Goal: Task Accomplishment & Management: Use online tool/utility

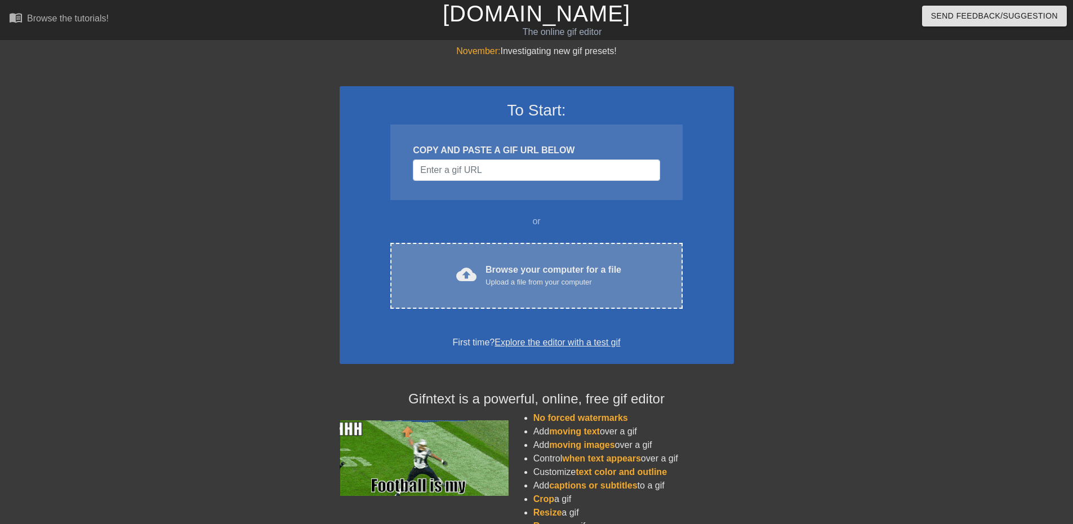
click at [547, 258] on div "cloud_upload Browse your computer for a file Upload a file from your computer C…" at bounding box center [536, 276] width 292 height 66
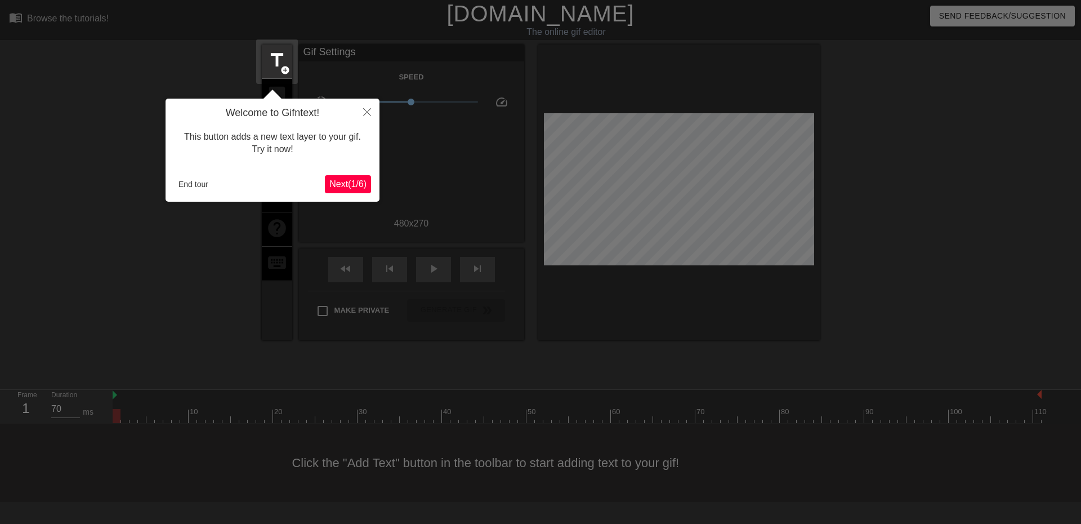
drag, startPoint x: 485, startPoint y: 221, endPoint x: 476, endPoint y: 213, distance: 11.6
click at [484, 221] on div at bounding box center [540, 262] width 1081 height 524
click at [363, 183] on span "Next ( 1 / 6 )" at bounding box center [347, 184] width 37 height 10
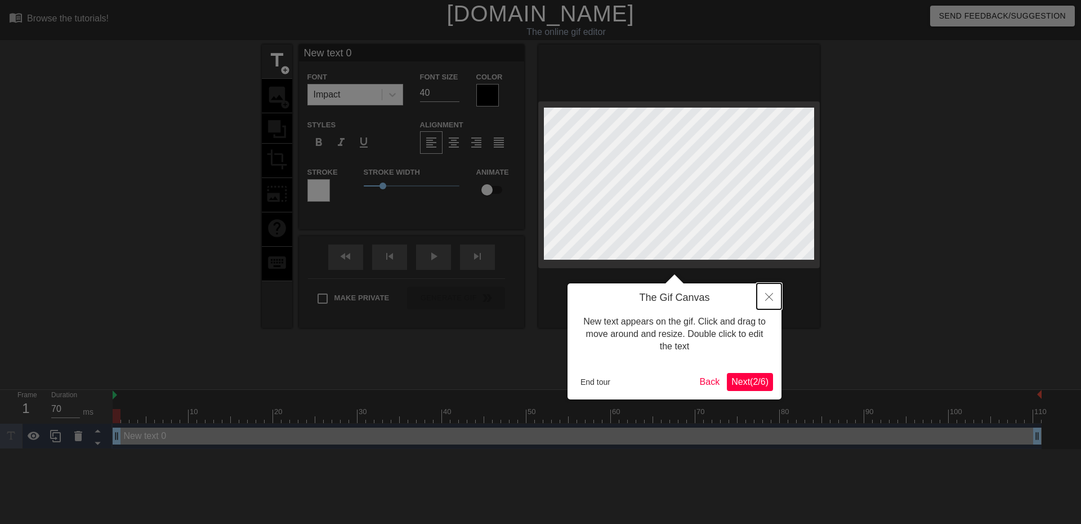
click at [775, 293] on button "Close" at bounding box center [769, 296] width 25 height 26
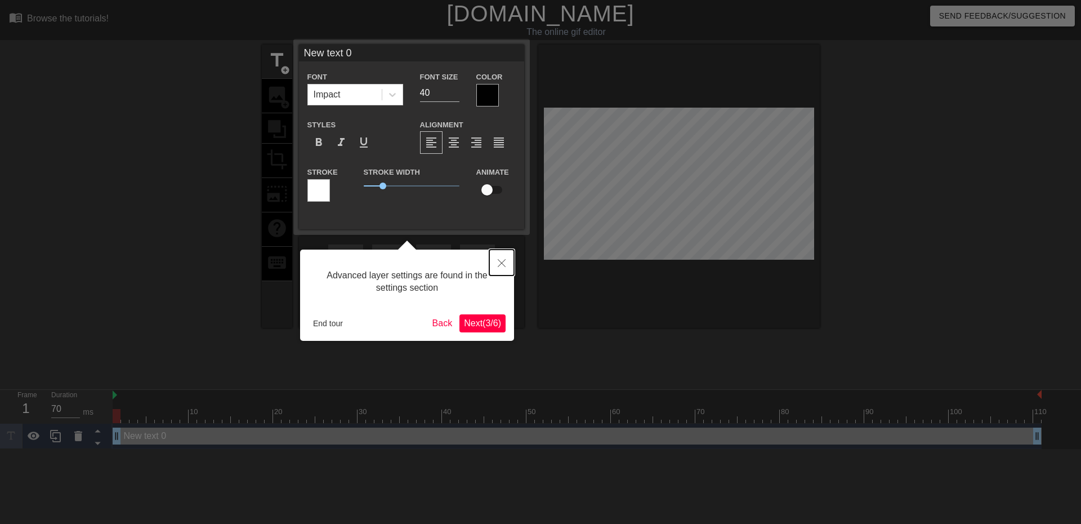
click at [510, 261] on button "Close" at bounding box center [501, 262] width 25 height 26
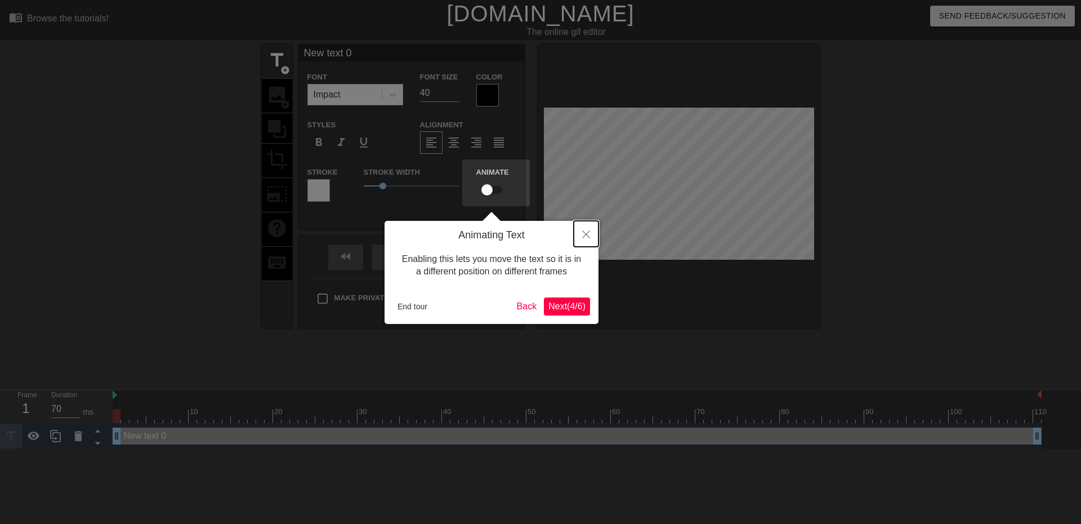
click at [574, 231] on button "Close" at bounding box center [586, 234] width 25 height 26
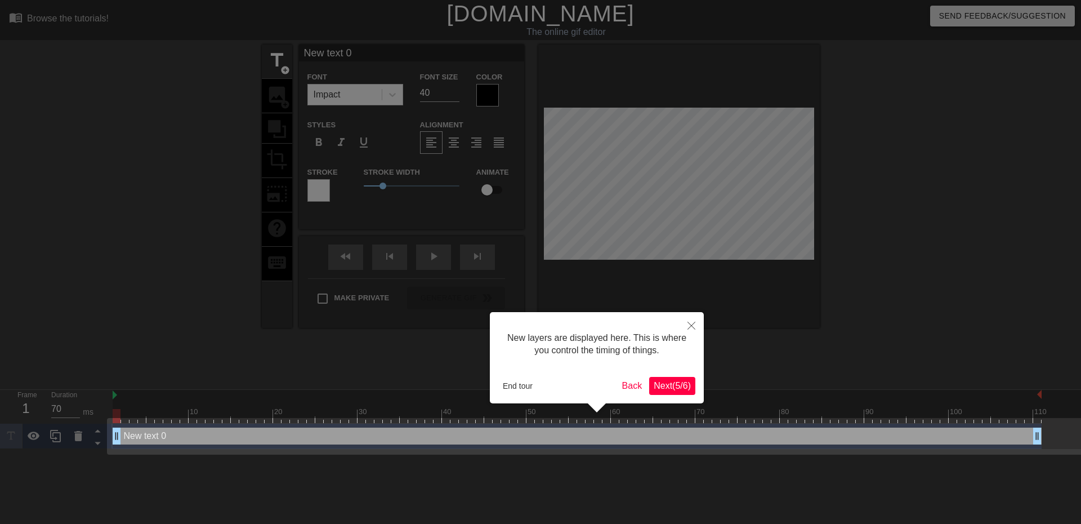
click at [688, 308] on div at bounding box center [540, 262] width 1081 height 524
click at [690, 317] on button "Close" at bounding box center [691, 325] width 25 height 26
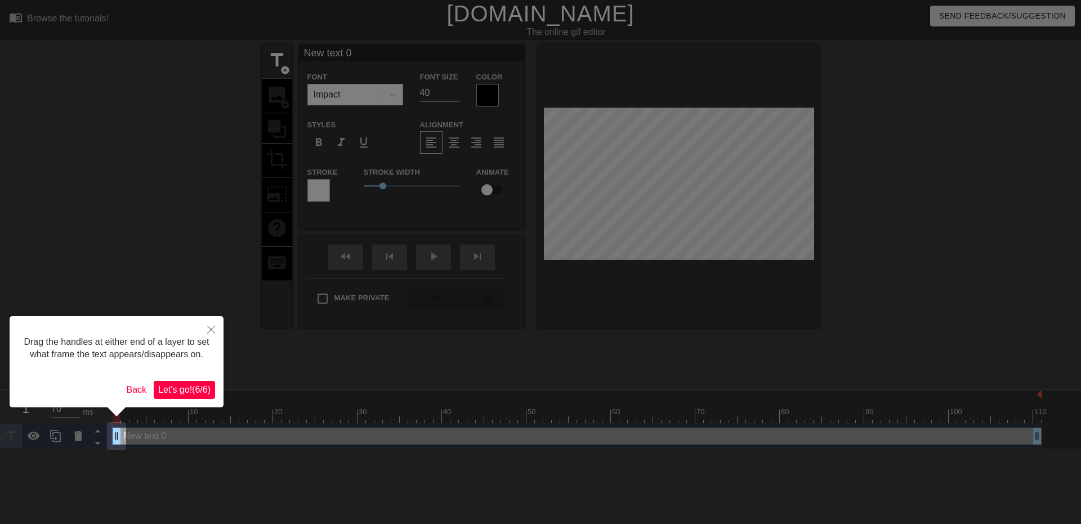
drag, startPoint x: 589, startPoint y: 364, endPoint x: 589, endPoint y: 355, distance: 9.0
click at [589, 359] on div at bounding box center [540, 262] width 1081 height 524
click at [204, 329] on button "Close" at bounding box center [211, 329] width 25 height 26
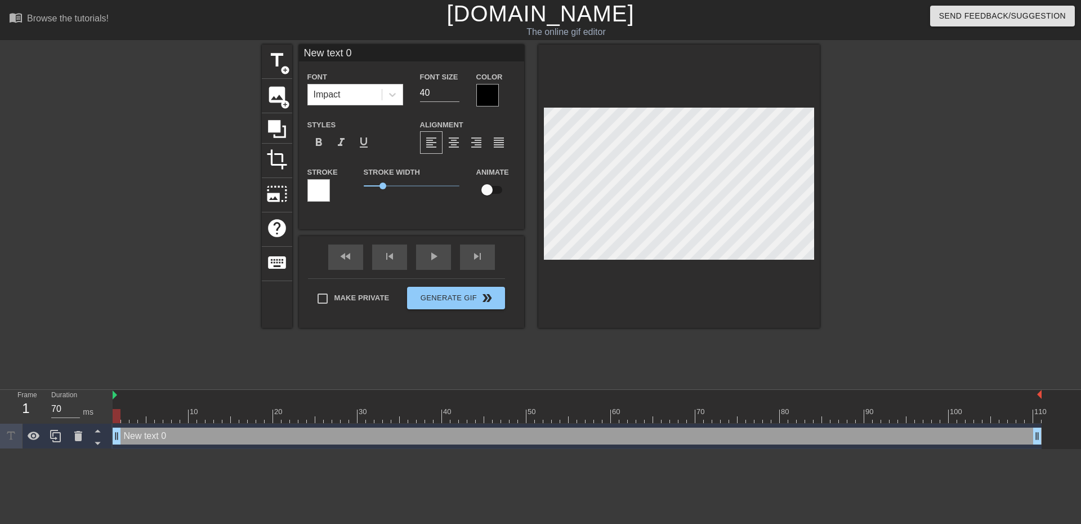
click at [297, 336] on div "title add_circle image add_circle crop photo_size_select_large help keyboard Ne…" at bounding box center [541, 213] width 558 height 338
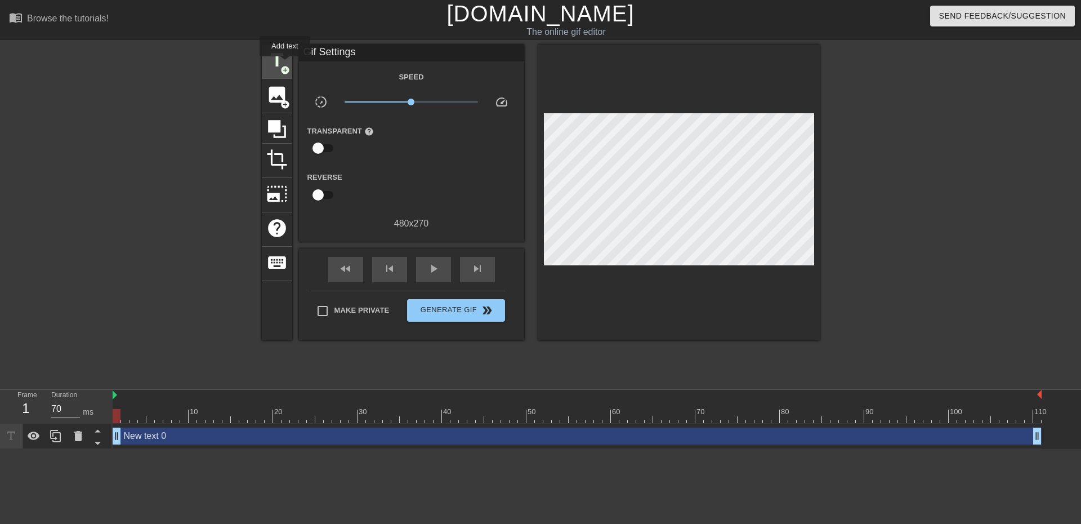
click at [285, 64] on span "title" at bounding box center [276, 60] width 21 height 21
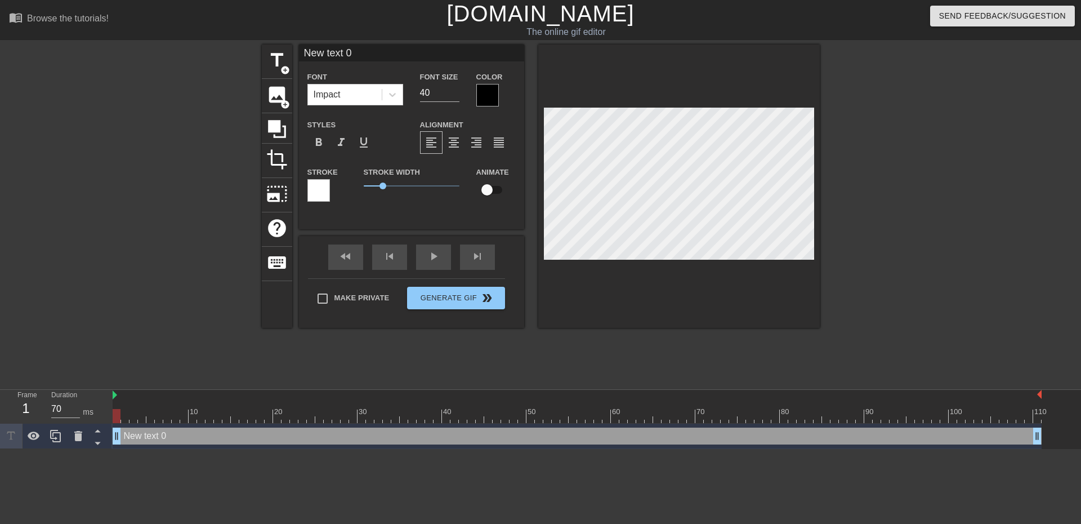
scroll to position [2, 3]
type input "New text"
type textarea "New text"
type input "New text"
type textarea "New text"
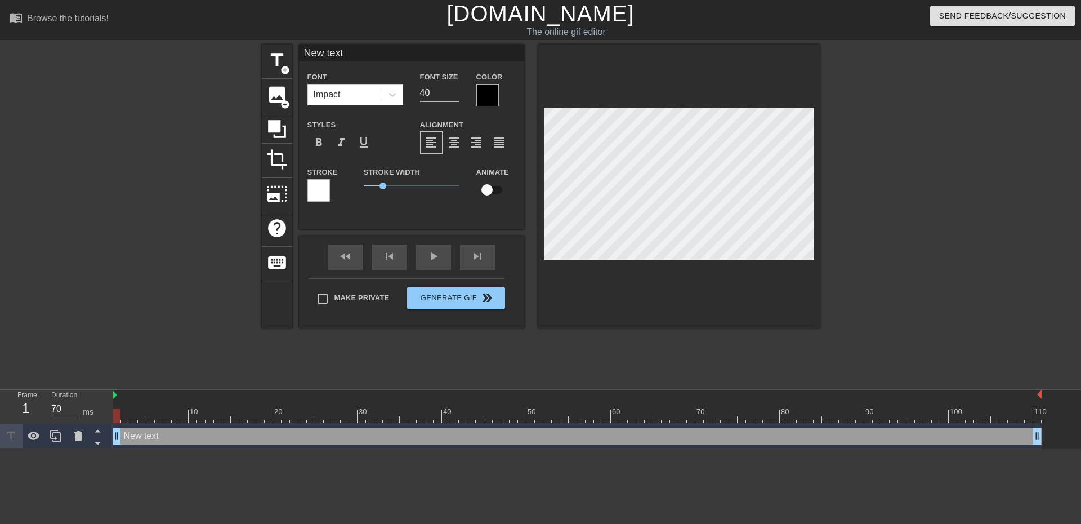
type input "New tex"
type textarea "New tex"
type input "New te"
type textarea "New te"
type input "New t"
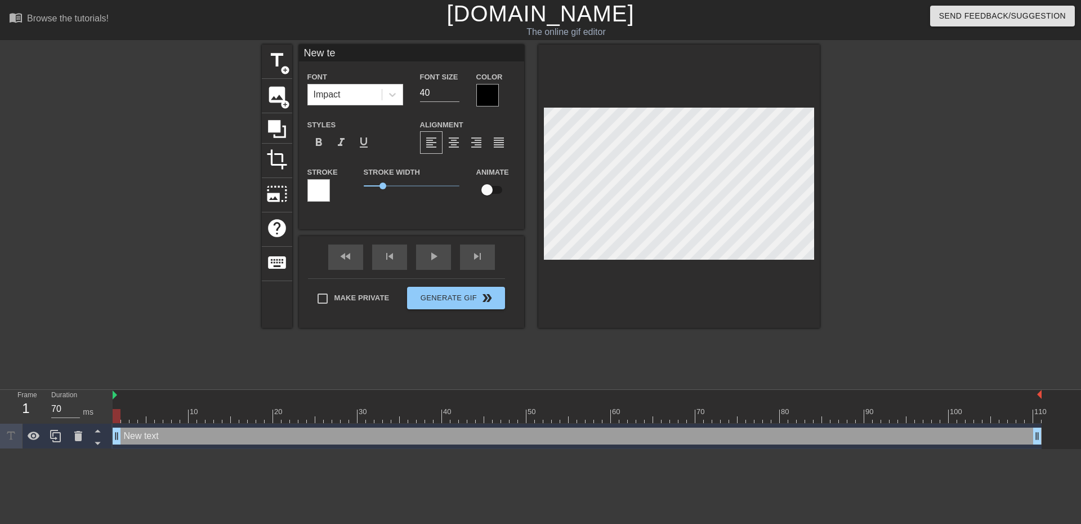
type textarea "New t"
type input "New"
type textarea "New"
type input "New"
type textarea "New"
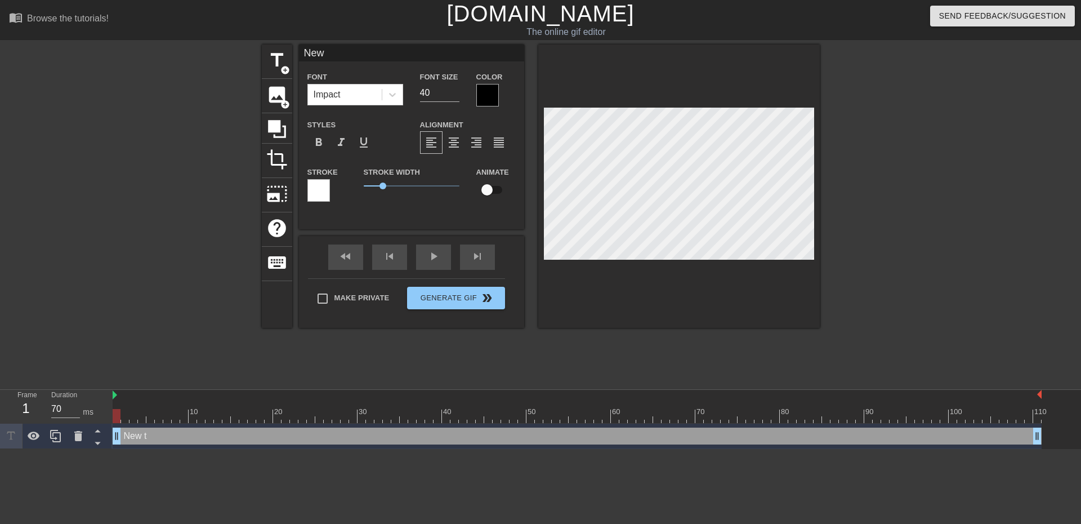
type input "Ne"
type textarea "Ne"
type input "N"
type textarea "N"
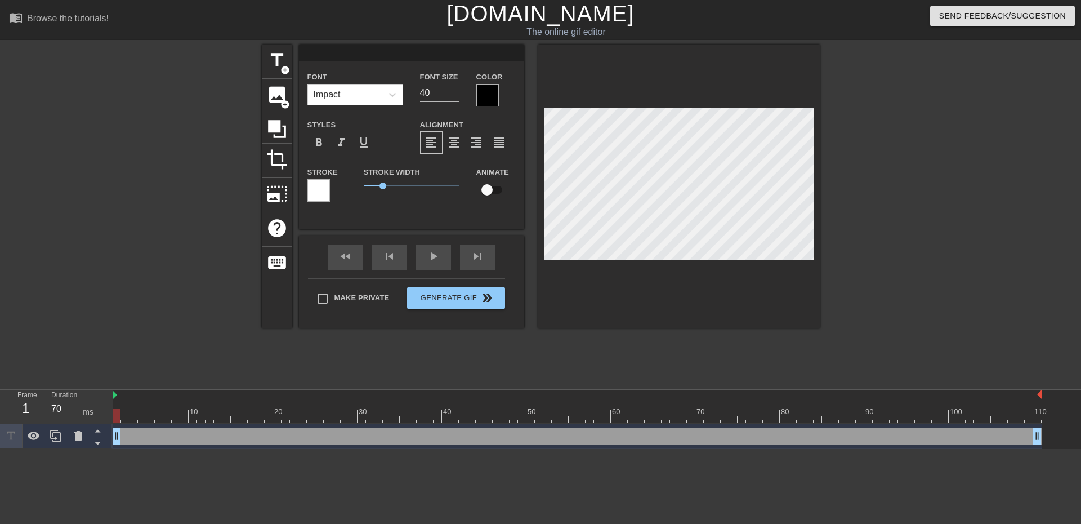
type input "M"
type textarea "M"
type input "Me"
type textarea "Me"
type input "Mec"
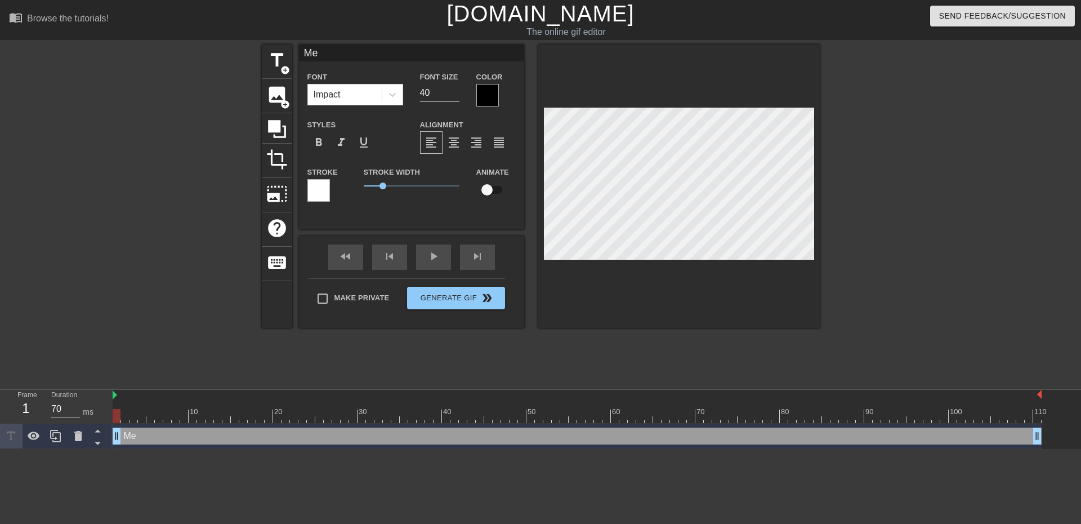
type textarea "Mec"
type input "Mech"
type textarea "Mech"
type input "Mechf"
type textarea "Mechf"
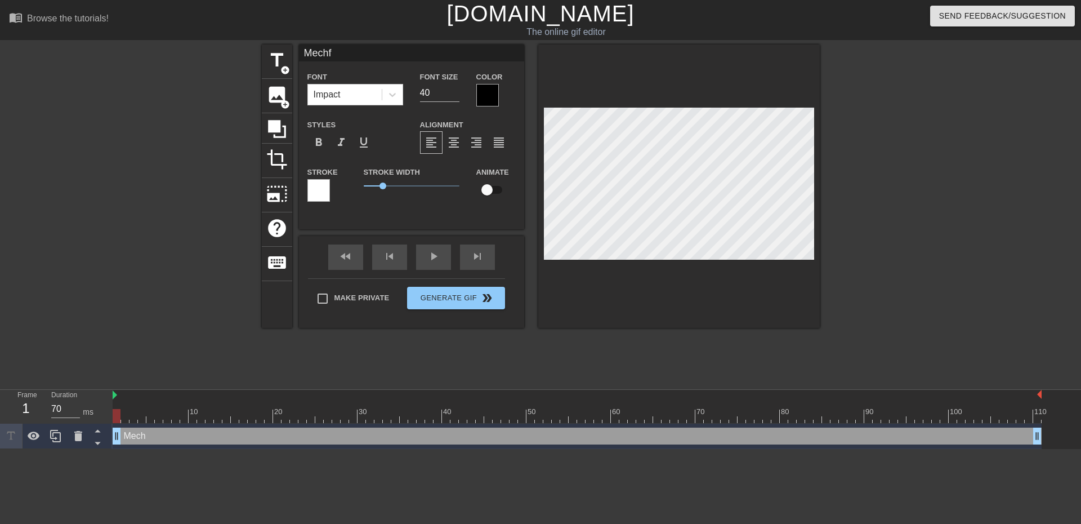
type input "Mechfo"
type textarea "Mechfo"
type input "Mechfor"
type textarea "Mechforg"
type input "Mechforge"
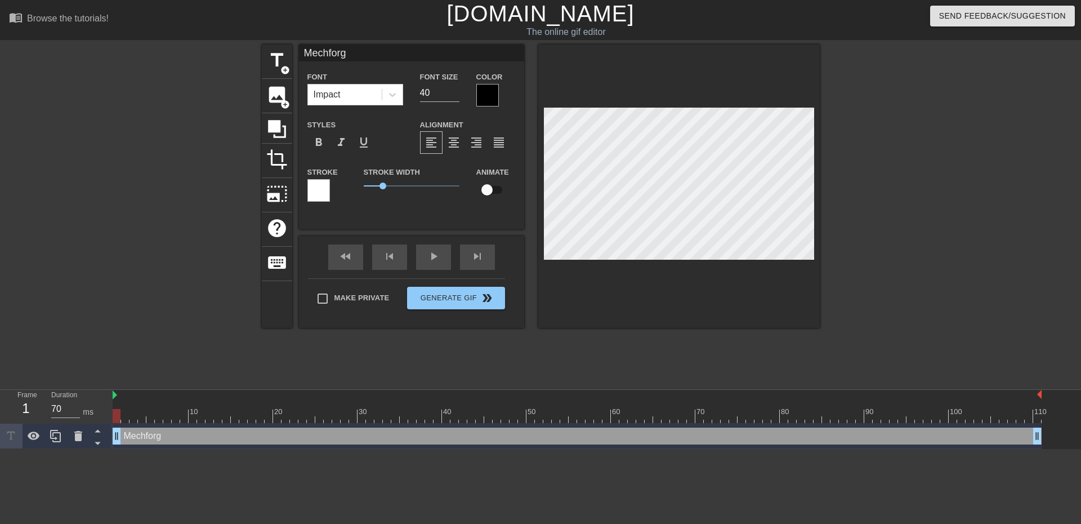
type textarea "Mechforge"
type input "Mechforged"
type textarea "Mechforged"
type input "Mechforge"
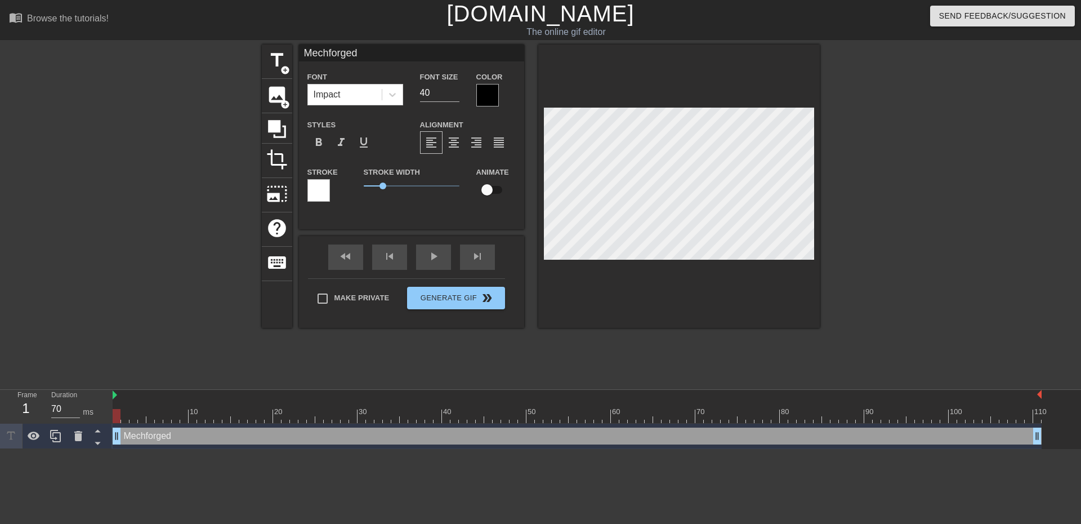
type textarea "Mechforge"
type input "Mechforg"
type textarea "Mechforg"
type input "Mechfor"
type textarea "Mechfor"
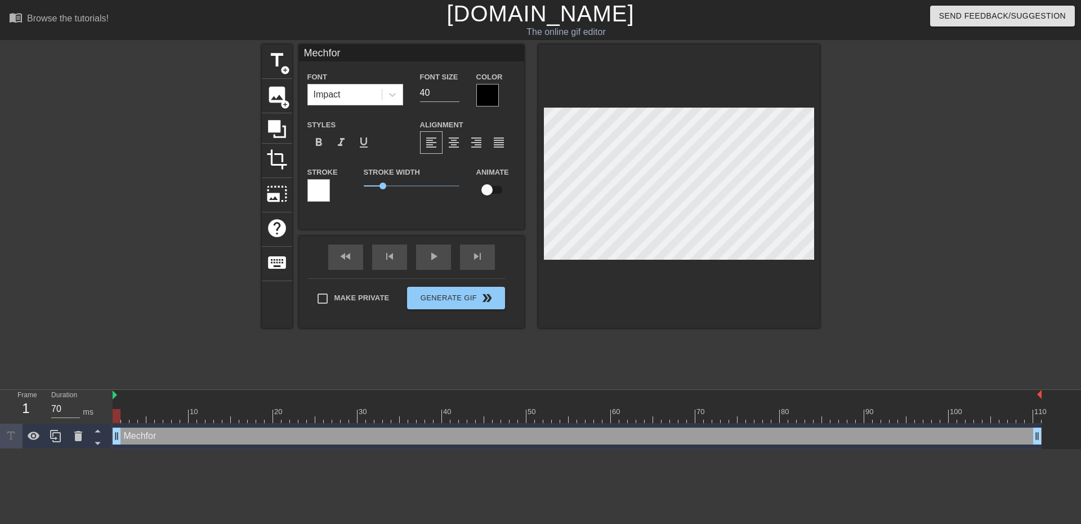
type input "Mechfo"
type textarea "Mechfo"
type input "Mechf"
type textarea "Mechf"
type input "Mech"
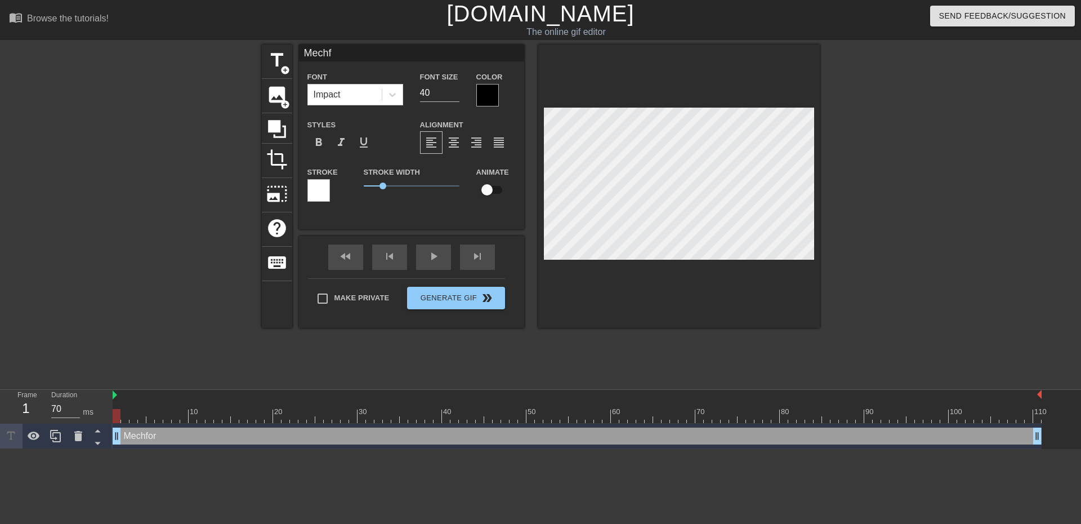
type textarea "Mech"
type input "Mec"
type textarea "Mec"
type input "Me"
type textarea "Me"
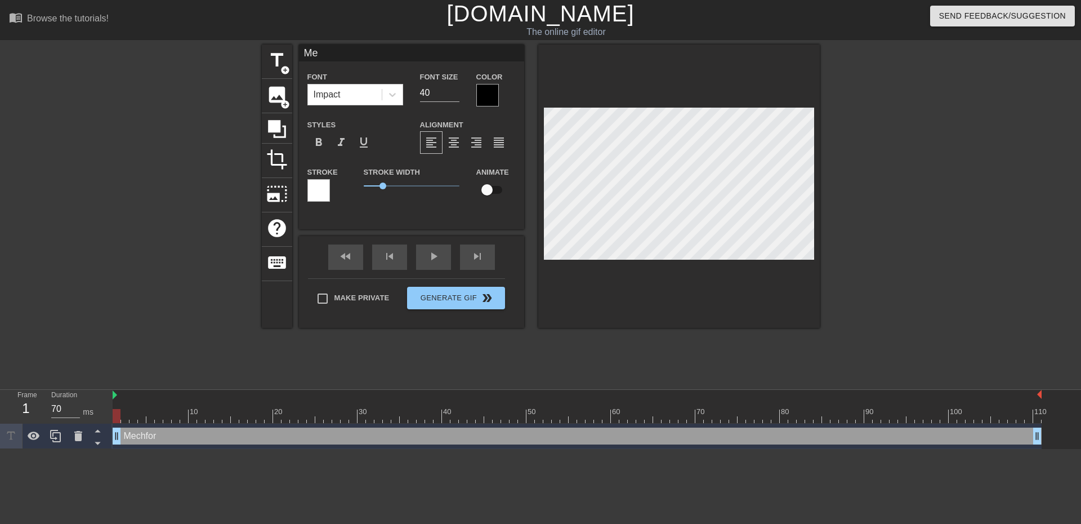
type input "M"
type textarea "M"
type input """
type textarea """
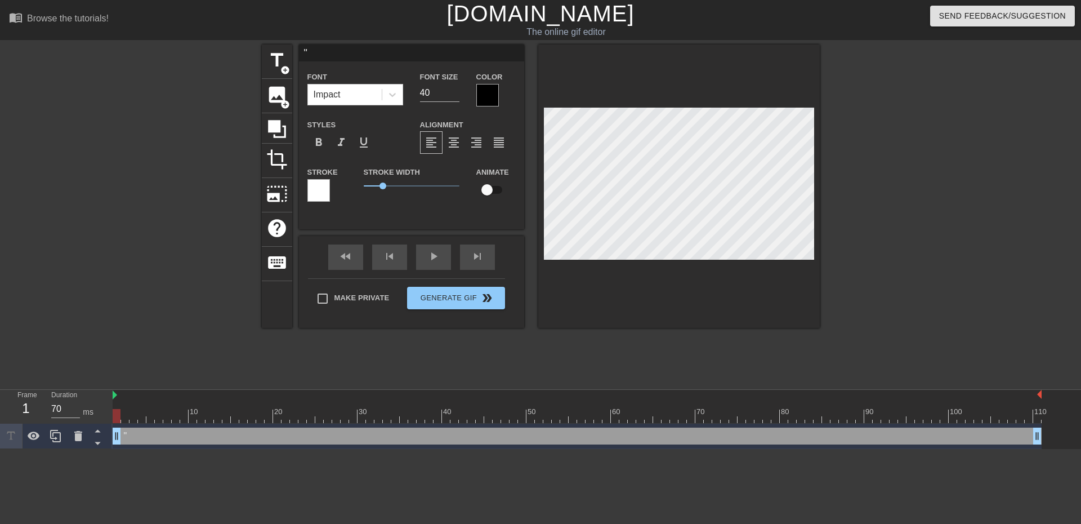
type input ""m"
type textarea ""m"
type input """
type textarea """
type input ""m"
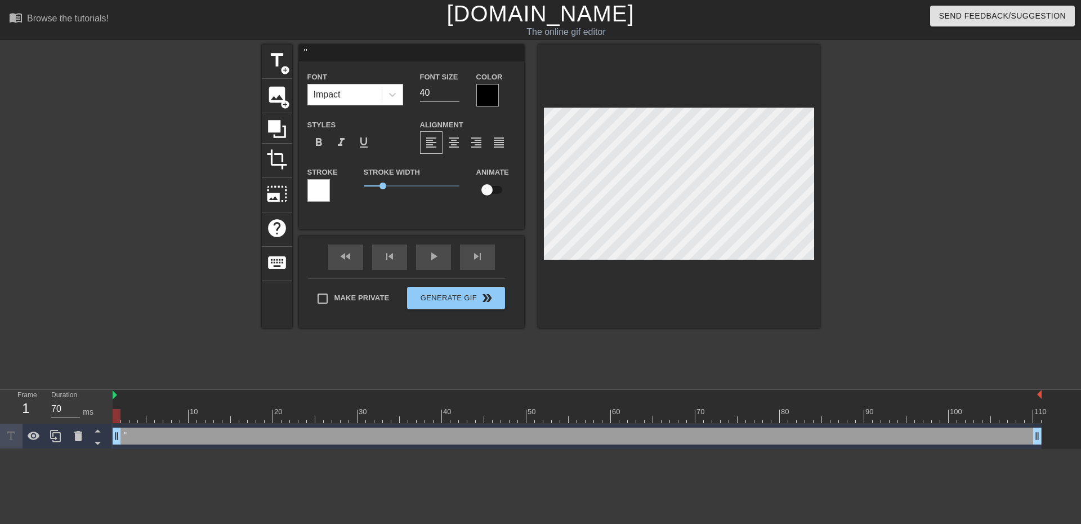
type textarea ""m"
type input ""me"
type textarea ""mec"
type input ""mech"
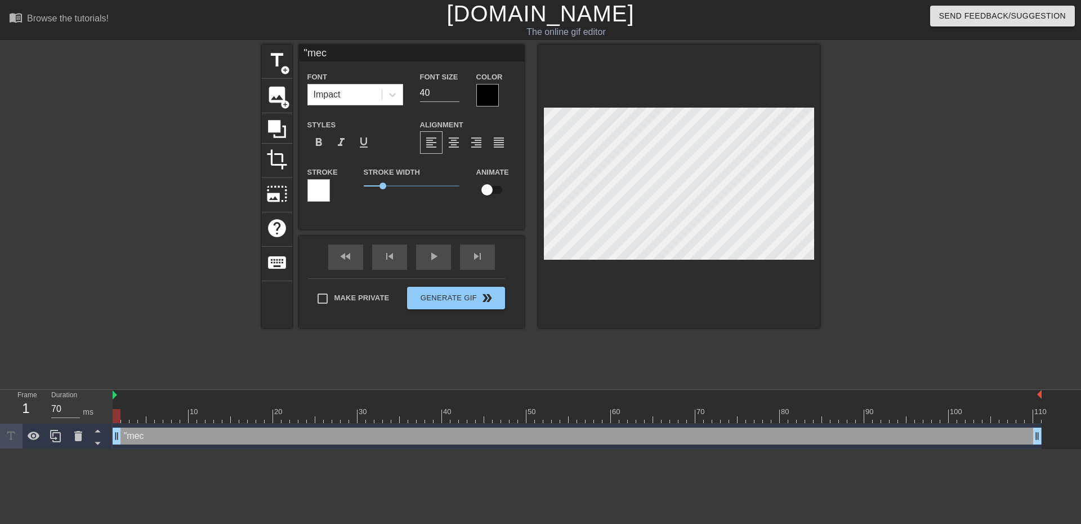
type textarea ""mech"
type input ""mec"
type textarea ""mec"
type input ""me"
type textarea ""me"
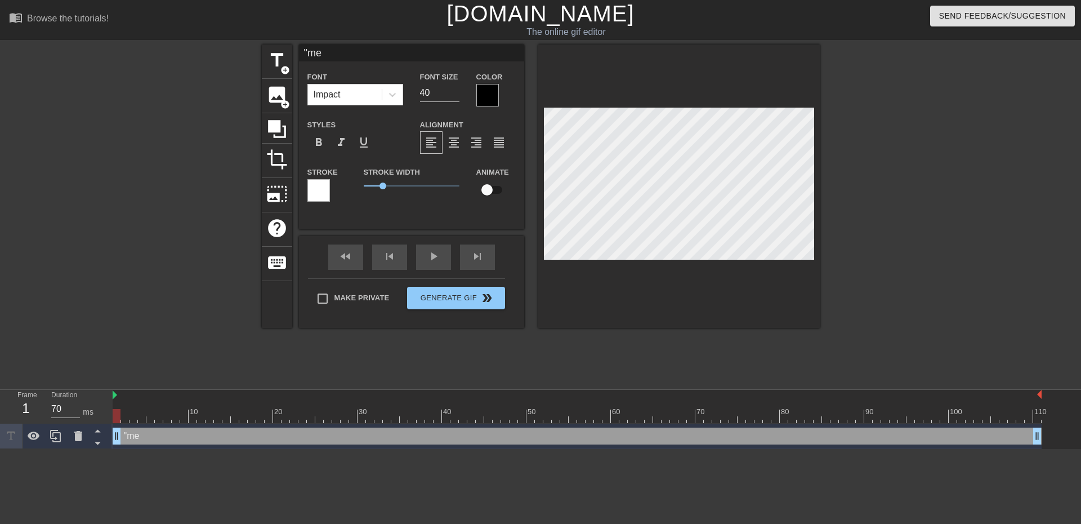
type input ""m"
type textarea ""m"
type input """
type textarea """
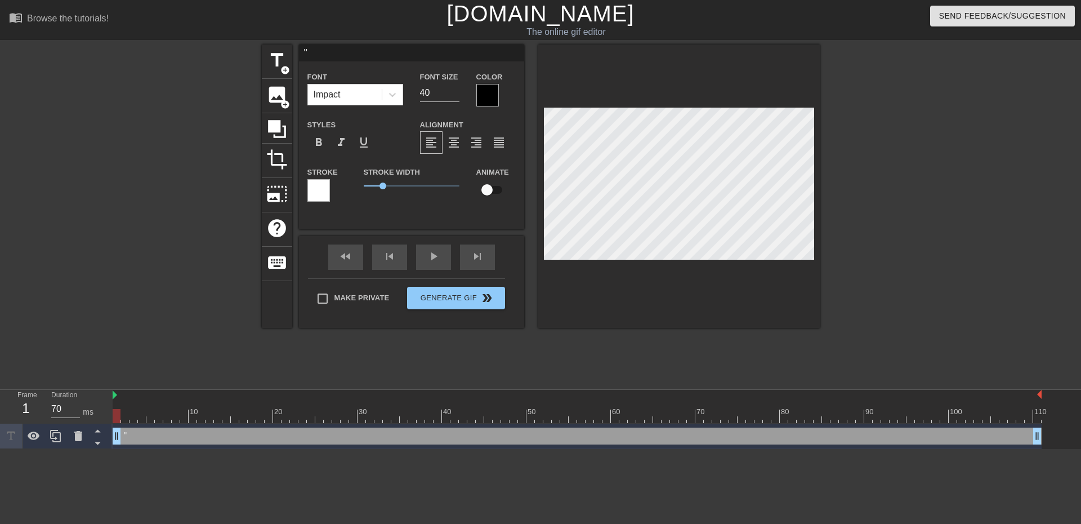
type input ""M"
type textarea ""M"
type input ""Me"
type textarea ""Me"
type input ""Meh"
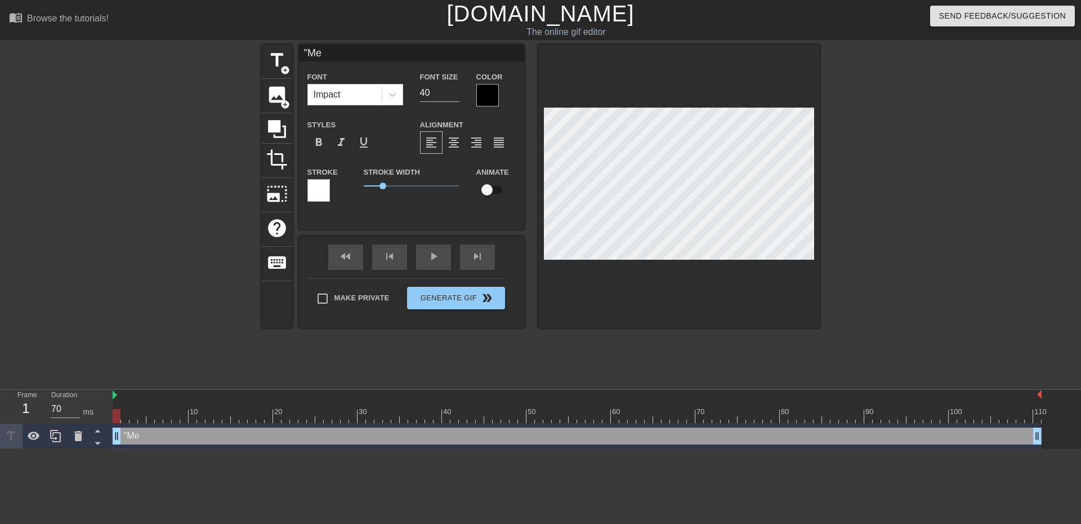
type textarea ""Meh"
type input ""Mehc"
type textarea ""Mehc"
type input ""Mehcf"
type textarea ""Mehcf"
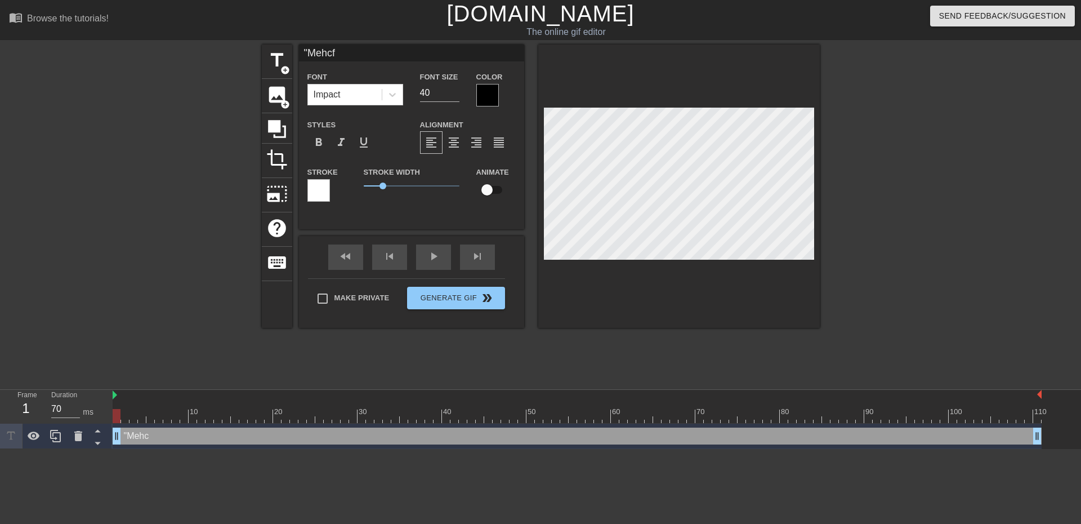
type input ""Mehcfo"
type textarea ""Mehcfo"
type input ""Mehcf"
type textarea ""Mehcf"
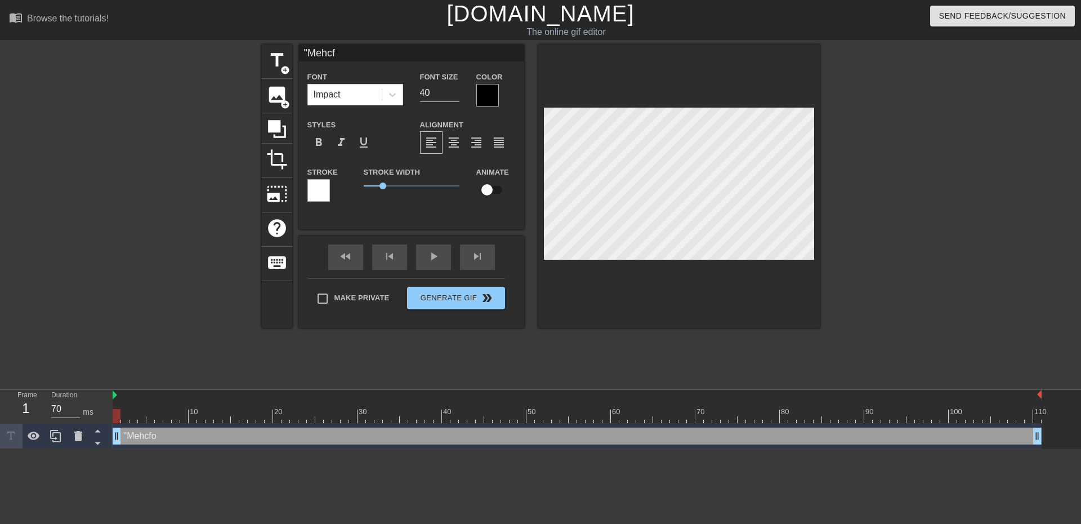
type input ""Mehc"
type textarea ""Mehc"
type input ""Meh"
type textarea ""Meh"
type input ""Me"
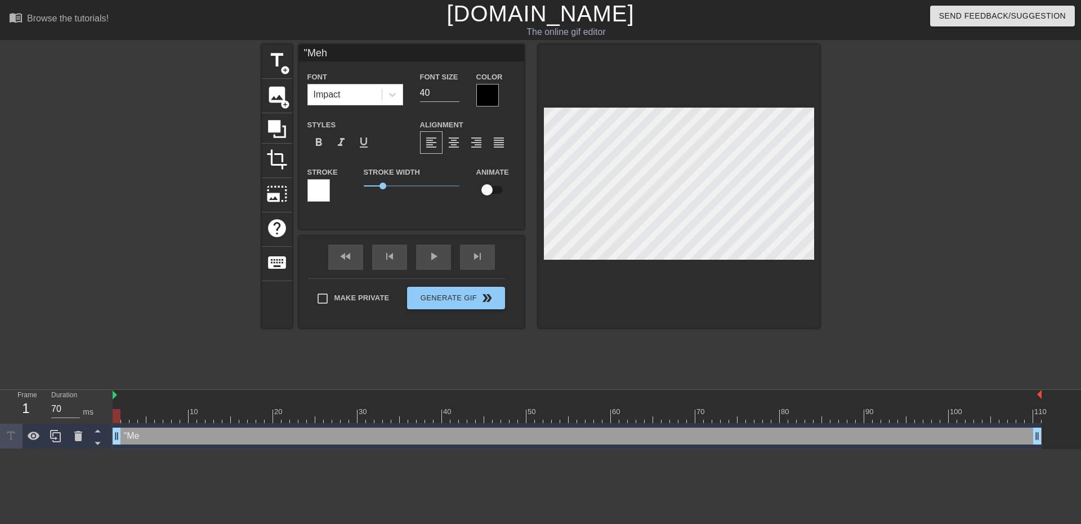
type textarea ""Me"
type input ""Mec"
type textarea ""Mec"
type input ""Mech"
type textarea ""Mech"
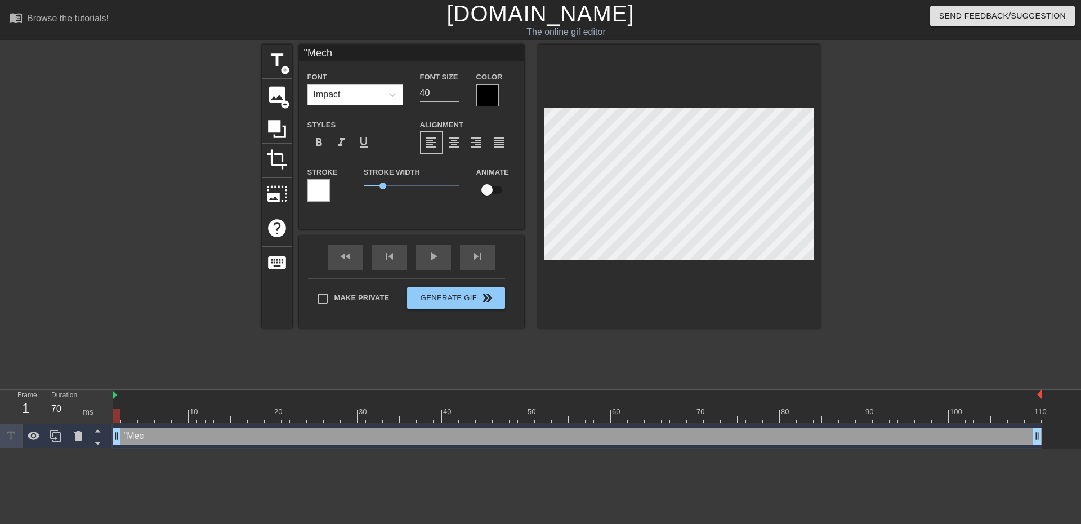
type input ""Mechf"
type textarea ""Mechf"
type input ""Mechfo"
type textarea ""Mechfo"
type input ""Mechfor"
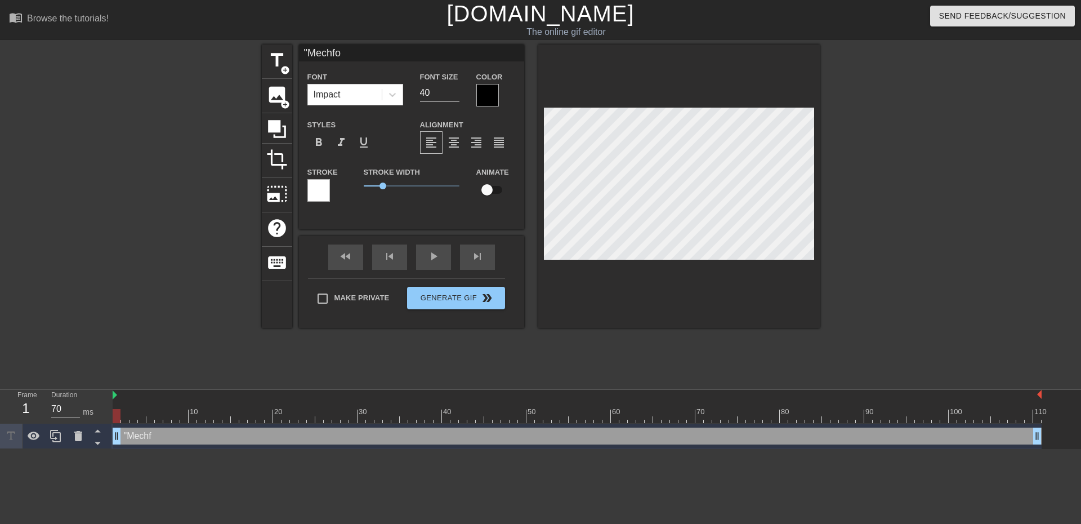
type textarea ""Mechfor"
type input ""Mechforg"
type textarea ""Mechforg"
type input ""Mechforge"
type textarea ""Mechforge"
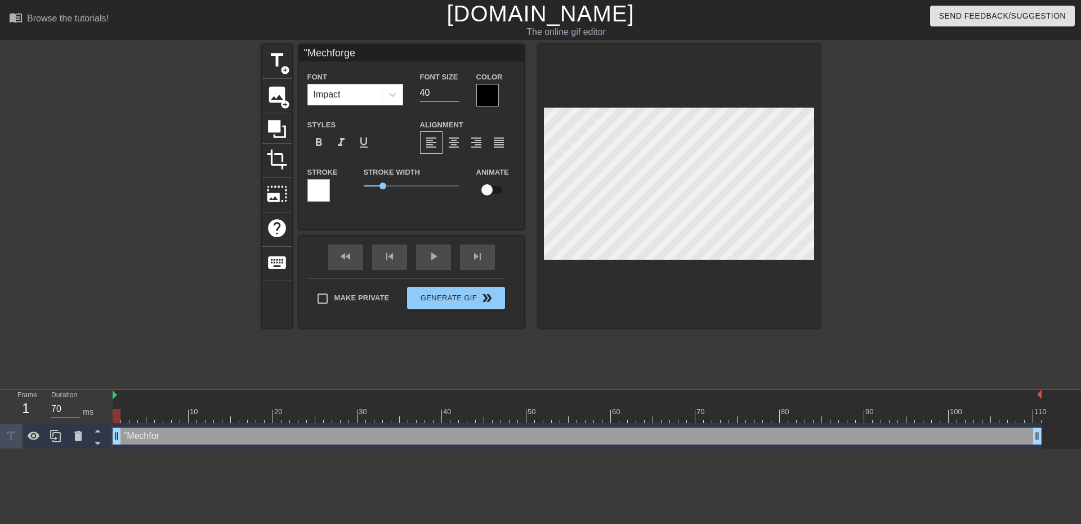
type input ""Mechforged"
type textarea ""Mechforged"
type input ""Mechforged."
type textarea ""Mechforged."
type input ""Mechforged."
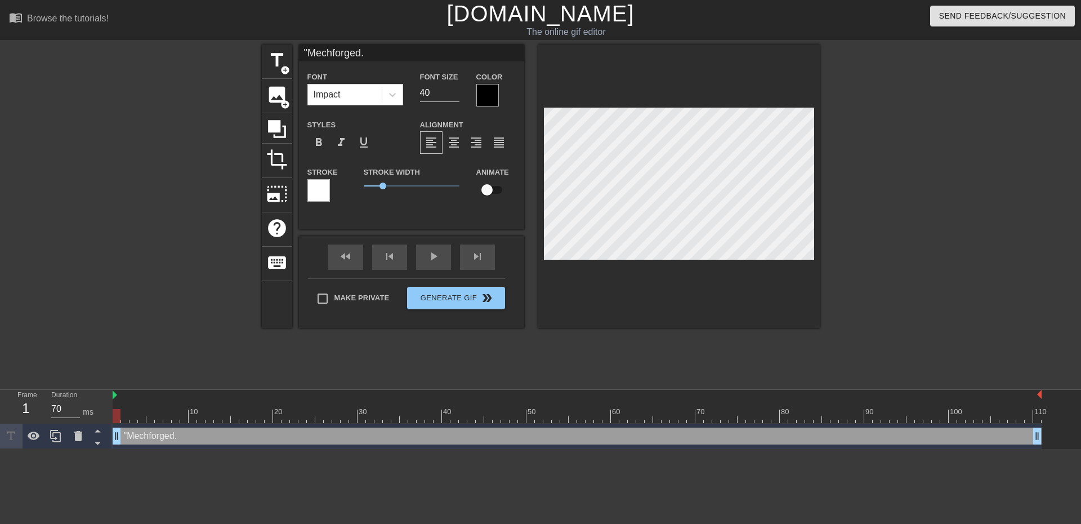
type textarea ""Mechforged."
type input ""Mechforged. ,"
type textarea ""Mechforged. ,"
type input ""Mechforged."
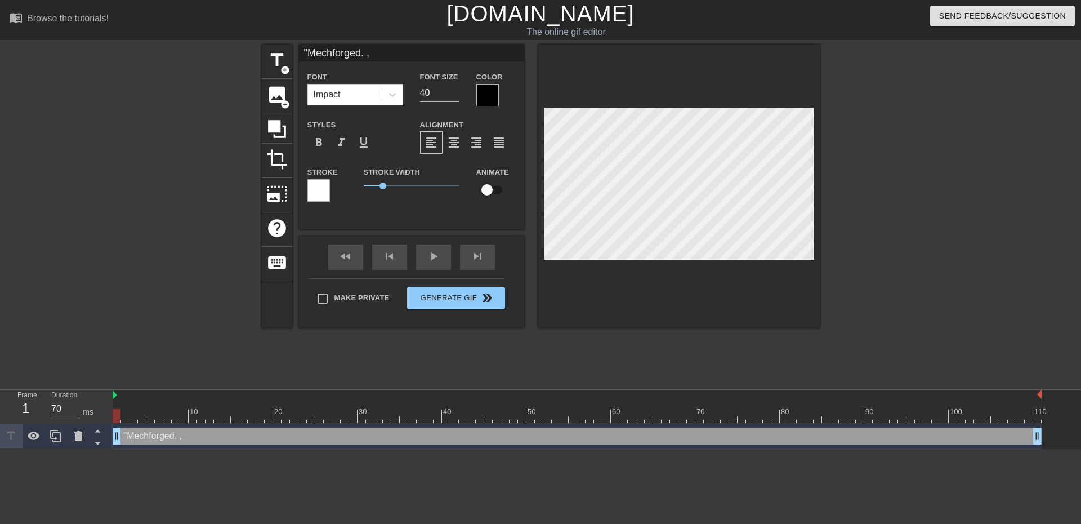
type textarea ""Mechforged."
type input ""Mechforged. m"
type textarea ""Mechforged. m"
type input ""Mechforged."
type textarea ""Mechforged."
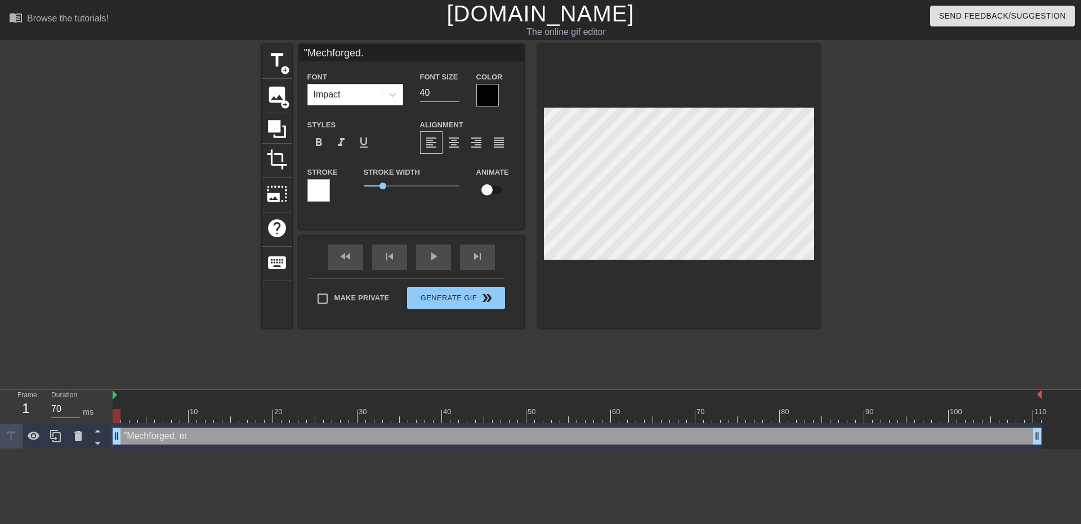
type input ""Mechforged."
type textarea ""Mechforged."
type input ""Mechforged"
type textarea ""Mechforged"
type input ""Mechforged."
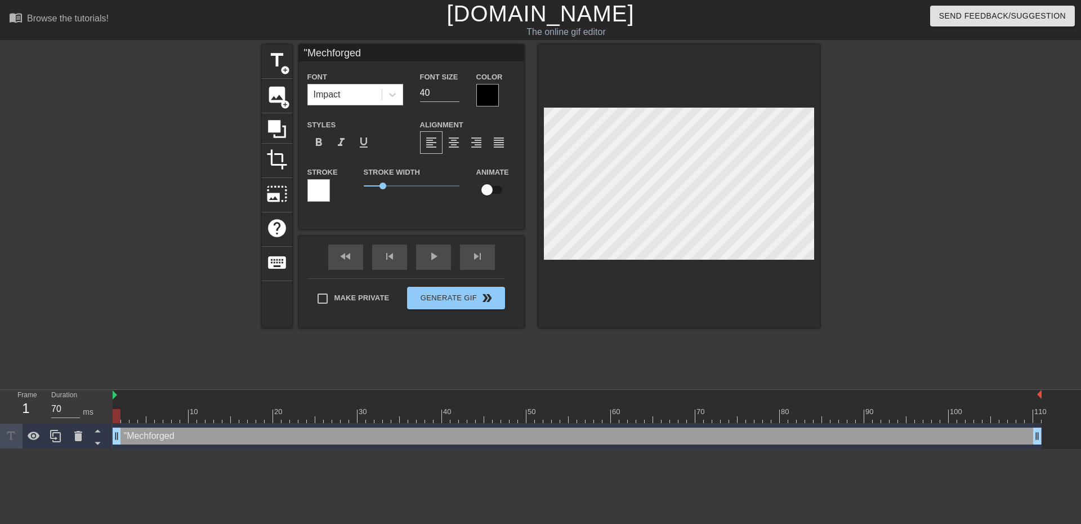
type textarea ""Mechforged."
type input ""Mechforged."
type textarea ""Mechforged."
type input ""Mechforged."
type textarea ""Mechforged."
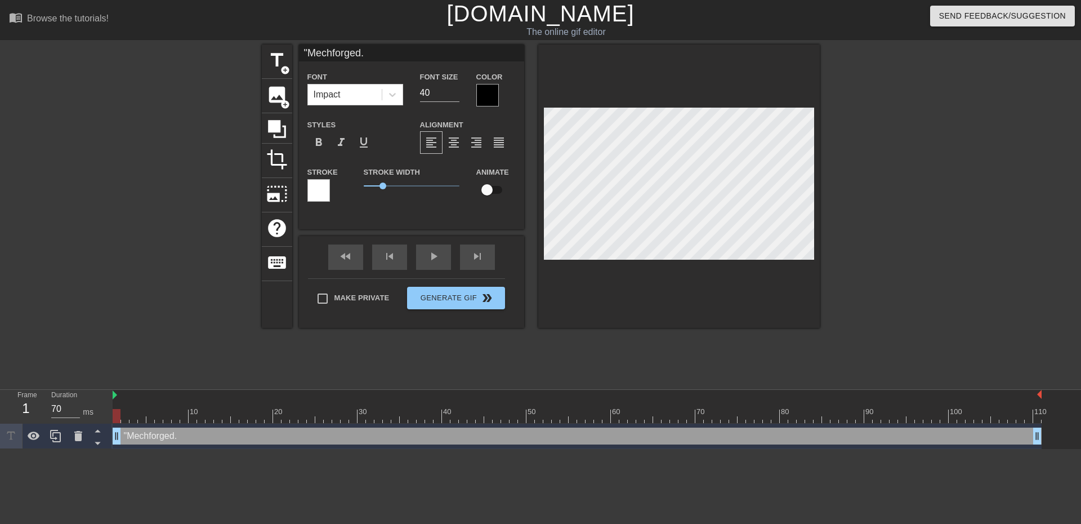
type input ""Mechforged"
type textarea ""Mechforged"
type input ""Mechforged,"
type textarea ""Mechforged,"
type input ""Mechforged,"
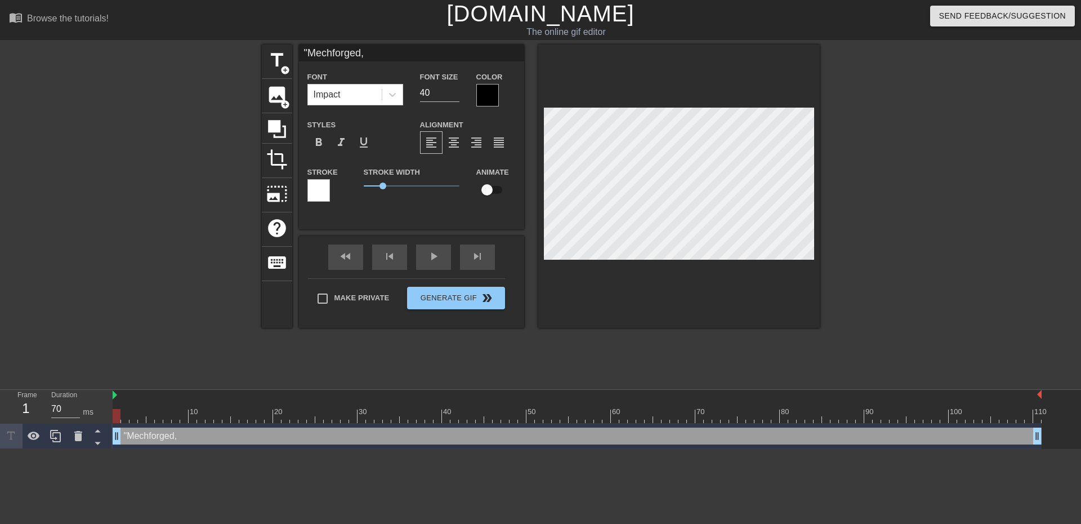
type textarea ""Mechforged,"
type input ""Mechforged, m"
type textarea ""Mechforged, m"
type input ""Mechforged, ma"
type textarea ""Mechforged, ma"
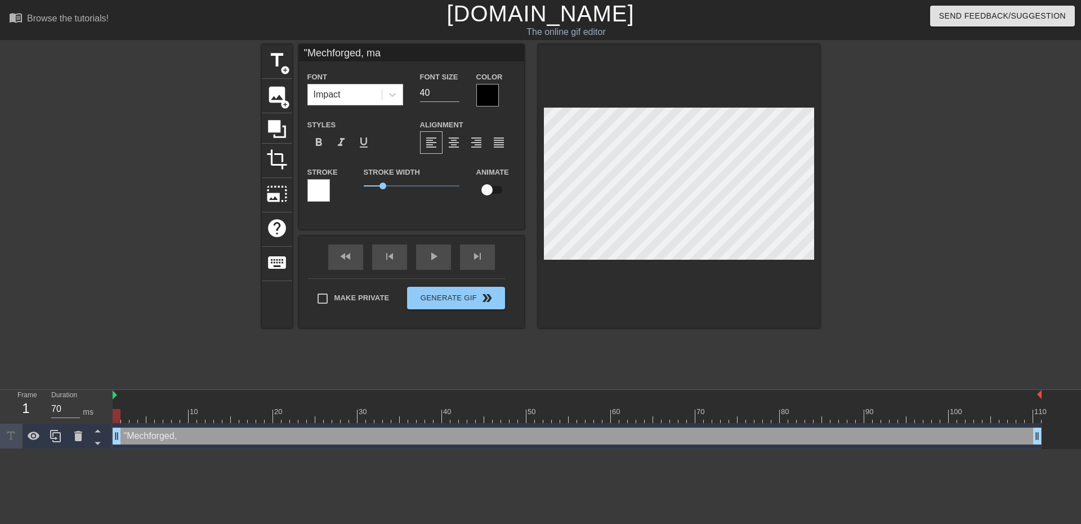
type input ""Mechforged, mak"
type textarea ""Mechforged, mak"
type input ""Mechforged, make"
type textarea ""Mechforged, make"
type input ""Mechforged, make"
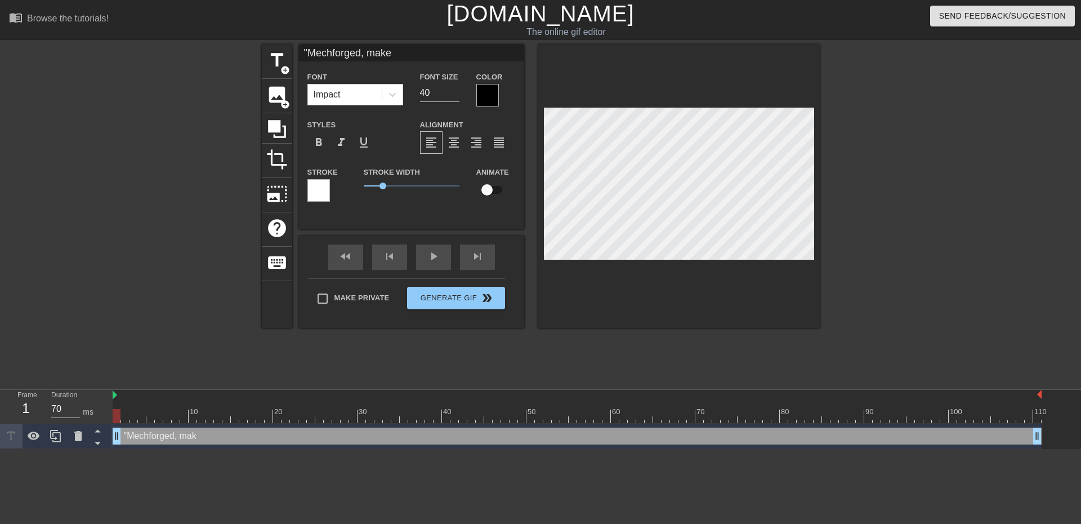
type textarea ""Mechforged, make"
type input ""Mechforged, make a"
type textarea ""Mechforged, make a"
type input ""Mechforged, make a"
type textarea ""Mechforged, make a"
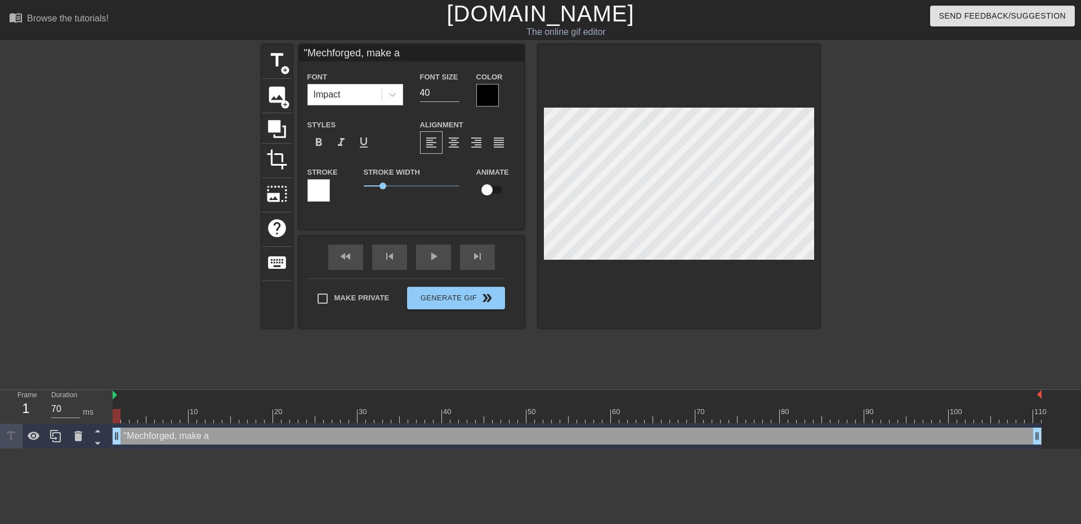
type input ""Mechforged, make a e"
type textarea ""Mechforged, make a e"
type input ""Mechforged, make a"
type textarea ""Mechforged, make a"
type input ""Mechforged, make a s"
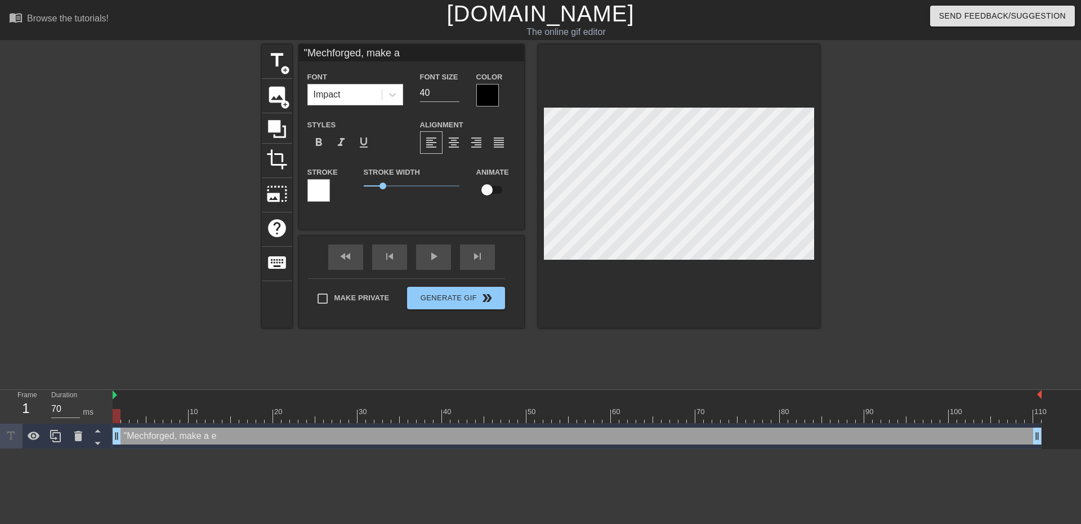
type textarea ""Mechforged, make a s"
type input ""Mechforged, make a se"
type textarea ""Mechforged, make a se"
type input ""Mechforged, make a ser"
type textarea ""Mechforged, make a ser"
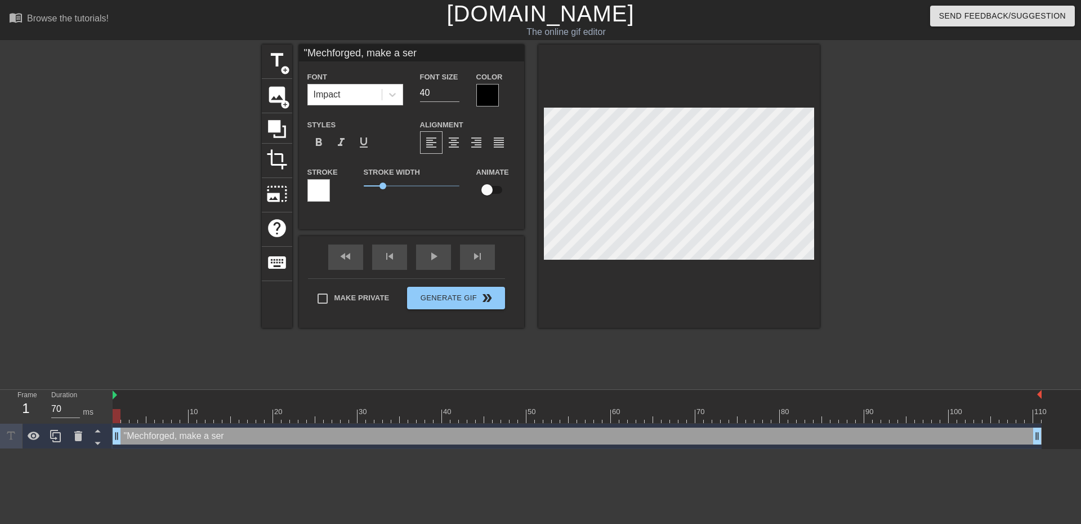
scroll to position [1, 7]
type input ""Mechforged, make a sere"
type textarea ""Mechforged, make a sere"
type input ""Mechforged, make a ser"
type textarea ""Mechforged, make a ser"
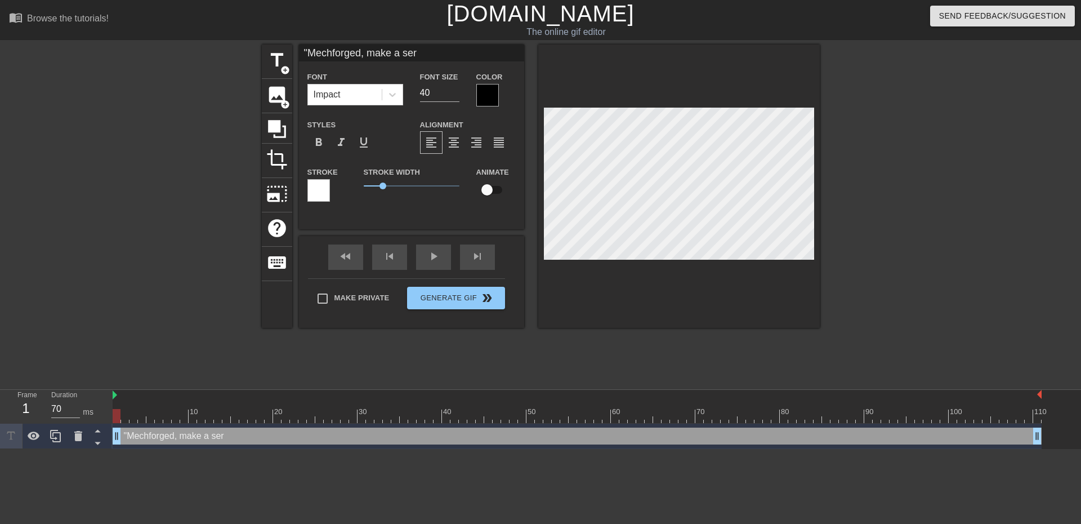
type input ""Mechforged, make a serv"
type textarea ""Mechforged, make a serv"
type input ""Mechforged, make a serve"
type textarea ""Mechforged, make a serve"
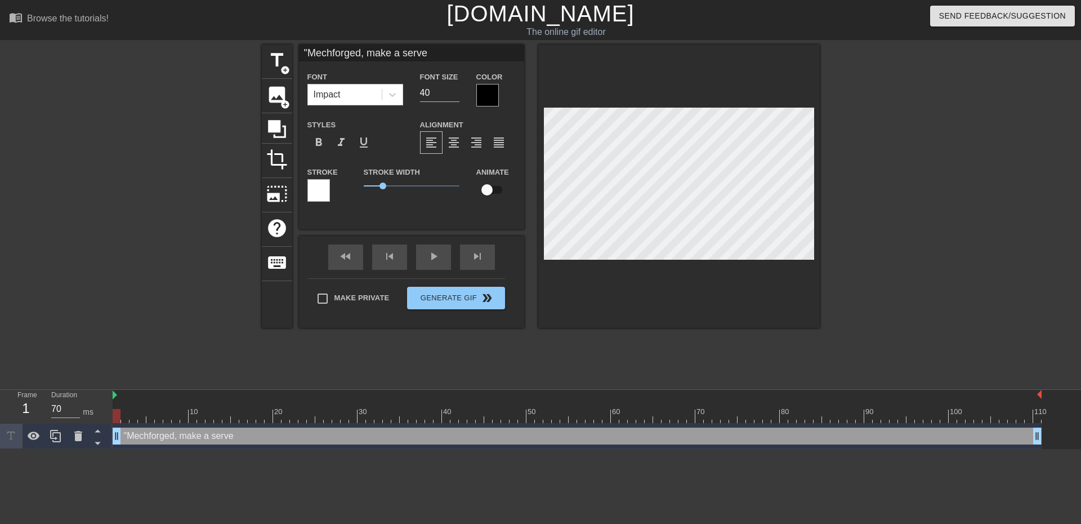
type input ""Mechforged, make a server"
type textarea ""Mechforged, make a server"
type input ""Mechforged, make a server,"
type textarea ""Mechforged, make a server,"
type input ""Mechforged, make a server,"
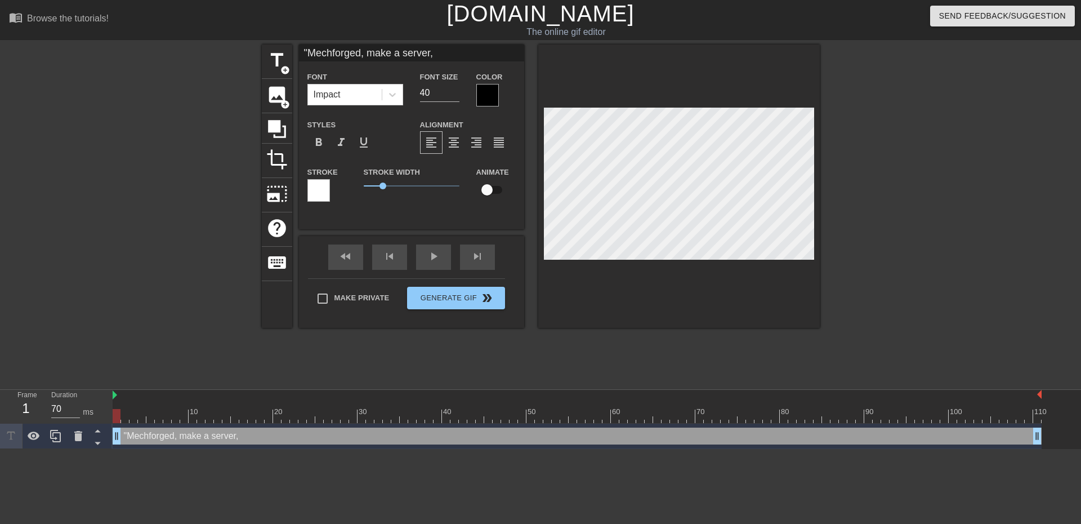
type textarea ""Mechforged, make a server,"
type input ""Mechforged, make a server, w"
type textarea ""Mechforged, make a server, w"
type input ""Mechforged, make a server,"
type textarea ""Mechforged, make a server,"
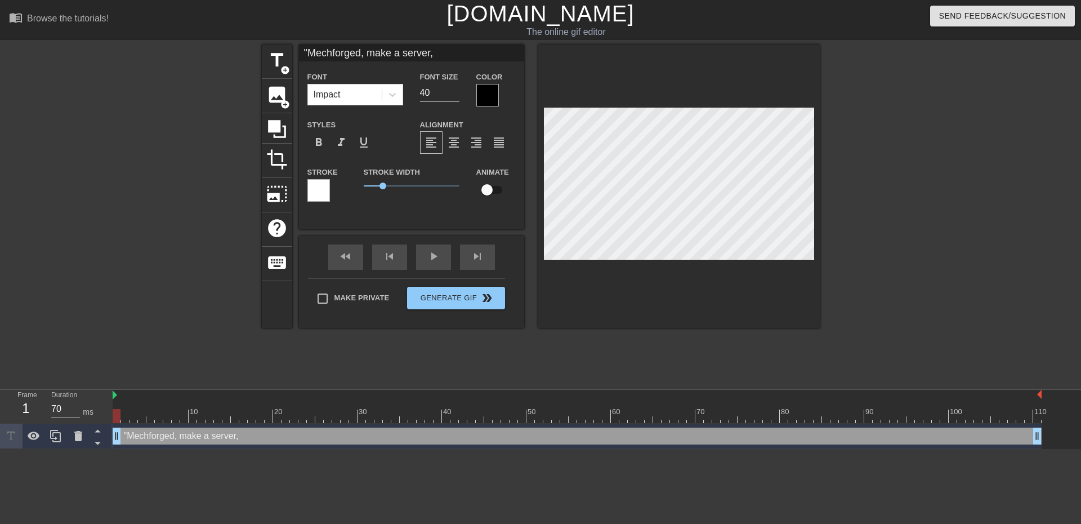
type input ""Mechforged, make a server, w"
type textarea ""Mechforged, make a server, w"
type input ""Mechforged, make a server, wh"
type textarea ""Mechforged, make a server, wh"
type input ""Mechforged, make a server, wha"
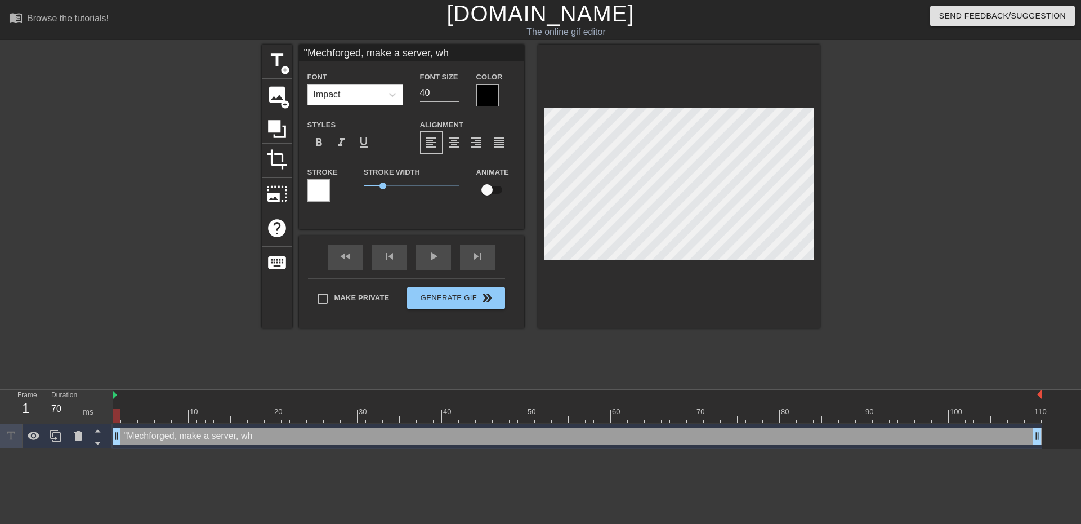
type textarea ""Mechforged, make a server, wha"
type input ""Mechforged, make a server, what"
type textarea ""Mechforged, make a server, what"
type input ""Mechforged, make a server, what"
type textarea ""Mechforged, make a server, what"
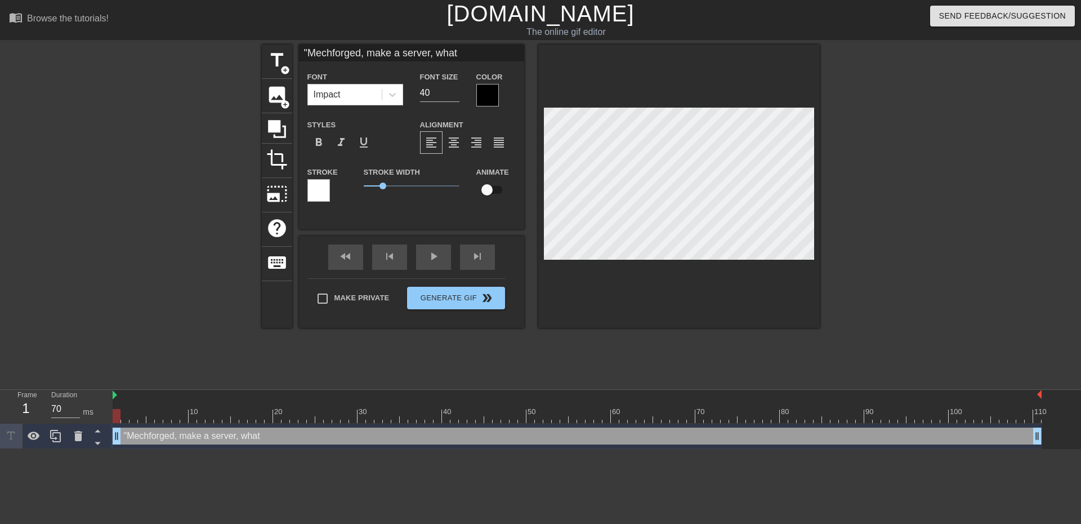
type input ""Mechforged, make a server, what a"
type textarea ""Mechforged, make a server, what a"
type input ""Mechforged, make a server, what ar"
type textarea ""Mechforged, make a server, what ar"
type input ""Mechforged, make a server, what are"
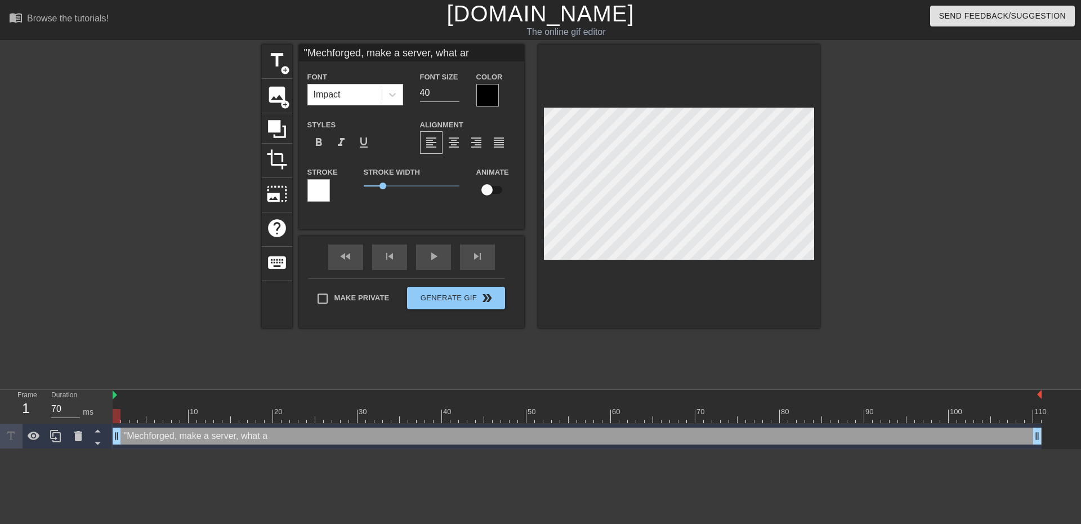
type textarea ""Mechforged, make a server, what are"
click at [456, 89] on input "41" at bounding box center [439, 93] width 39 height 18
click at [437, 92] on input "41" at bounding box center [439, 93] width 39 height 18
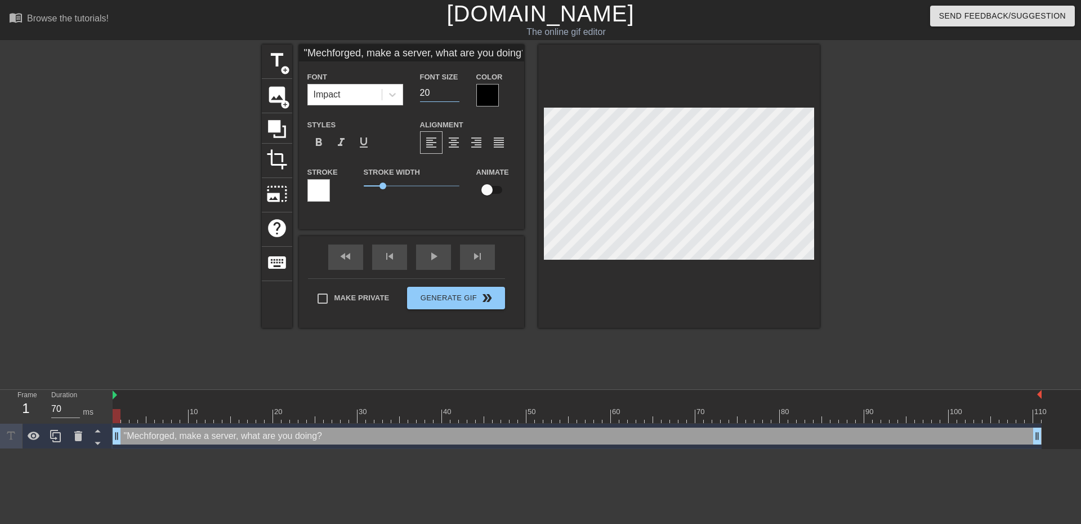
click at [433, 86] on input "20" at bounding box center [439, 93] width 39 height 18
click at [1062, 196] on div "title add_circle image add_circle crop photo_size_select_large help keyboard "M…" at bounding box center [540, 213] width 1081 height 338
click at [470, 137] on span "format_align_right" at bounding box center [477, 143] width 14 height 14
click at [456, 141] on span "format_align_center" at bounding box center [454, 143] width 14 height 14
click at [917, 221] on div at bounding box center [917, 213] width 169 height 338
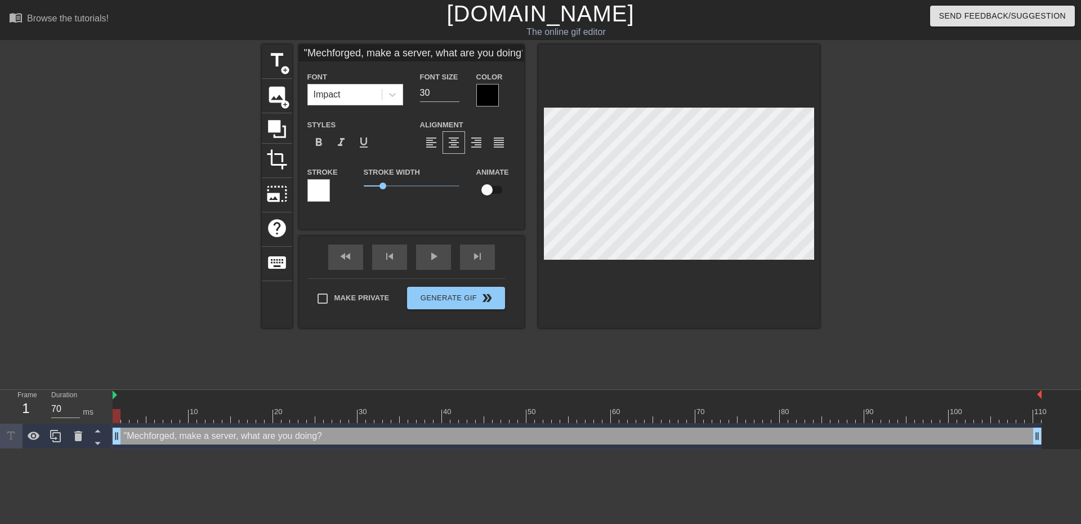
click at [939, 167] on div at bounding box center [917, 213] width 169 height 338
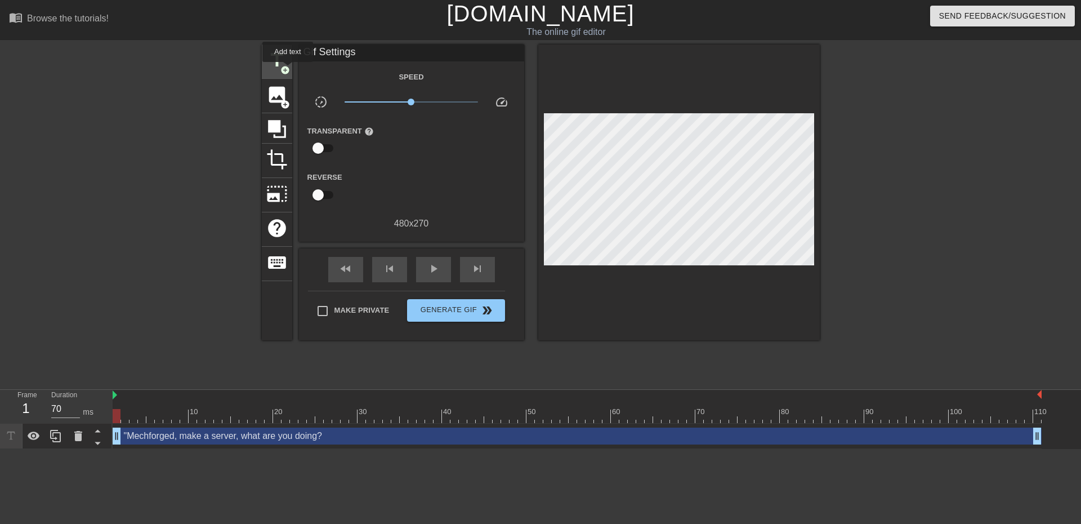
click at [288, 68] on span "add_circle" at bounding box center [285, 70] width 10 height 10
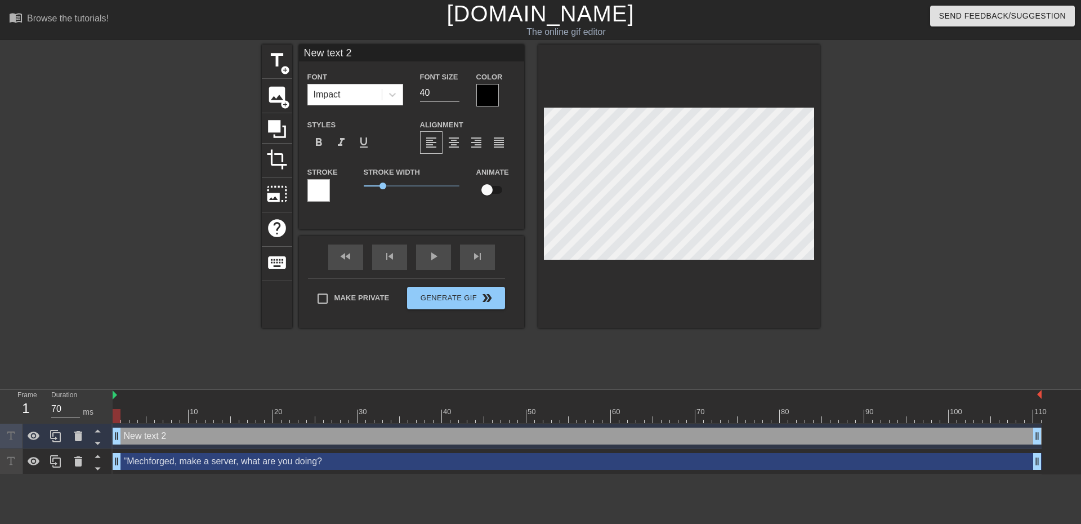
click at [360, 56] on input "New text 2" at bounding box center [411, 52] width 225 height 17
drag, startPoint x: 360, startPoint y: 56, endPoint x: 312, endPoint y: 55, distance: 47.9
click at [312, 55] on input "New text 2" at bounding box center [411, 52] width 225 height 17
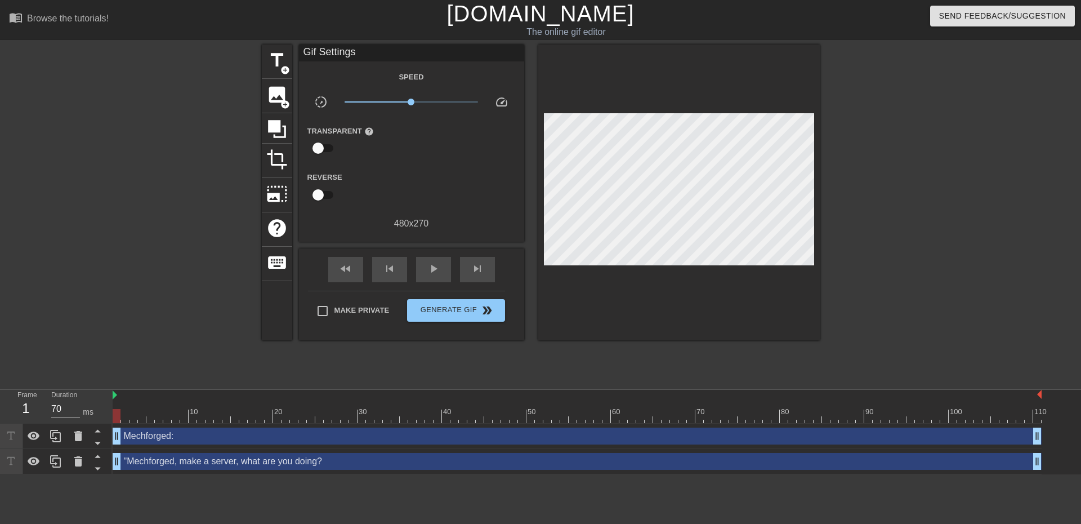
click at [886, 211] on div at bounding box center [917, 213] width 169 height 338
click at [118, 396] on div at bounding box center [577, 395] width 929 height 11
click at [115, 395] on img at bounding box center [115, 394] width 5 height 9
click at [117, 395] on img at bounding box center [115, 394] width 5 height 9
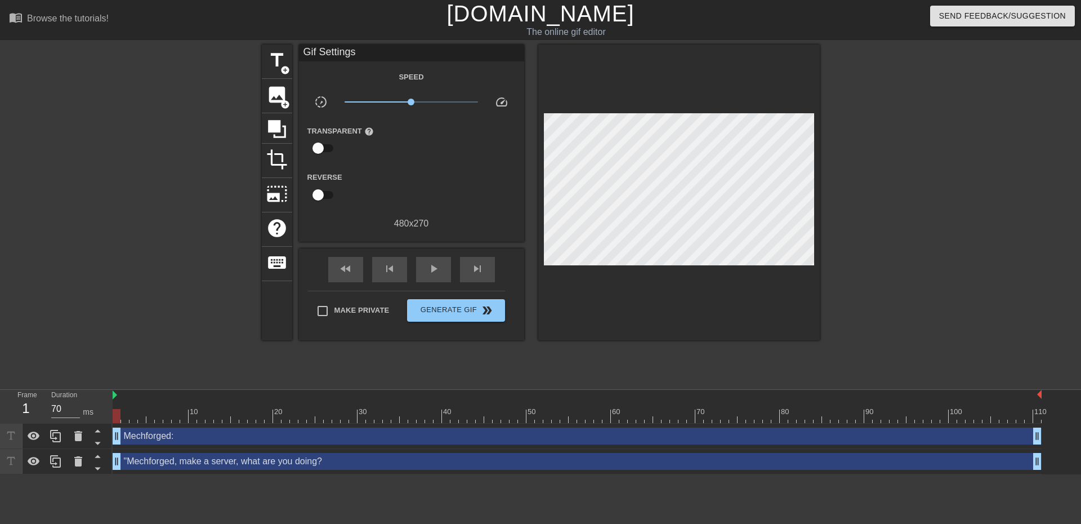
drag, startPoint x: 117, startPoint y: 417, endPoint x: 0, endPoint y: 377, distance: 123.2
click at [0, 377] on div "menu_book Browse the tutorials! Gifntext.com The online gif editor Send Feedbac…" at bounding box center [540, 237] width 1081 height 474
drag, startPoint x: 409, startPoint y: 102, endPoint x: 481, endPoint y: 96, distance: 72.3
click at [481, 96] on div "x10.0" at bounding box center [411, 103] width 150 height 17
drag, startPoint x: 119, startPoint y: 417, endPoint x: 1048, endPoint y: 434, distance: 929.1
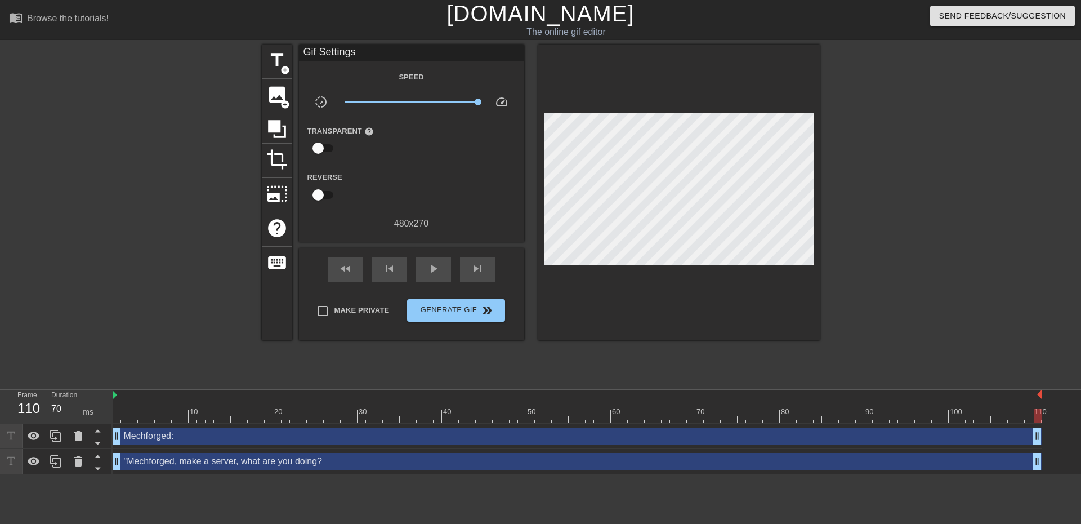
click at [1048, 434] on div "10 20 30 40 50 60 70 80 90 100 110 Mechforged: drag_handle drag_handle "Mechfor…" at bounding box center [597, 432] width 968 height 84
click at [413, 220] on div "480 x 270" at bounding box center [411, 224] width 225 height 14
click at [285, 131] on icon at bounding box center [277, 129] width 18 height 18
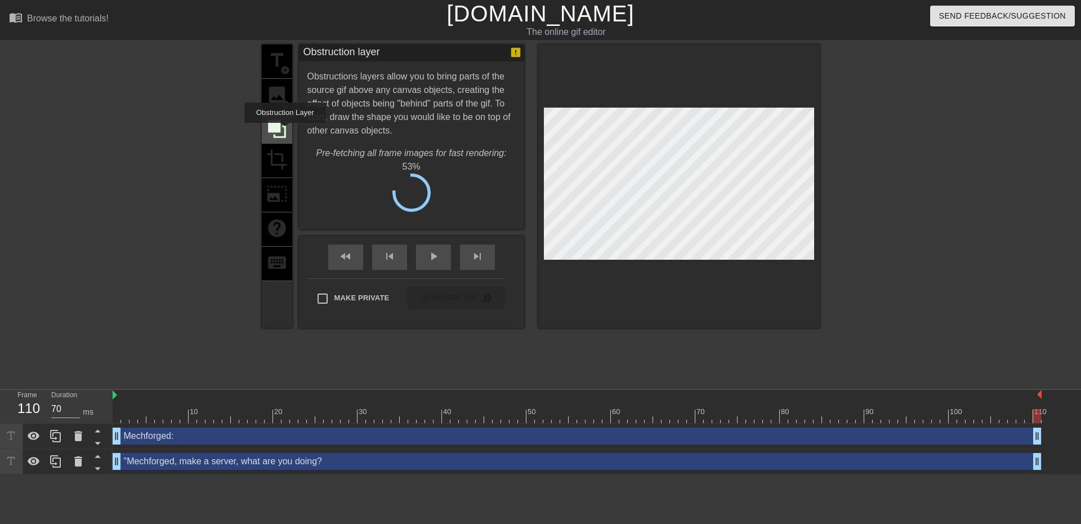
click at [285, 131] on icon at bounding box center [277, 129] width 18 height 18
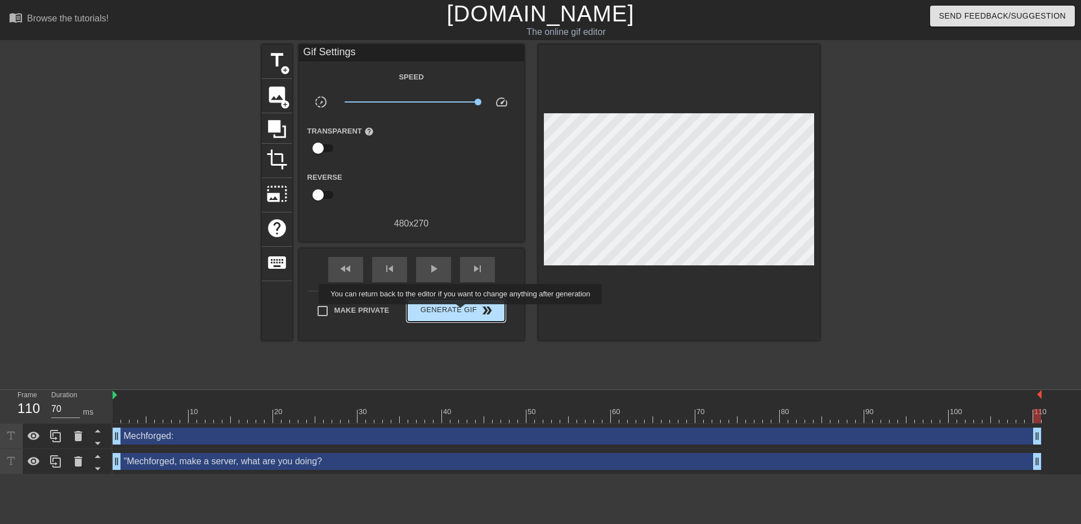
click at [462, 312] on span "Generate Gif double_arrow" at bounding box center [456, 310] width 88 height 14
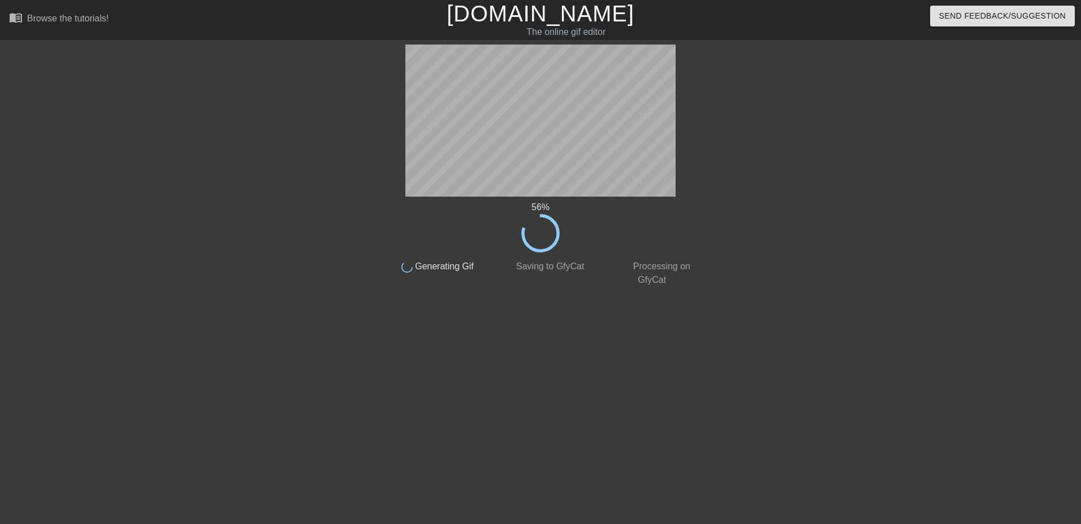
click at [695, 180] on div "56 % done Generating Gif done Saving to GfyCat done Processing on GfyCat" at bounding box center [541, 165] width 318 height 242
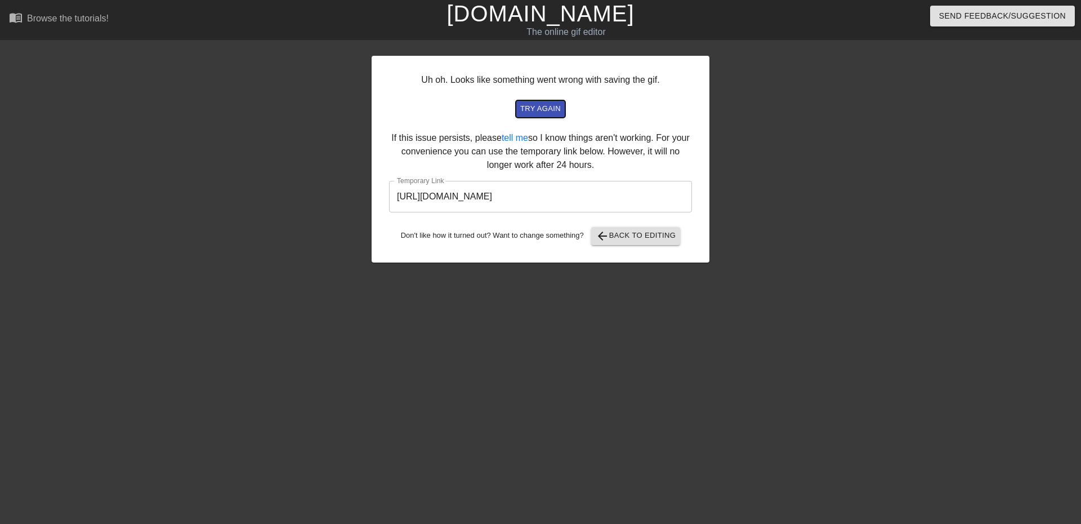
click at [544, 109] on span "try again" at bounding box center [540, 108] width 41 height 13
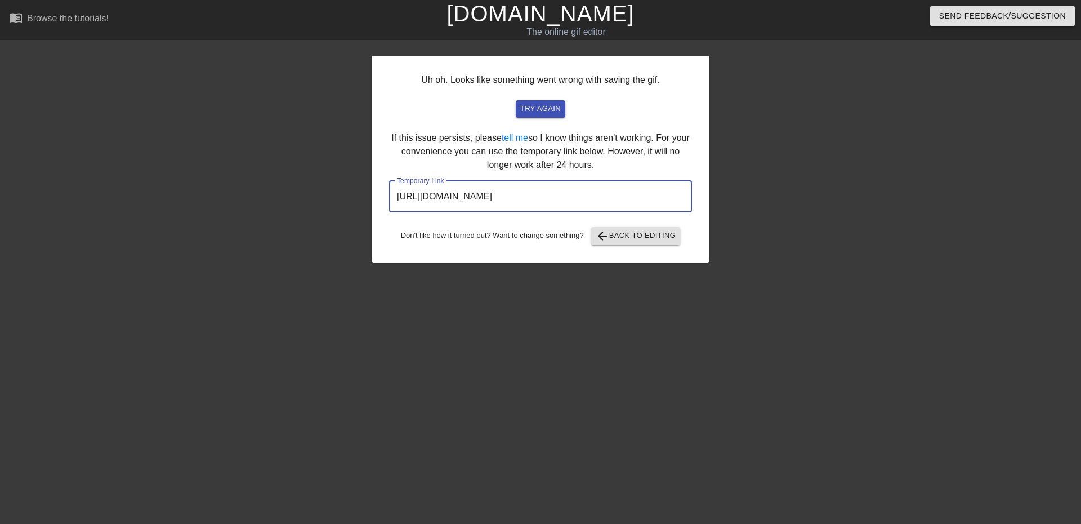
drag, startPoint x: 636, startPoint y: 189, endPoint x: 347, endPoint y: 185, distance: 288.8
click at [347, 185] on div "Uh oh. Looks like something went wrong with saving the gif. try again If this i…" at bounding box center [540, 213] width 1081 height 338
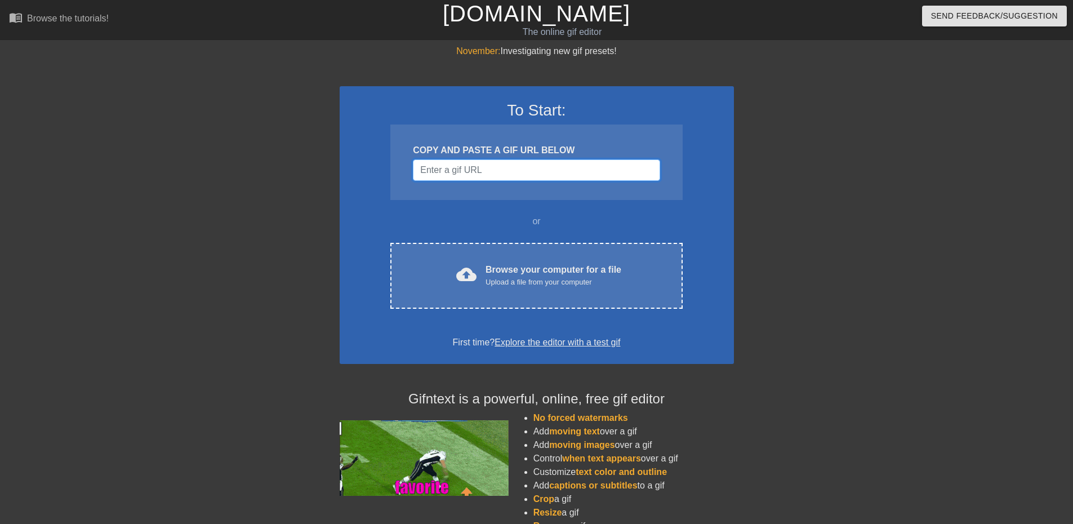
click at [476, 174] on input "Username" at bounding box center [536, 169] width 247 height 21
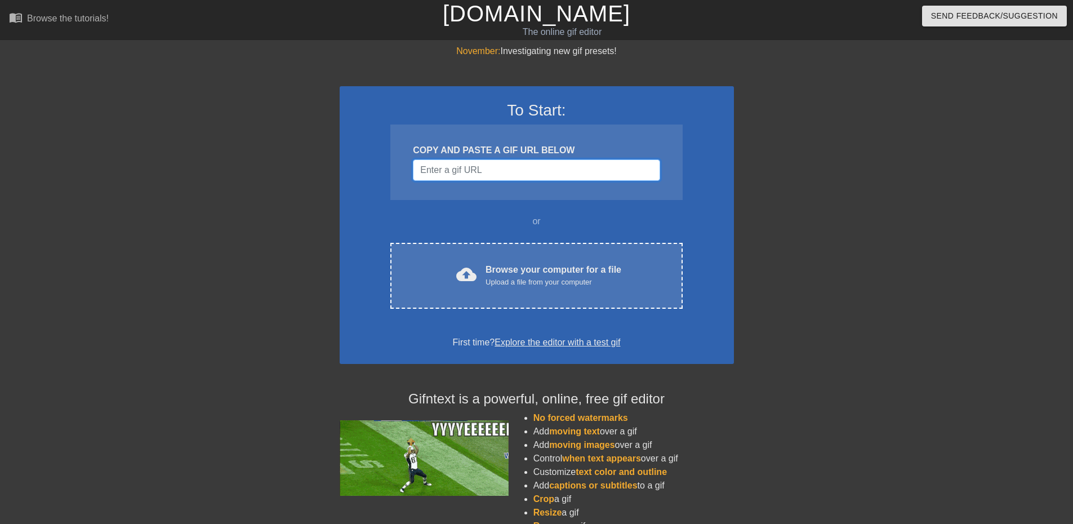
click at [447, 163] on input "Username" at bounding box center [536, 169] width 247 height 21
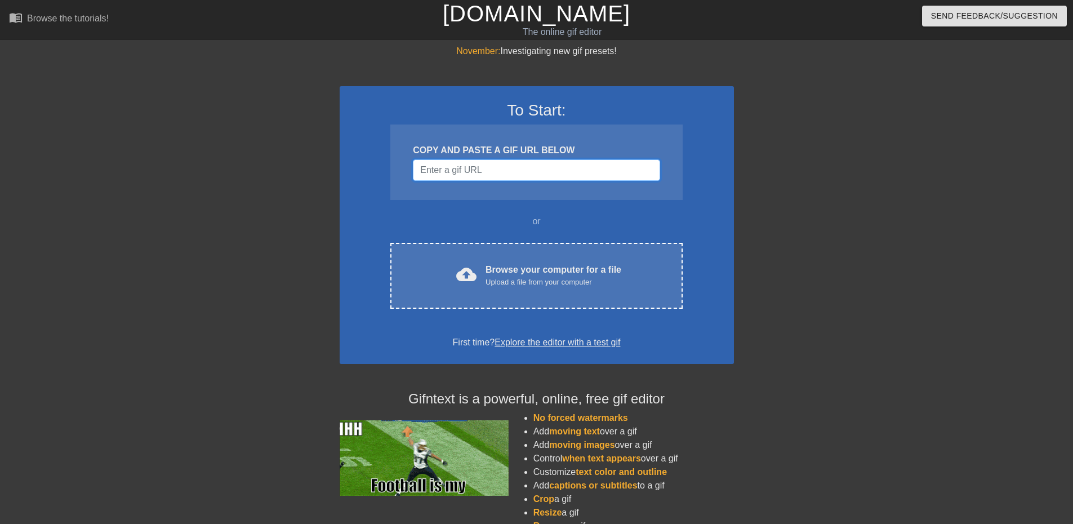
paste input "[URL][DOMAIN_NAME]"
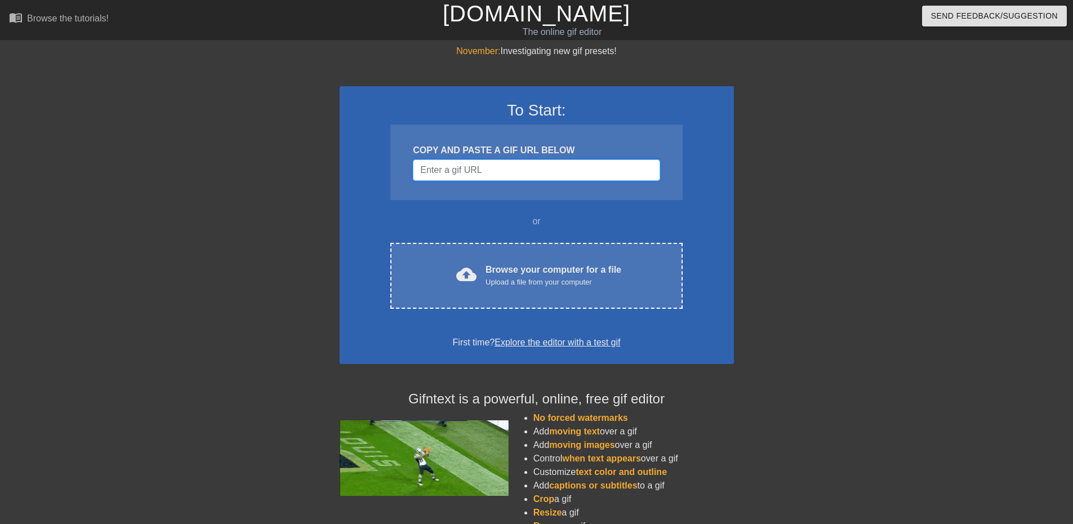
type input "[URL][DOMAIN_NAME]"
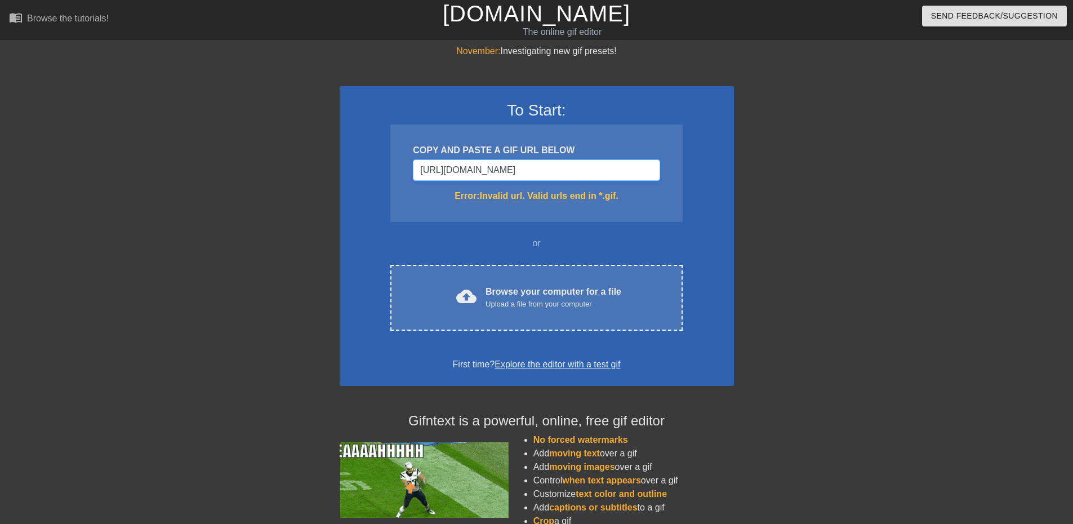
click at [531, 166] on input "[URL][DOMAIN_NAME]" at bounding box center [536, 169] width 247 height 21
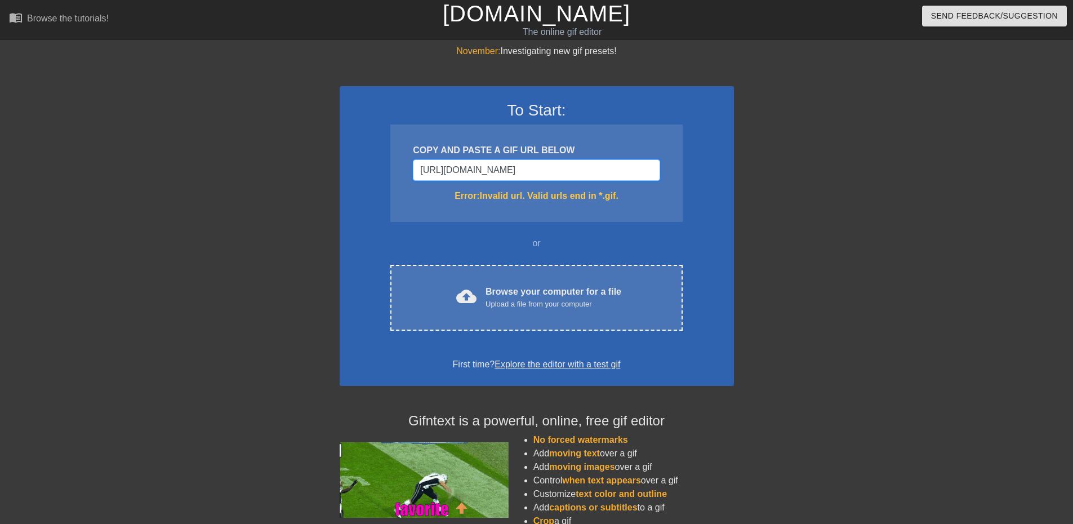
click at [531, 166] on input "[URL][DOMAIN_NAME]" at bounding box center [536, 169] width 247 height 21
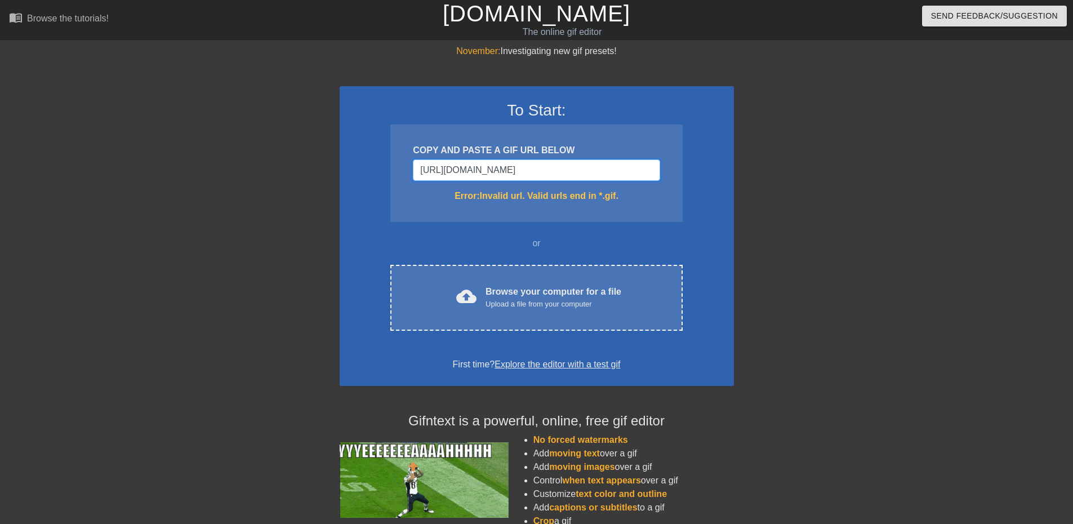
click at [531, 166] on input "[URL][DOMAIN_NAME]" at bounding box center [536, 169] width 247 height 21
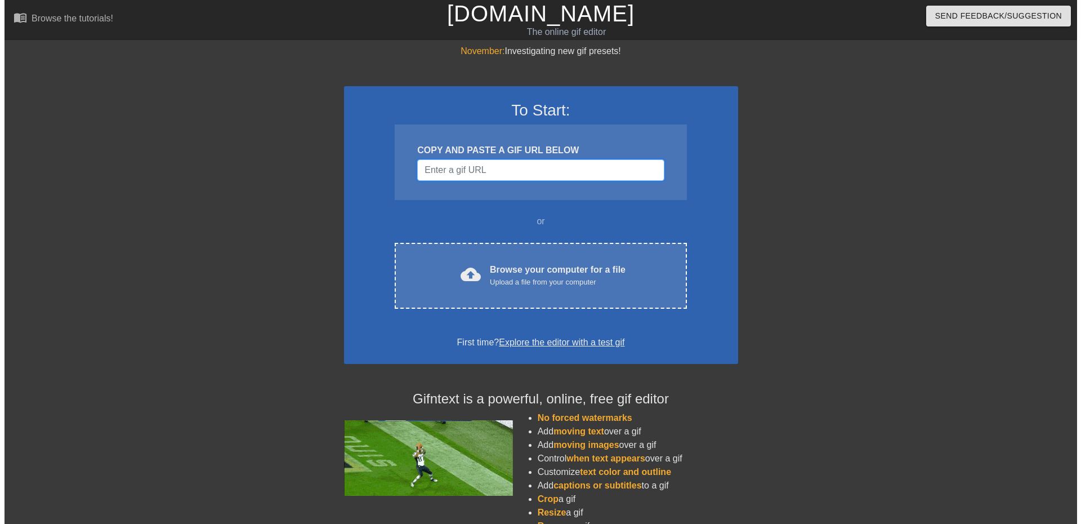
scroll to position [0, 0]
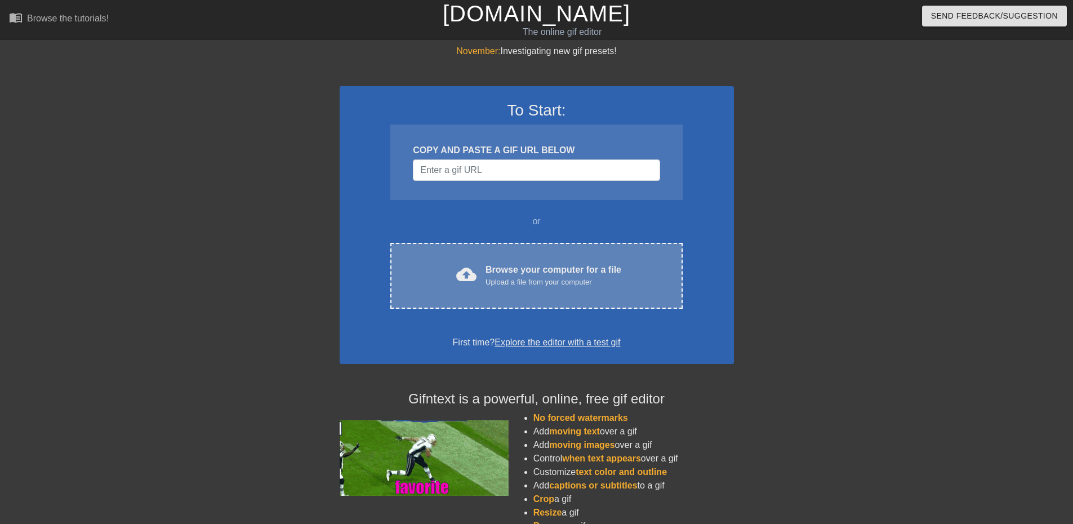
click at [516, 247] on div "cloud_upload Browse your computer for a file Upload a file from your computer C…" at bounding box center [536, 276] width 292 height 66
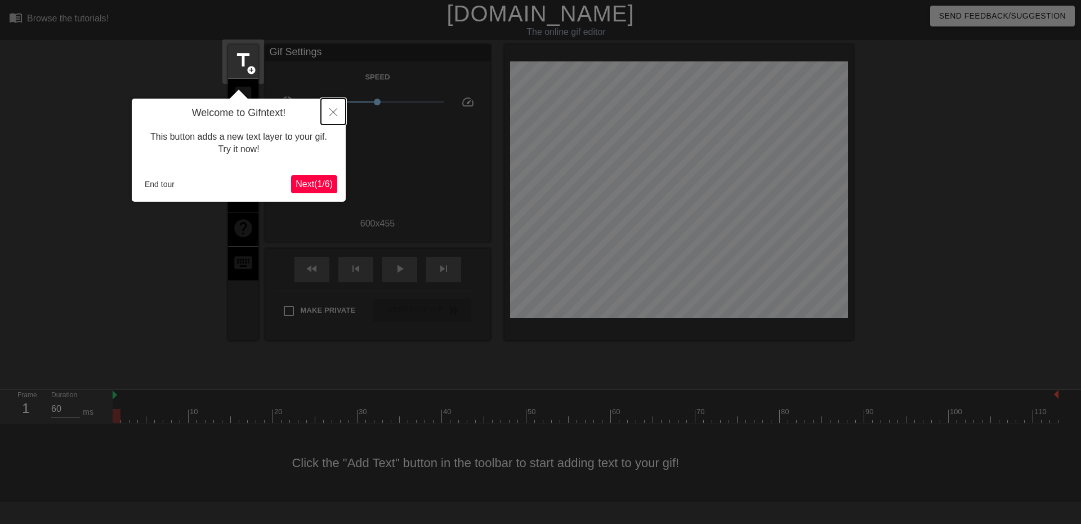
click at [337, 107] on button "Close" at bounding box center [333, 112] width 25 height 26
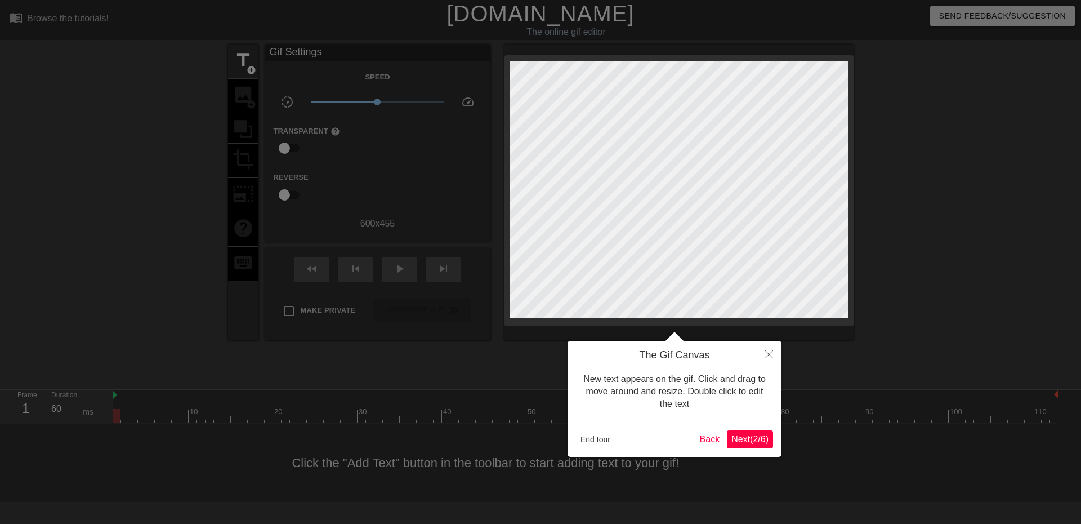
click at [735, 446] on button "Next ( 2 / 6 )" at bounding box center [750, 439] width 46 height 18
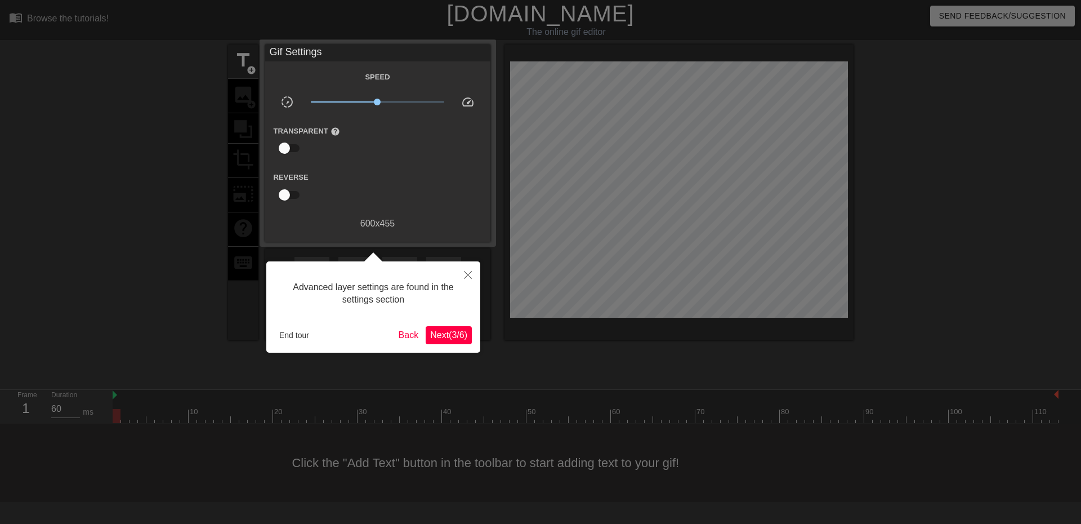
click at [451, 334] on span "Next ( 3 / 6 )" at bounding box center [448, 335] width 37 height 10
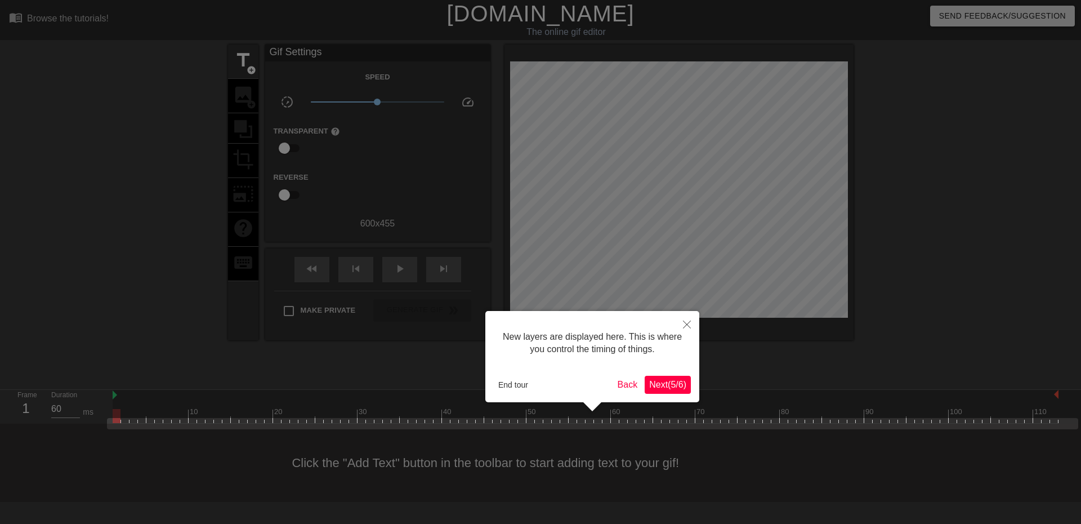
scroll to position [10, 0]
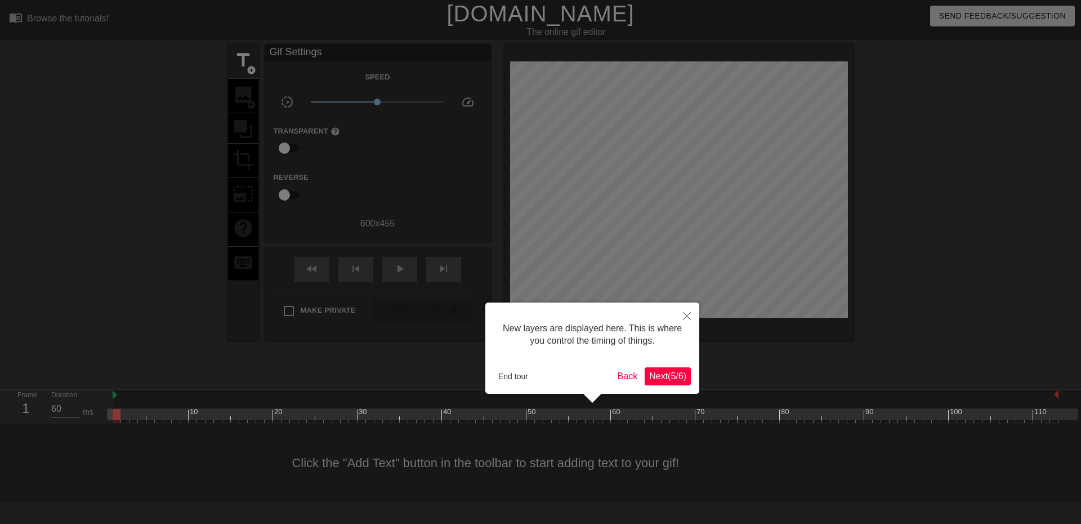
click at [687, 382] on button "Next ( 5 / 6 )" at bounding box center [668, 376] width 46 height 18
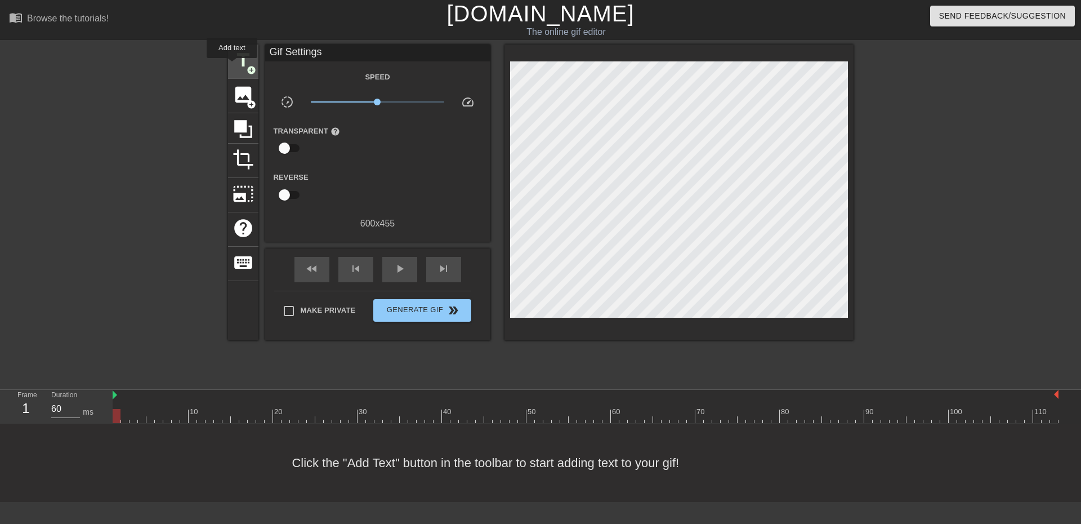
click at [233, 66] on span "title" at bounding box center [243, 60] width 21 height 21
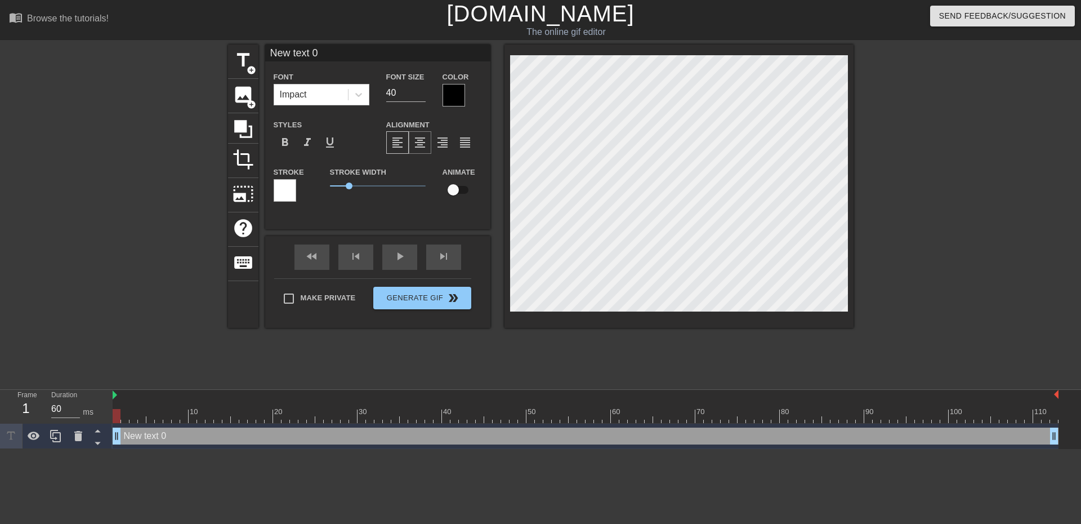
click at [420, 147] on span "format_align_center" at bounding box center [420, 143] width 14 height 14
type input "text 0"
type textarea "text 0"
type input "text"
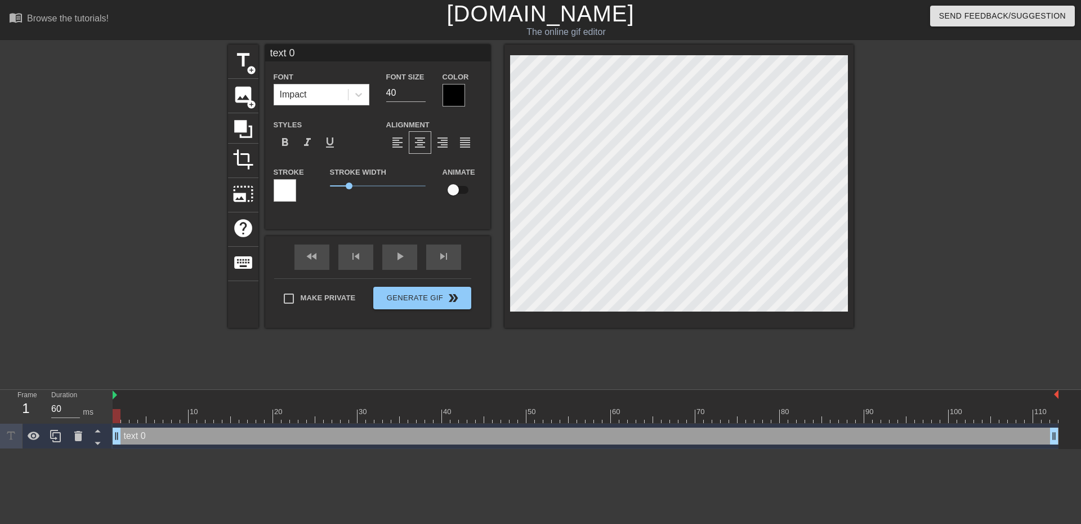
type textarea "text"
type input "text"
type textarea "text"
type input "tex"
type textarea "tex"
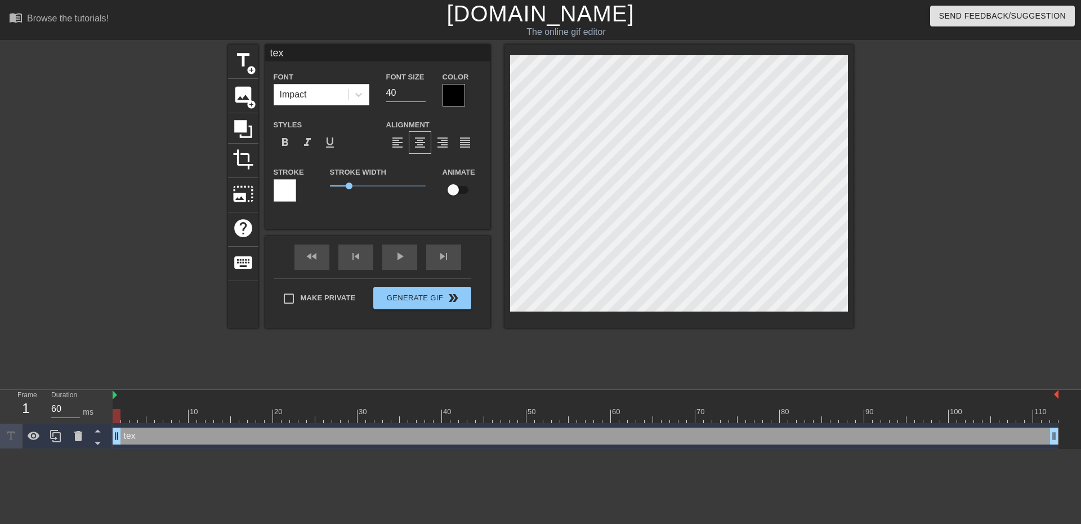
type input "te"
type textarea "te"
type input "t"
type textarea "t"
type input "L"
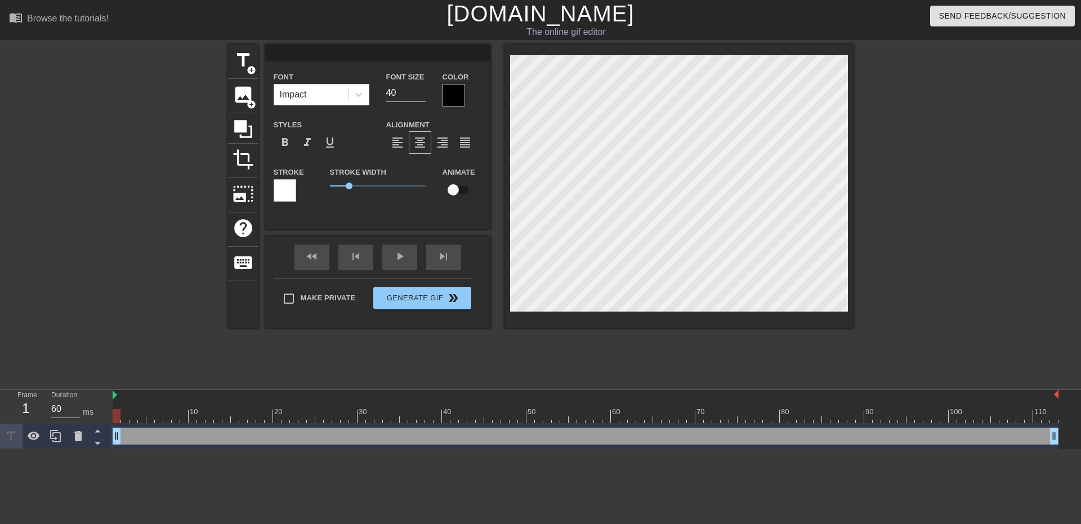
type textarea "L"
type input "Lu"
type textarea "Lu"
type input "Lun"
type textarea "Lun"
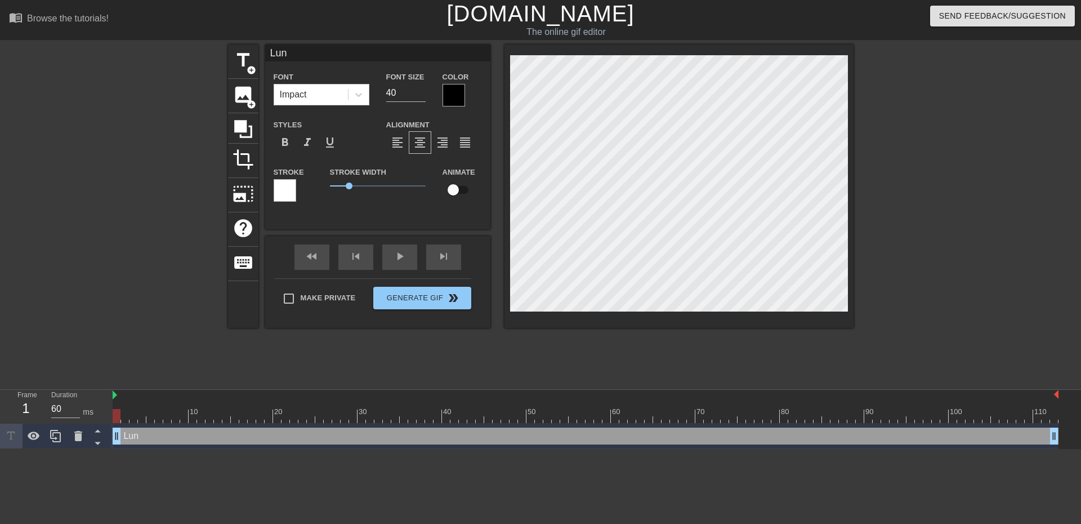
type input "Lu"
type textarea "Lu"
type input "L"
type textarea "L"
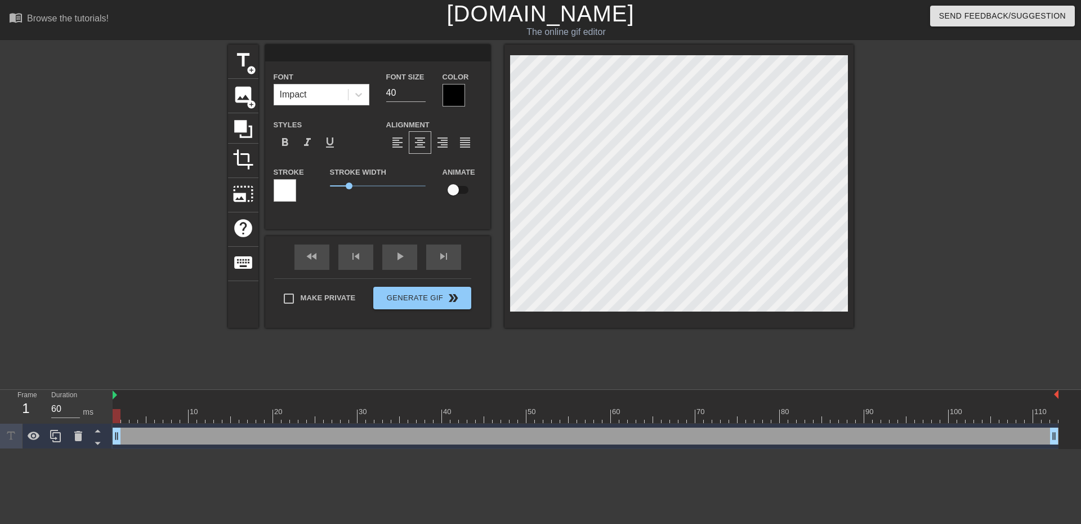
type input """
type textarea """
type input ""L"
type textarea ""L"
type input ""Ly"
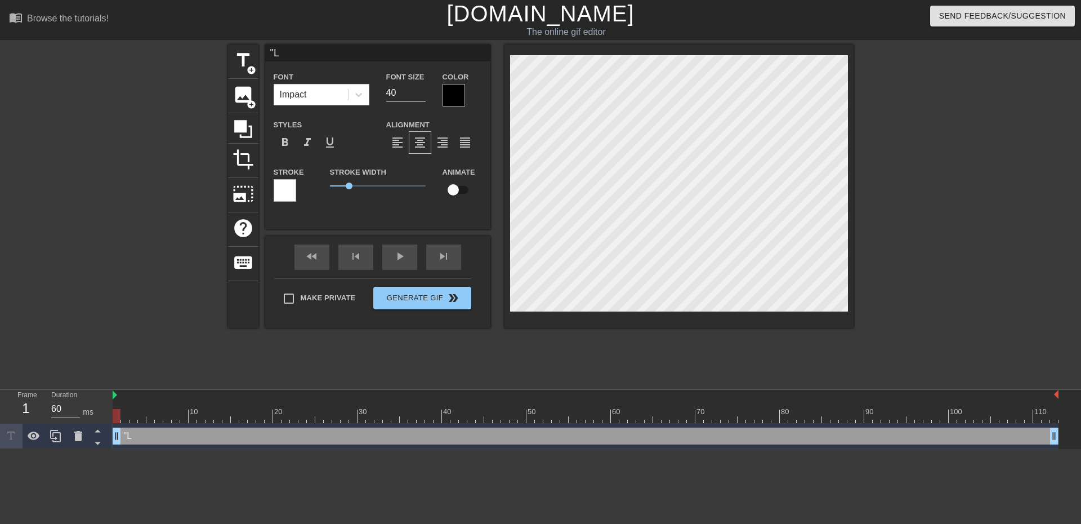
type textarea ""Ly"
type input ""[PERSON_NAME]"
type textarea ""[PERSON_NAME]"
type input ""Lynx"
type textarea ""Lynx"
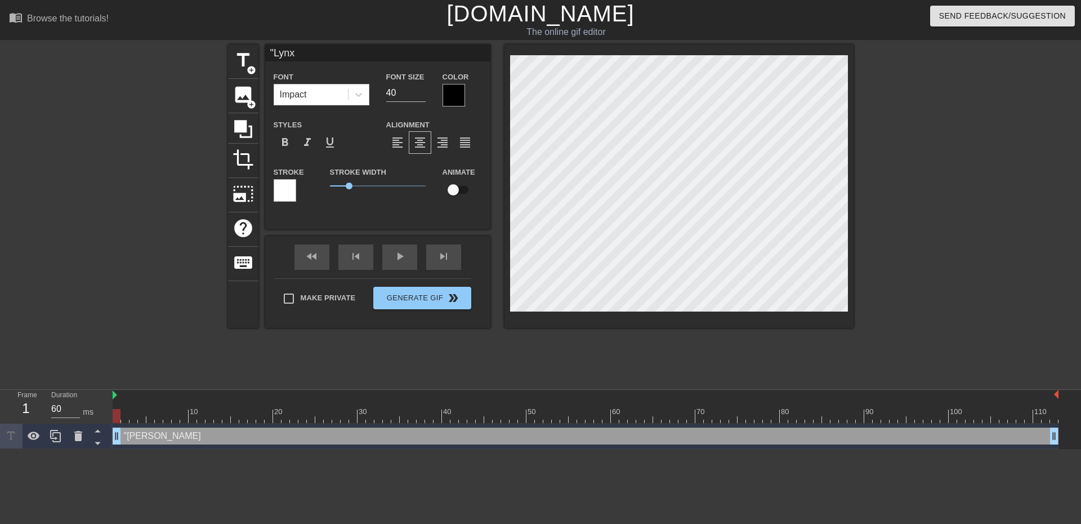
scroll to position [1, 2]
type input ""Lynx"
type textarea ""Lynx"
type input ""Lynx"
type textarea ""Lynx"
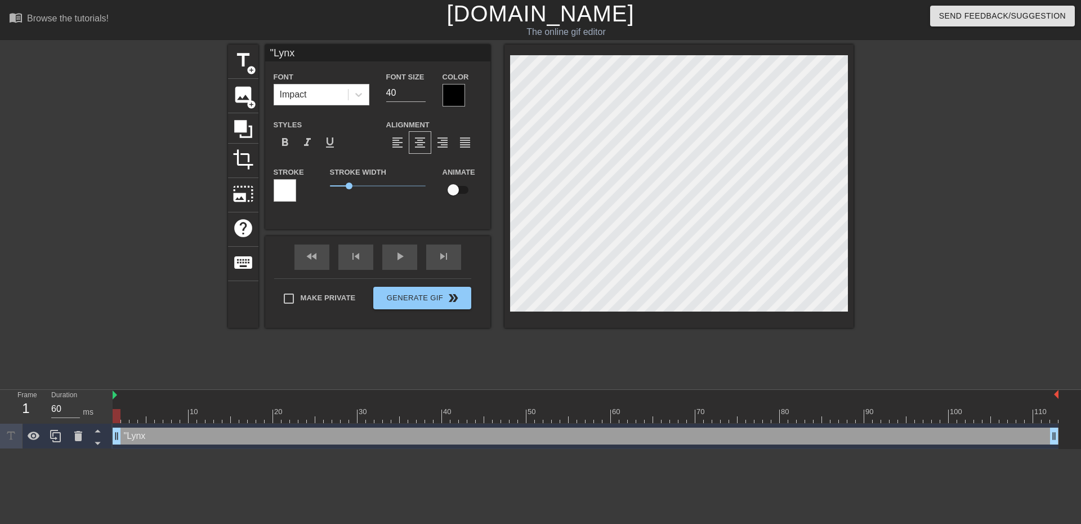
type input ""Lynx,"
type textarea ""Lynx,"
type input ""Lynx,"
type textarea ""Lynx,"
type input ""Lynx,"
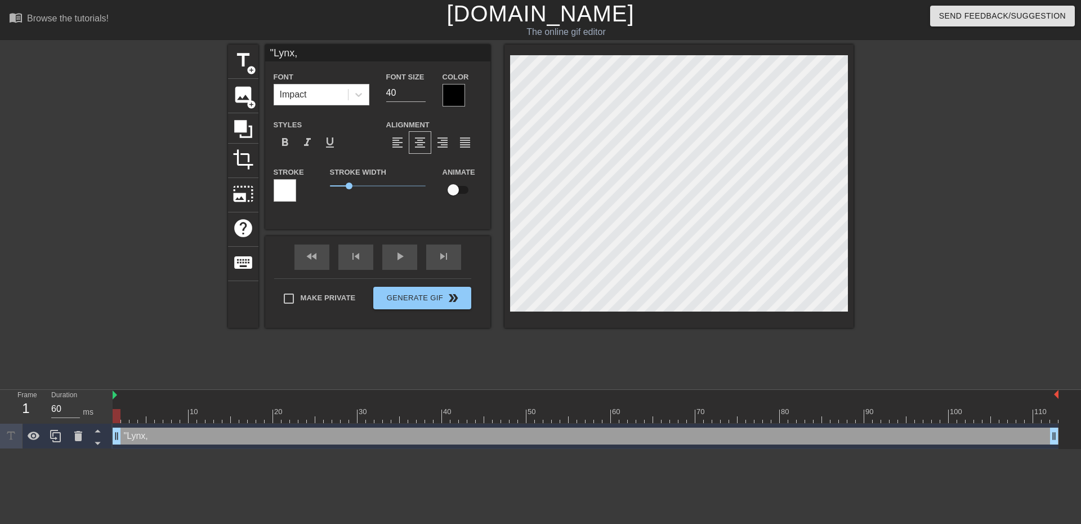
type textarea ""Lynx,"
type input ""Lynx"
type textarea ""Lynx"
type input ""Lynx,"
type textarea ""Lynx,"
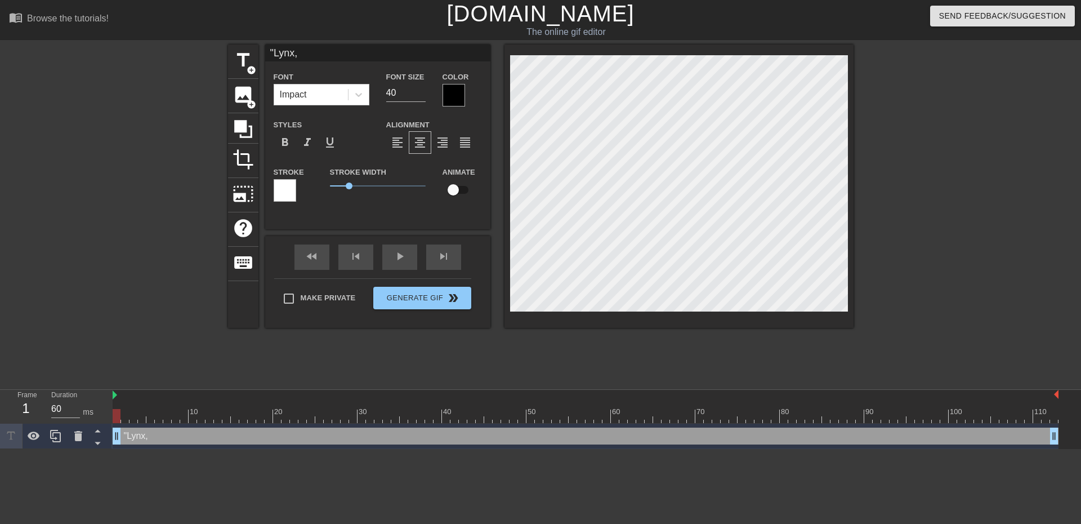
type input ""Lynx,"
type textarea ""Lynx,"
type input ""Lynx, y"
type textarea ""Lynx, y"
type input ""Lynx, yo"
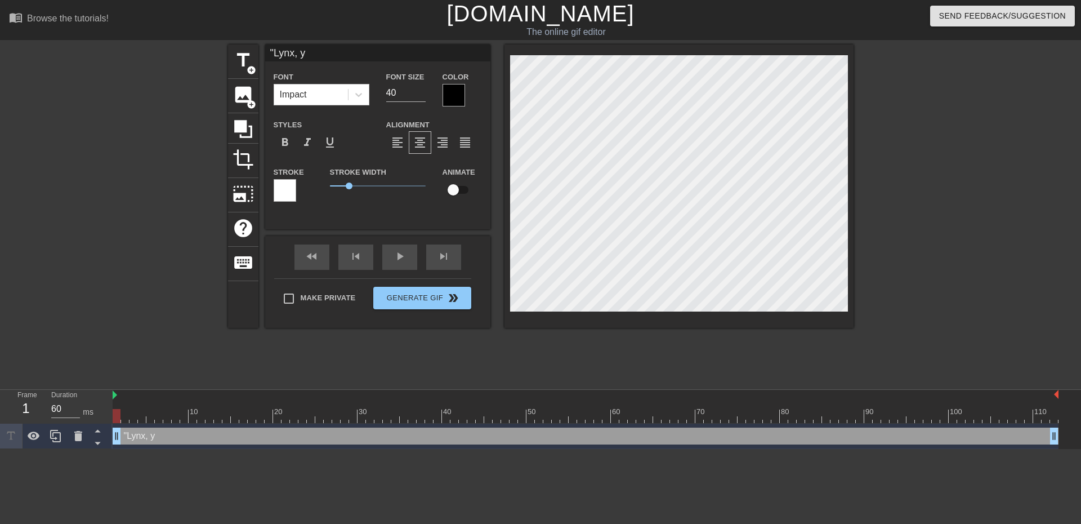
type textarea ""Lynx, yo"
type input ""Lynx, you"
type textarea ""Lynx, you"
type input ""Lynx, you"
type textarea ""Lynx, you"
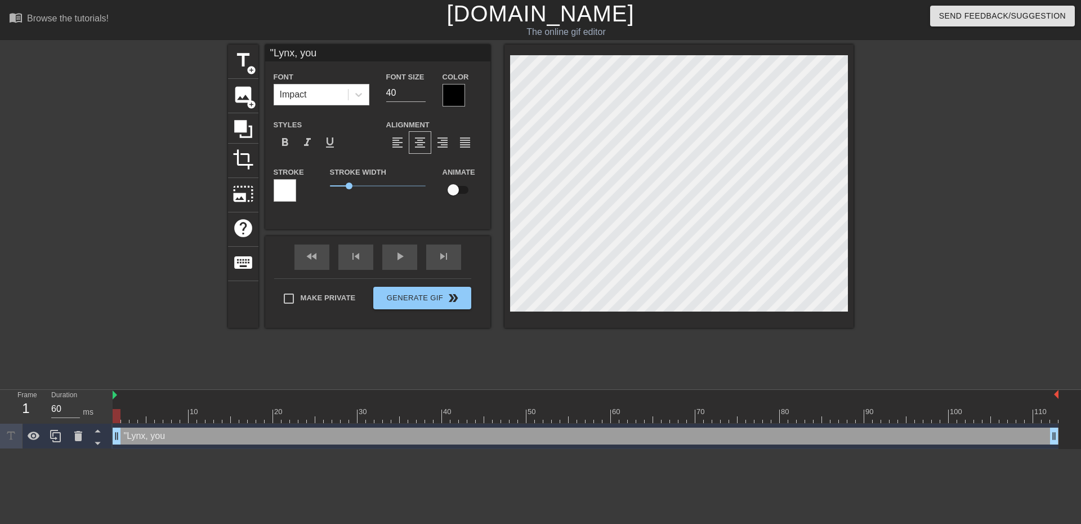
type input ""Lynx, you h"
type textarea ""Lynx, you h"
type input ""Lynx, you ha"
type textarea ""Lynx, you ha"
type input ""Lynx, you hav"
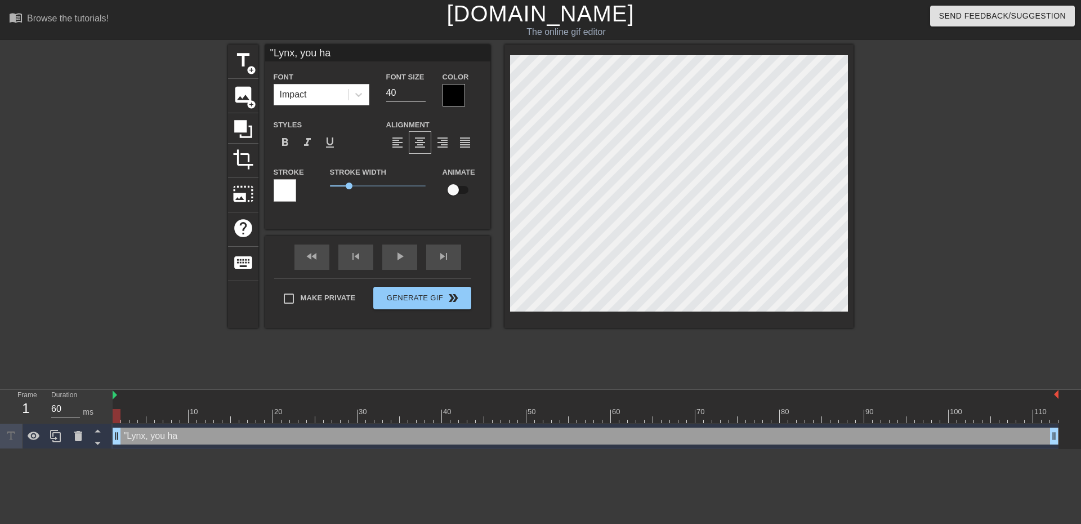
type textarea ""Lynx, you hav"
type input ""Lynx, you have"
type textarea ""Lynx, you have"
type input ""Lynx, you have"
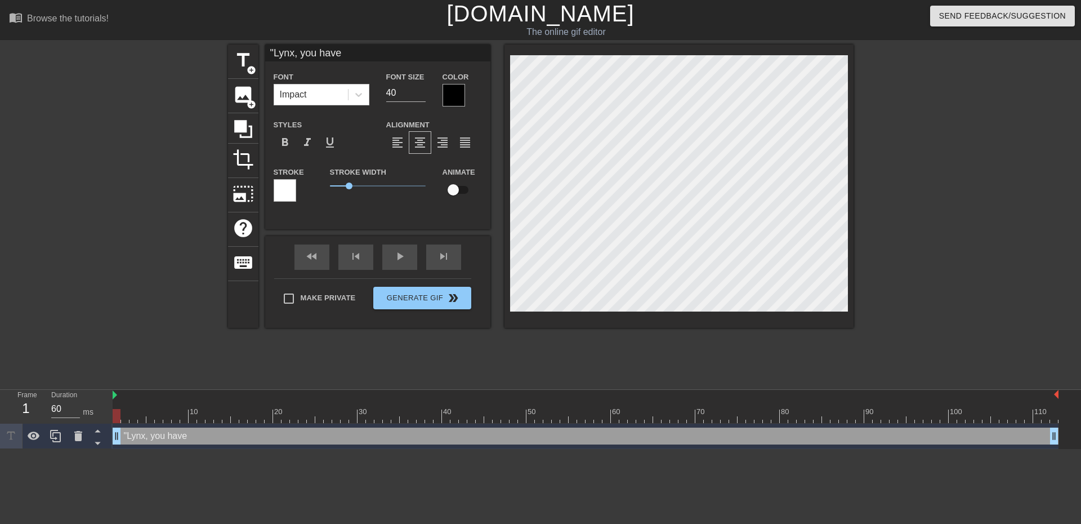
type textarea ""Lynx, you have"
type input ""Lynx, you have"
type textarea ""Lynx, you have"
type input ""Lynx, you hav"
type textarea ""Lynx, you hav"
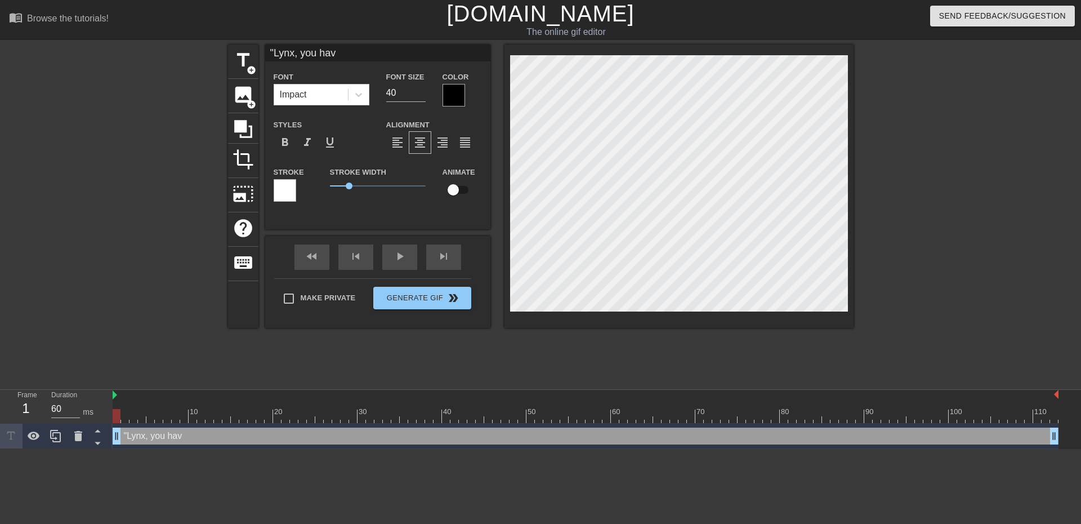
type input ""Lynx, you ha"
type textarea ""Lynx, you ha"
type input ""Lynx, you h"
type textarea ""Lynx, you h"
type input ""Lynx, you"
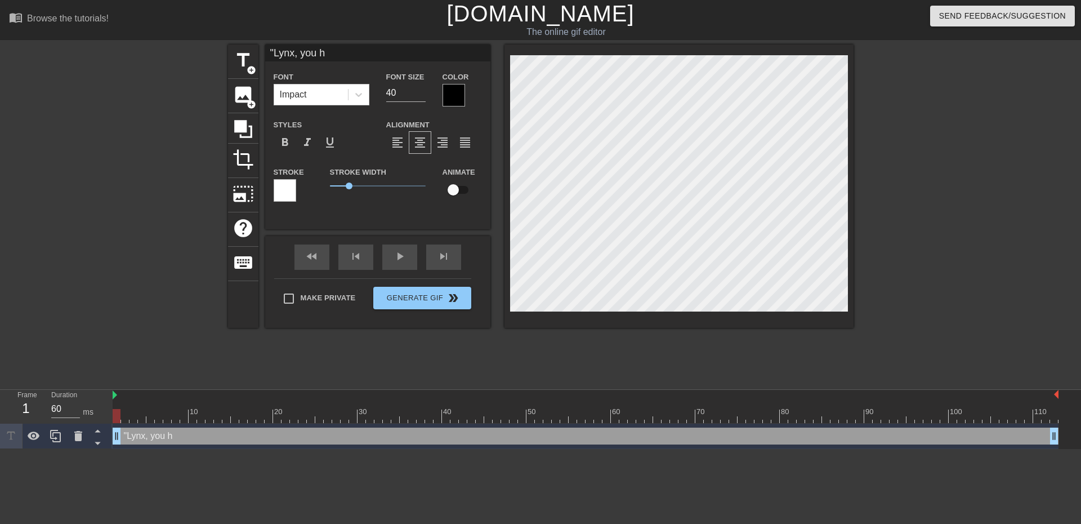
type textarea ""Lynx, you"
type input ""Lynx, you h"
type textarea ""Lynx, you h"
type input ""Lynx, you ha"
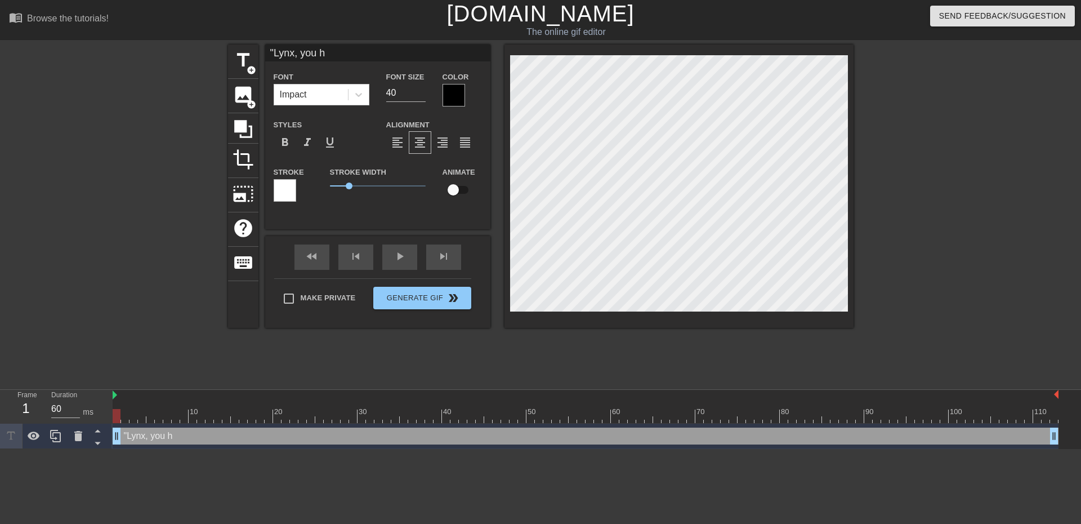
type textarea ""Lynx, you ha"
type input ""Lynx, you hae"
type textarea ""Lynx, you hae"
type input ""Lynx, you ha"
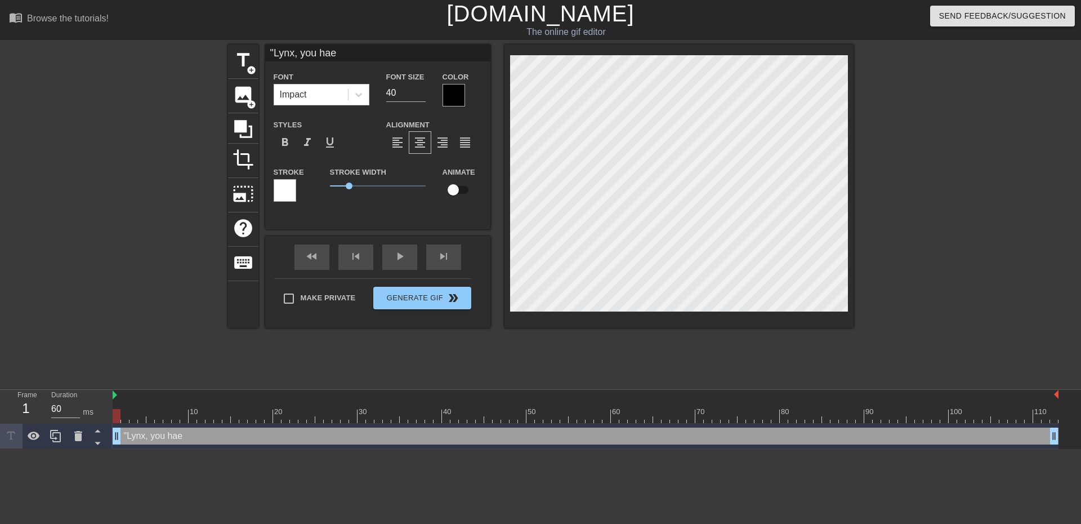
type textarea ""Lynx, you ha"
type input ""Lynx, you hav"
type textarea ""Lynx, you hav"
type input ""Lynx, you have"
type textarea ""Lynx, you have"
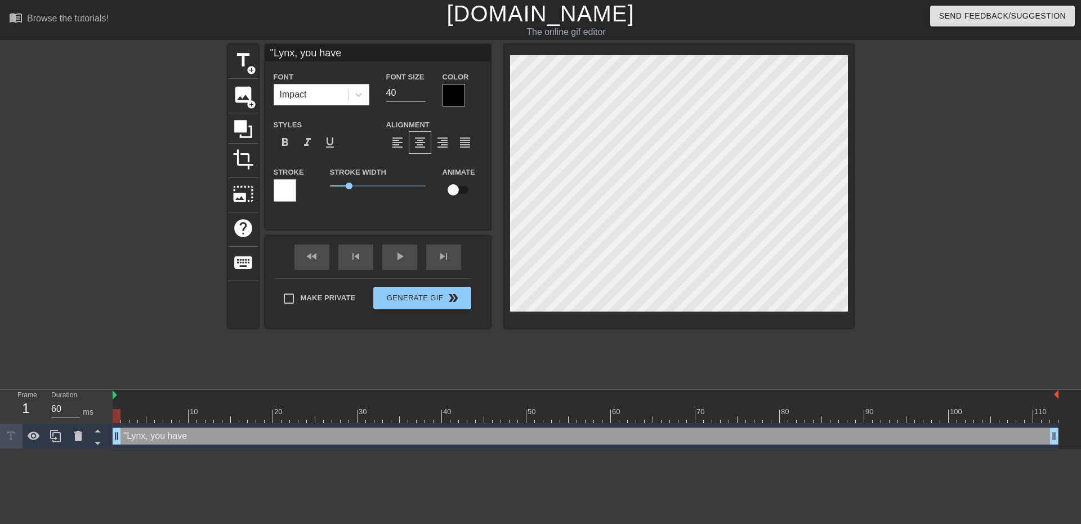
type input ""Lynx, you have"
type textarea ""Lynx, you have"
type input ""Lynx, you have"
type textarea ""Lynx, you have"
type input ""Lynx, you hav"
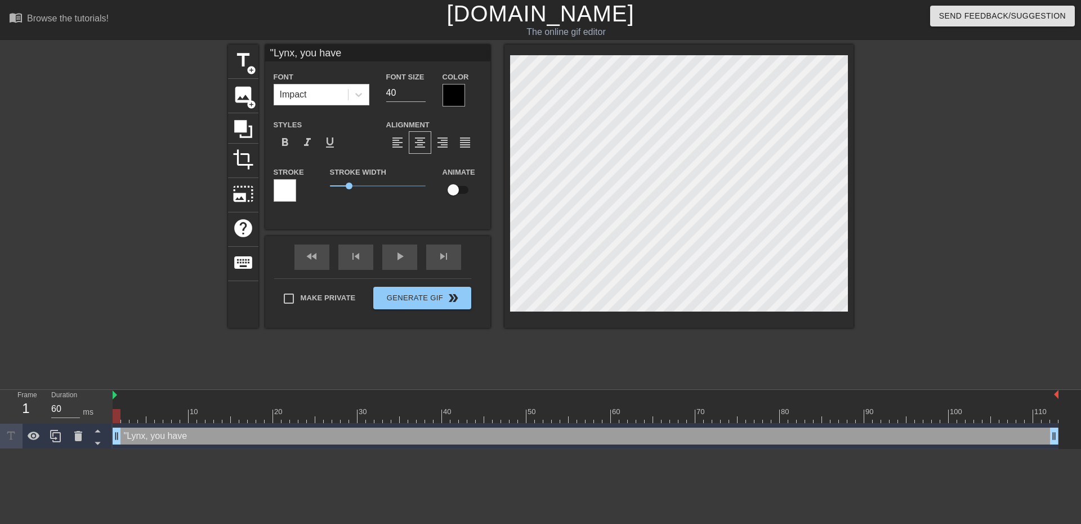
type textarea ""Lynx, you hav"
type input ""Lynx, you ha"
type textarea ""Lynx, you ha"
type input ""Lynx, you h"
type textarea ""Lynx, you h"
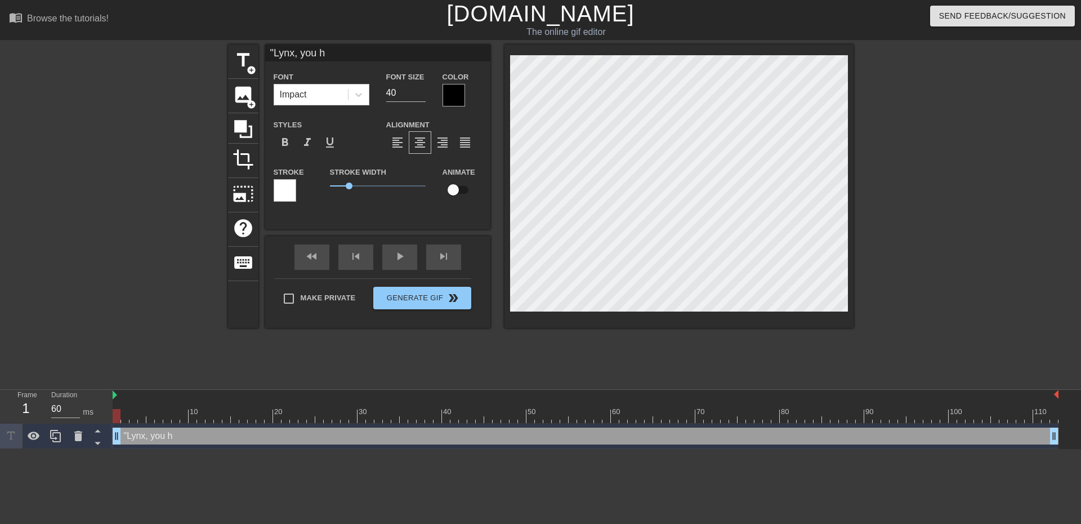
type input ""Lynx, you"
type textarea ""Lynx, you"
type input ""Lynx, you"
type textarea ""Lynx, you"
type input ""Lynx, yo"
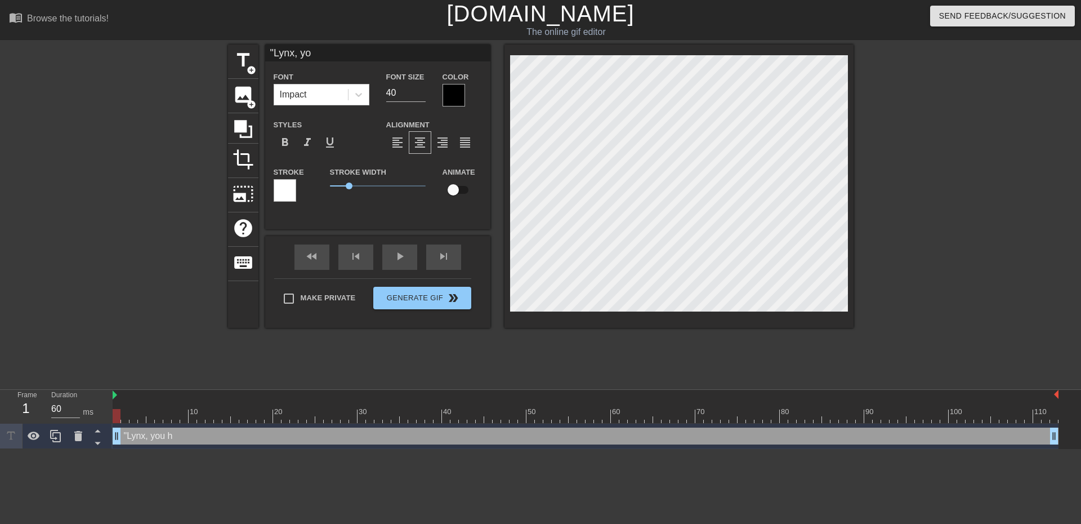
type textarea ""Lynx, y"
type input ""Lynx,"
click at [320, 88] on div "Impact" at bounding box center [311, 94] width 74 height 20
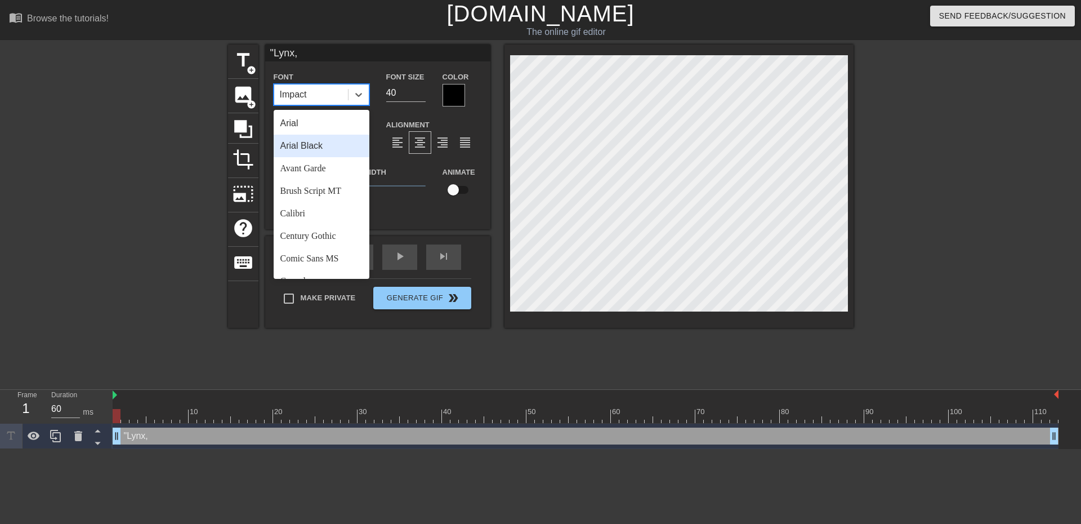
click at [304, 144] on div "Arial Black" at bounding box center [322, 146] width 96 height 23
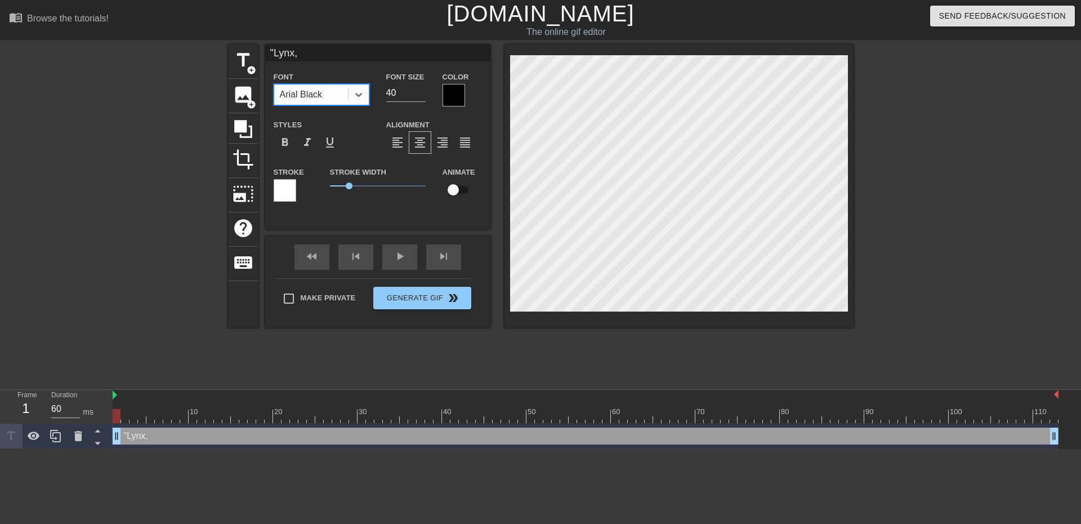
click at [307, 109] on div "Font option [PERSON_NAME], selected. 0 results available. Select is focused ,ty…" at bounding box center [378, 141] width 208 height 142
click at [323, 96] on div "Arial Black" at bounding box center [301, 95] width 43 height 14
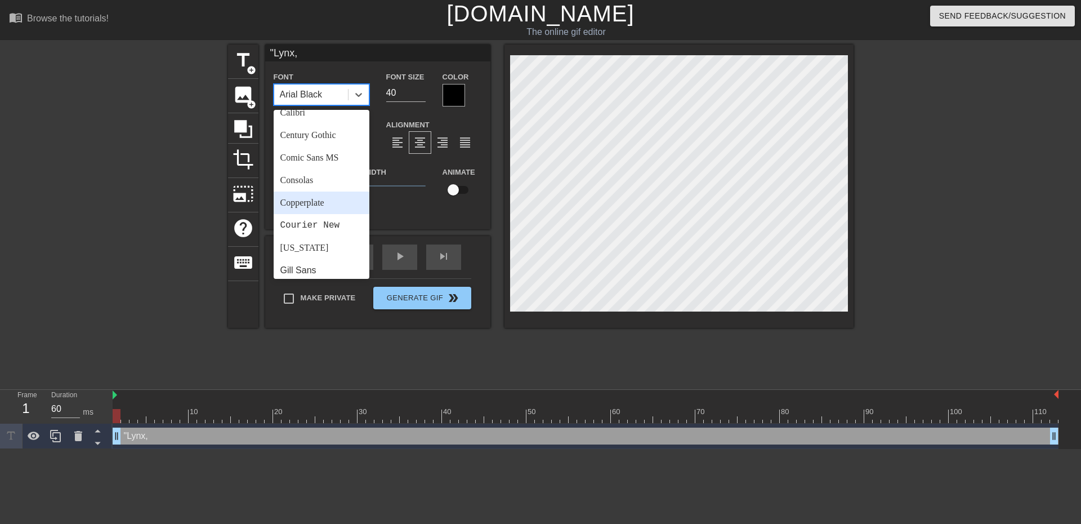
scroll to position [113, 0]
click at [329, 142] on div "Comic Sans MS" at bounding box center [322, 146] width 96 height 23
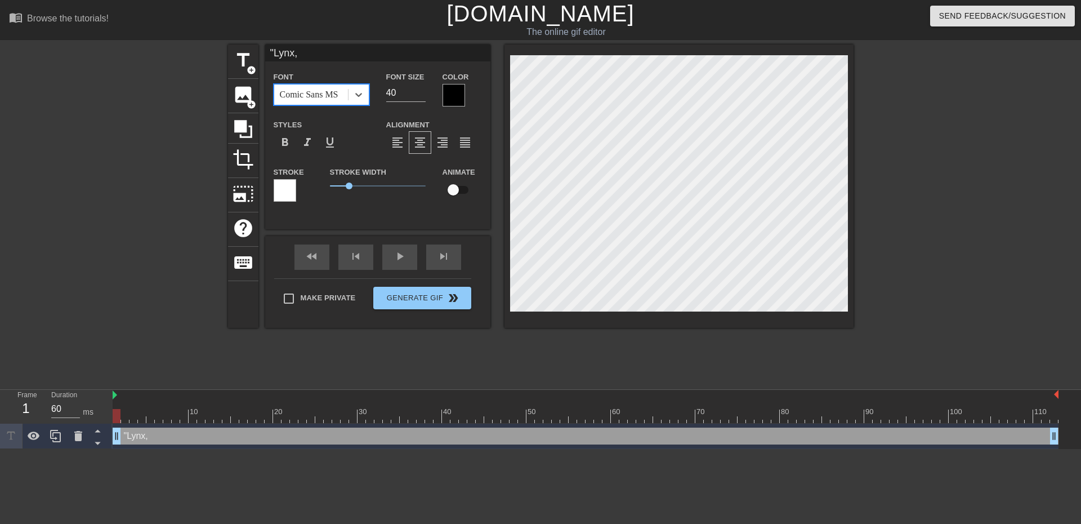
click at [300, 91] on div "Comic Sans MS" at bounding box center [309, 95] width 59 height 14
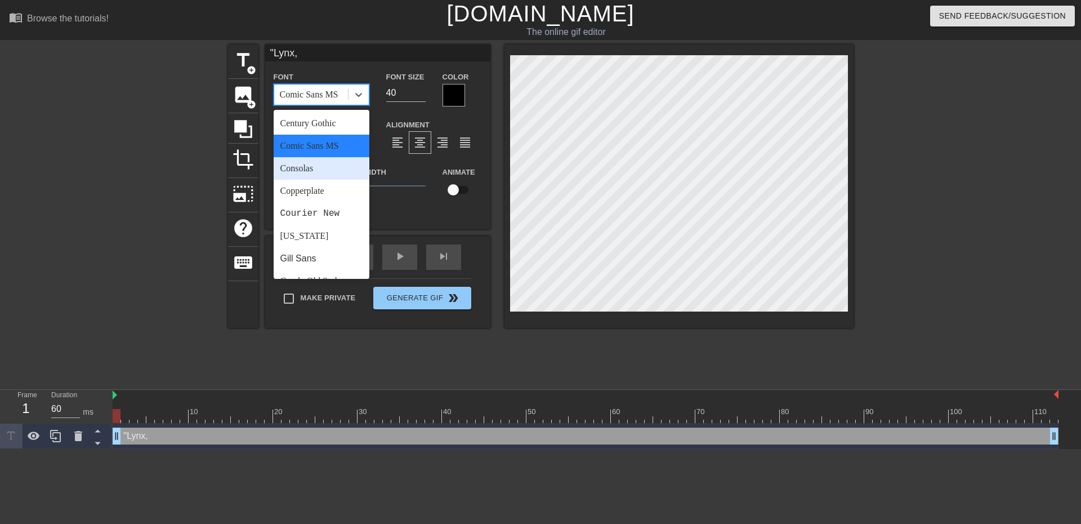
click at [318, 174] on div "Consolas" at bounding box center [322, 168] width 96 height 23
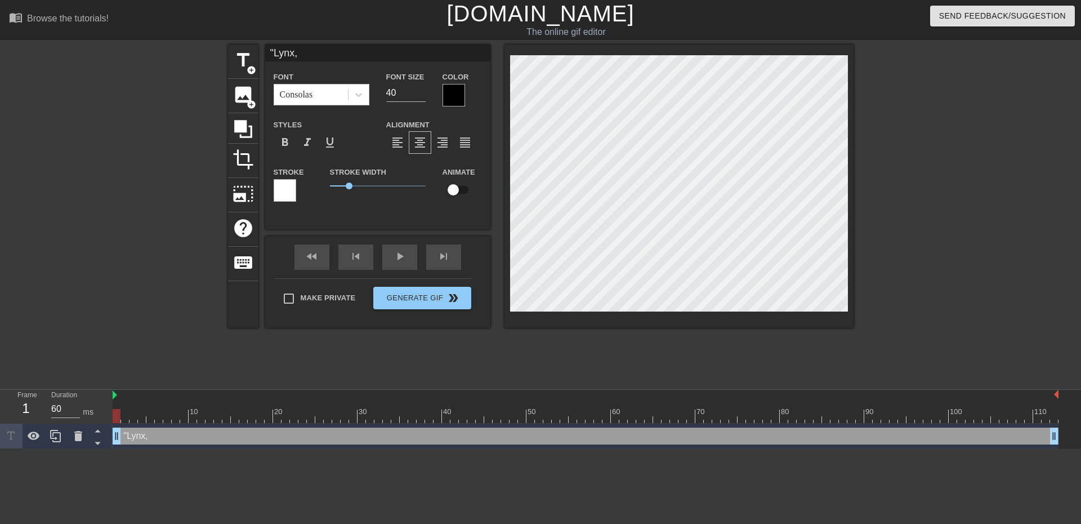
scroll to position [1, 2]
type textarea ""Lynx,"
type input ""Lynx,="
type textarea ""Lynx,="
type input ""Lynx,"
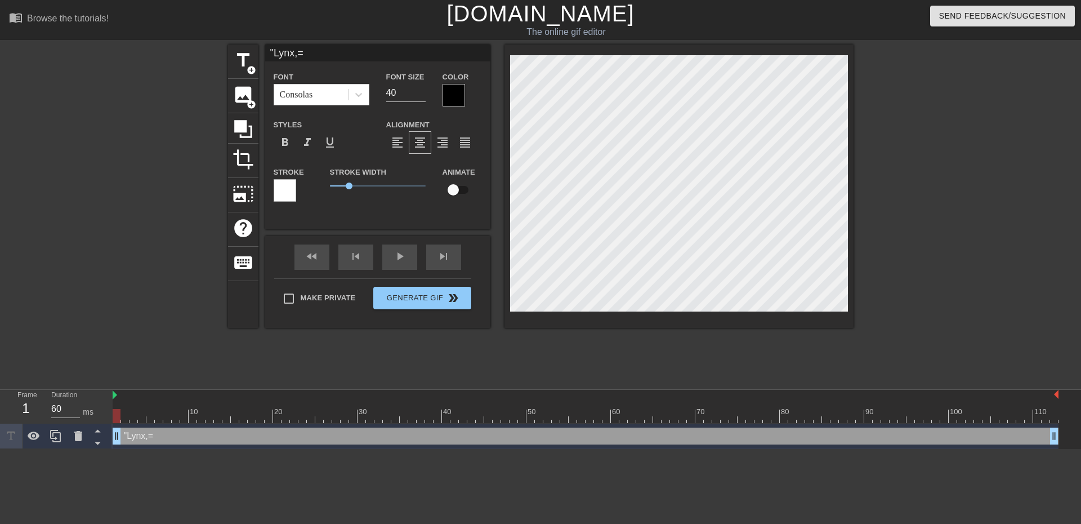
type textarea ""Lynx,"
type input ""Lynx,t"
type textarea ""Lynx,t"
type input ""Lynx,ti"
type textarea ""Lynx,ti"
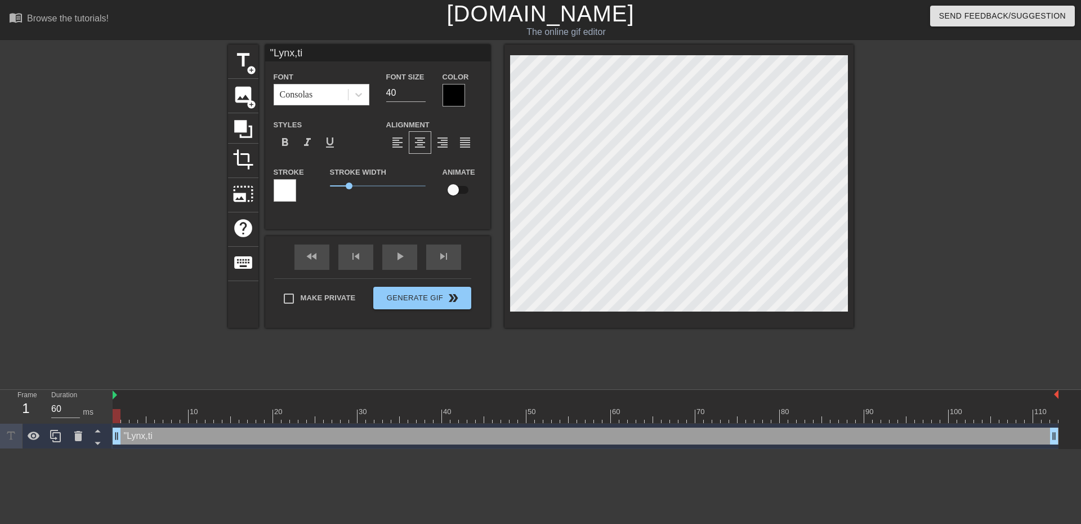
type input ""Lynx,t"
type textarea ""Lynx,t"
type input ""Lynx,"
type textarea ""Lynx,"
type input ""Lynx,i"
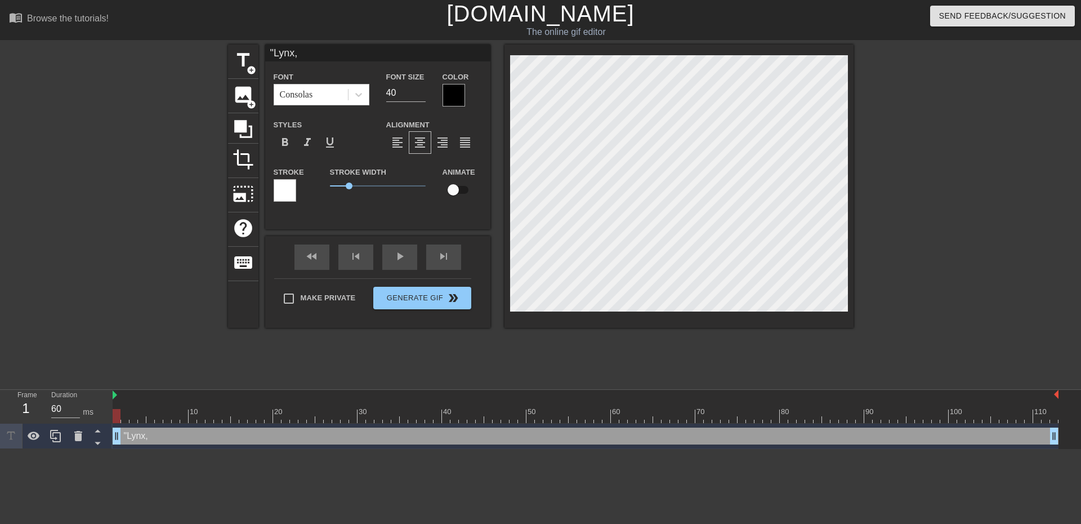
type textarea ""Lynx,i"
type input ""Lynx,it"
type textarea ""Lynx,it"
type input ""Lynx,its"
type textarea ""Lynx,its"
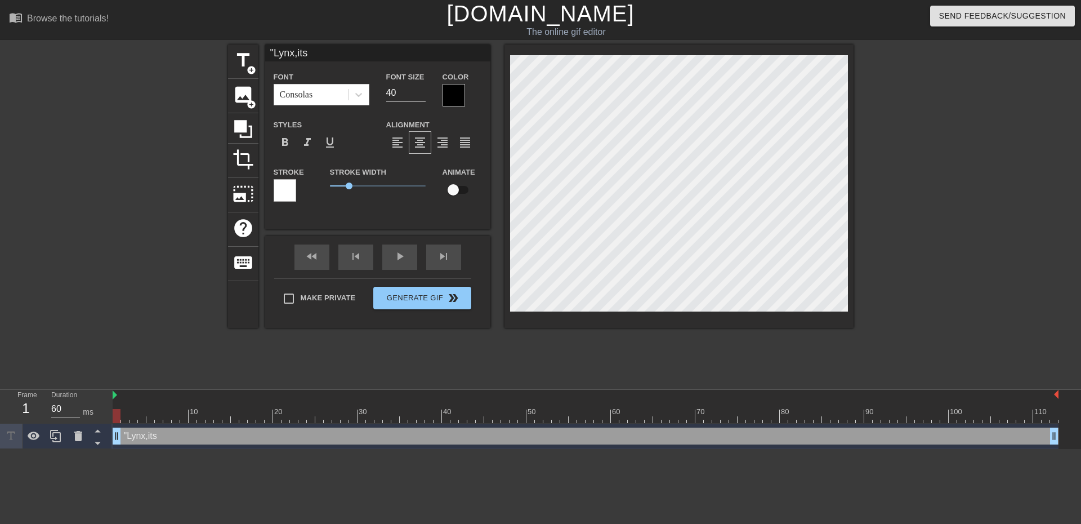
type input ""Lynx,its"
type textarea ""Lynx,its"
type input ""Lynx,its b"
type textarea ""Lynx,its b"
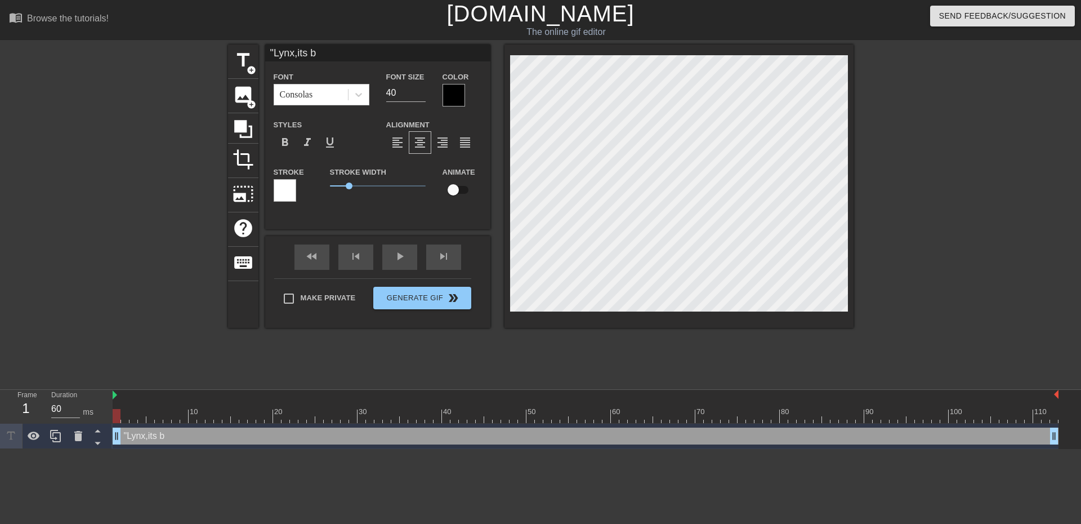
type input ""Lynx,its"
type textarea ""Lynx,its"
type input ""Lynx,its"
type textarea ""Lynx,its"
type input ""Lynx,it"
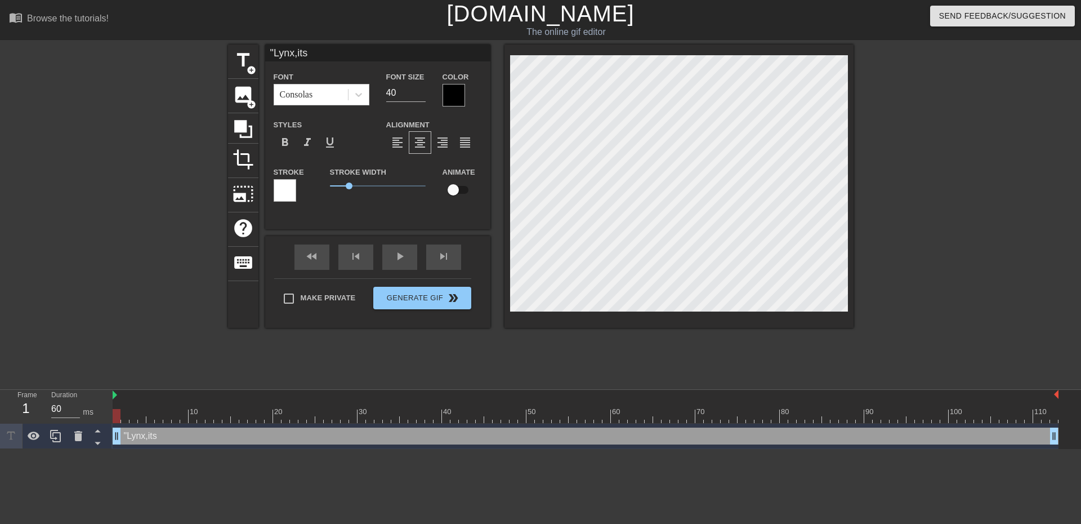
type textarea ""Lynx,it"
type input ""Lynx,i"
type textarea ""Lynx,i"
type input ""Lynx,"
type textarea ""Lynx,"
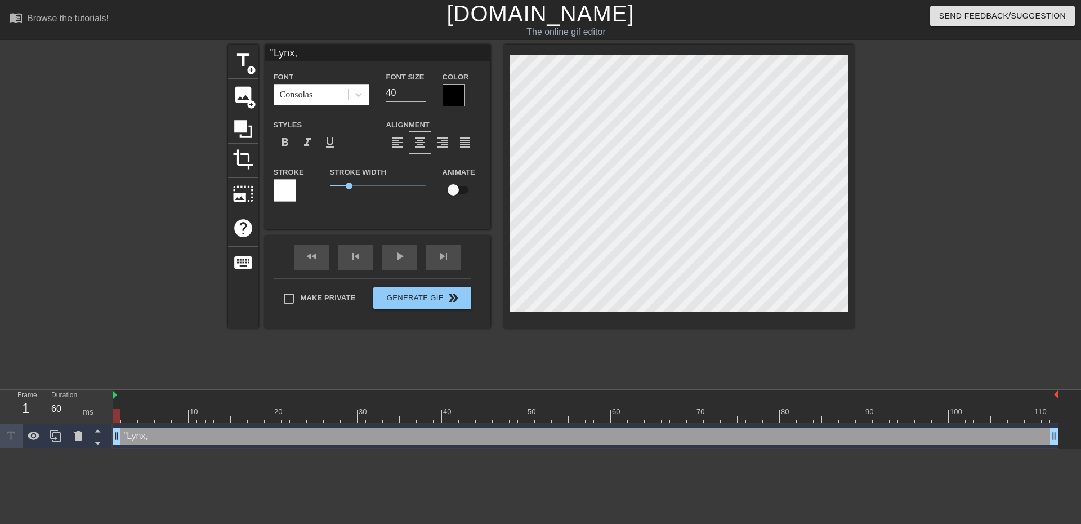
type input ""Lynx,i"
type textarea ""Lynx,i"
type input ""Lynx,i"
type textarea ""Lynx,i"
type input ""Lynx,i"
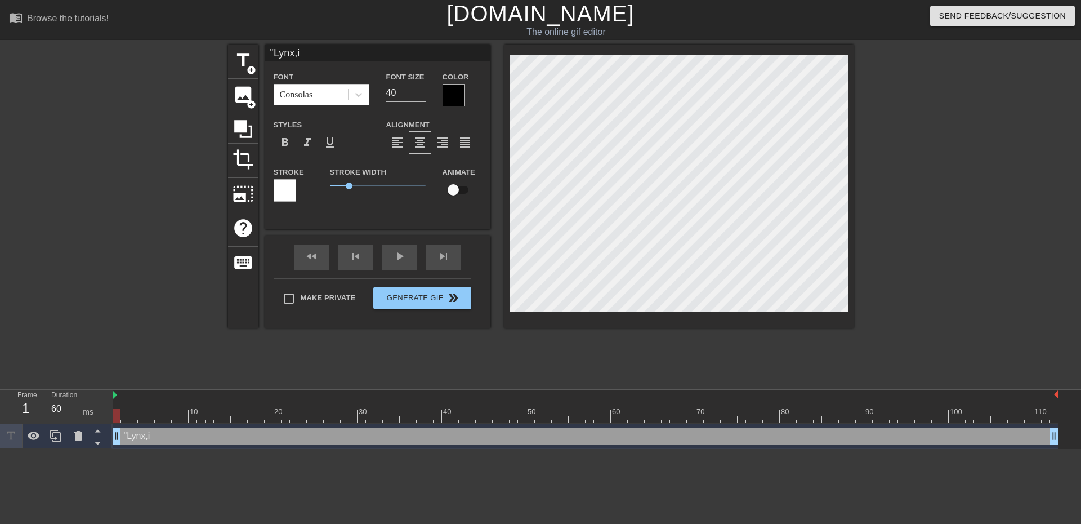
type textarea ""Lynx,i"
type input ""Lynx,"
type textarea ""Lynx,"
type input ""Lynx,"
type textarea ""Lynx,"
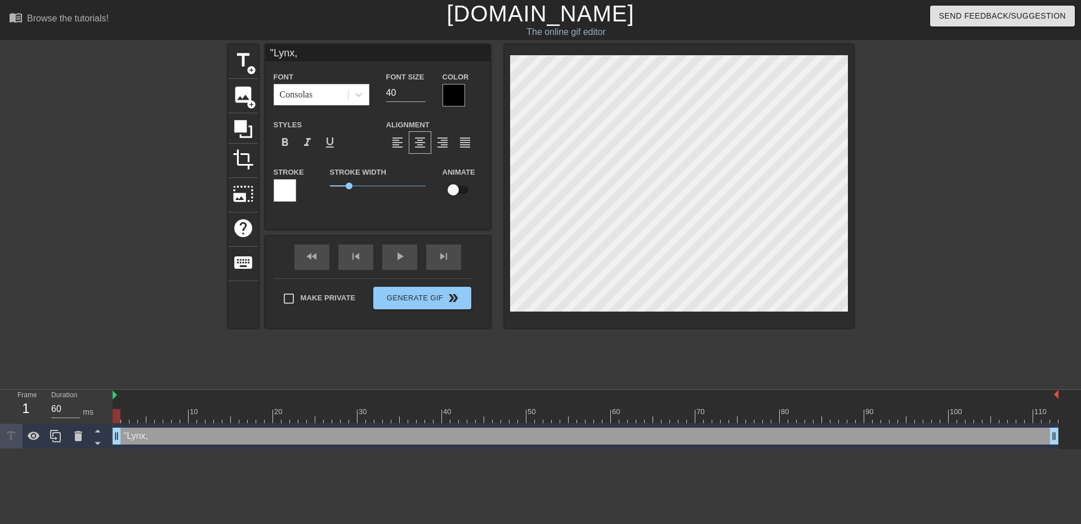
type input ""Lynx, i"
type textarea ""Lynx, i"
type input ""Lynx, it"
type textarea ""Lynx, it"
type input ""Lynx, its"
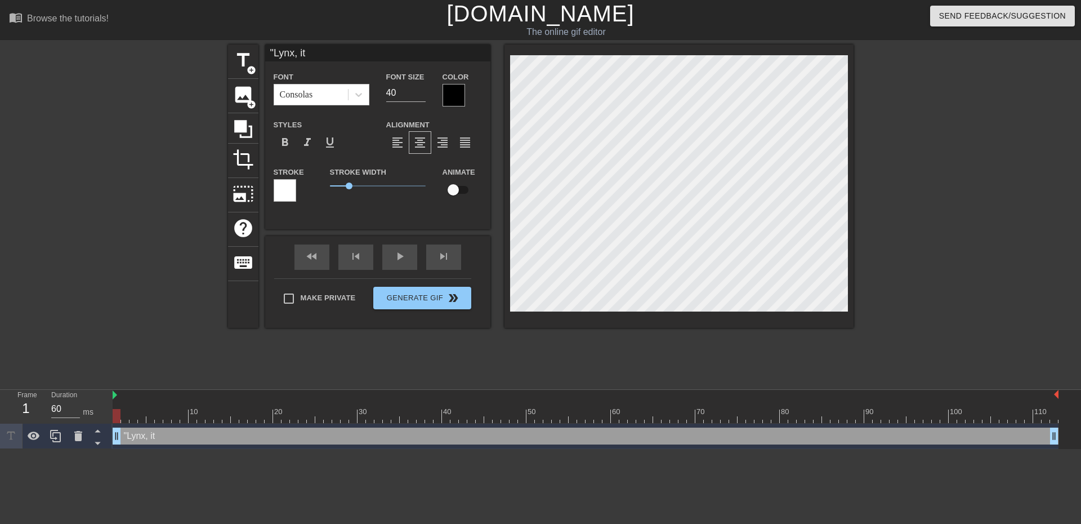
type textarea ""Lynx, its"
type input ""Lynx, it"
type textarea ""Lynx, it"
type input ""Lynx, i"
type textarea ""Lynx, i"
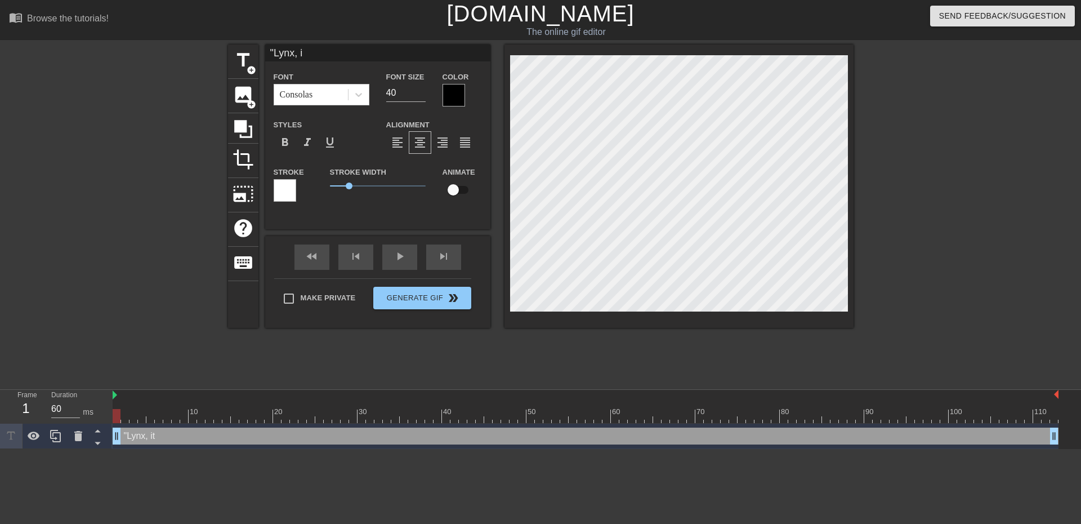
type input ""Lynx,"
type textarea ""Lynx,"
type input ""Lynx,"
type textarea ""Lynx,"
type input ""Lynx,i"
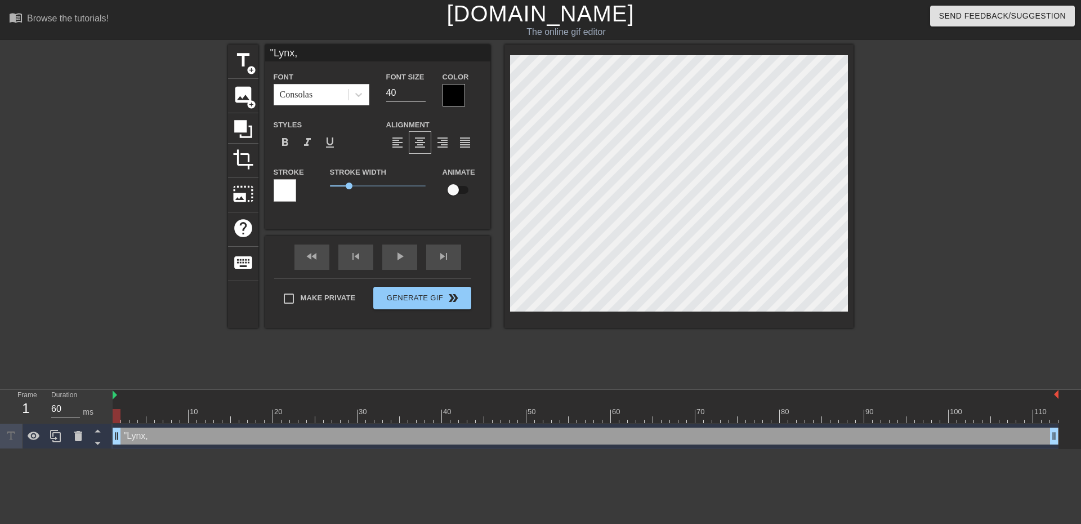
type textarea ""Lynx,i"
type input ""Lynx,it"
type textarea ""Lynx,it"
type input ""Lynx,its"
type textarea ""Lynx,its"
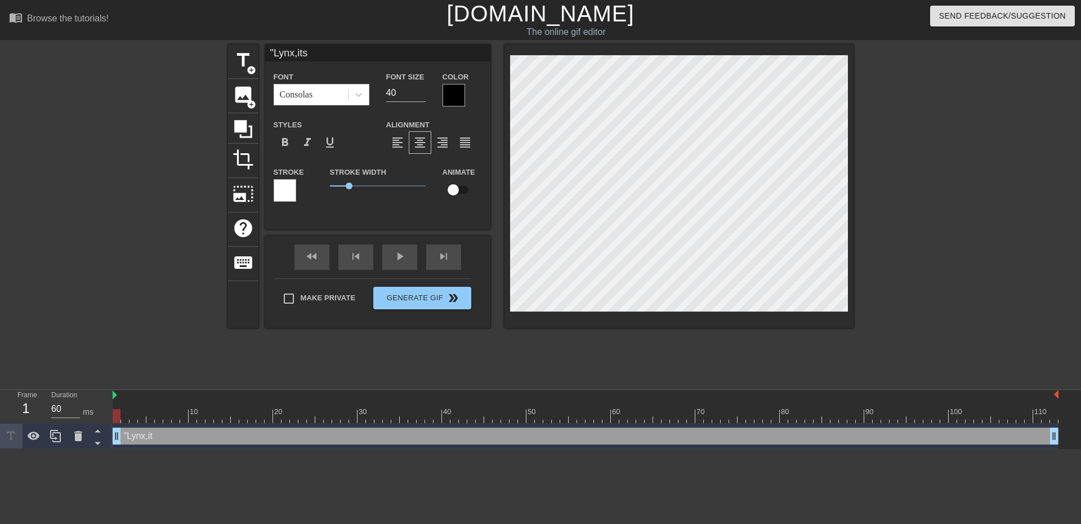
type input ""Lynx,its"
type textarea ""Lynx,its"
type input ""Lynx,its b"
type textarea ""Lynx,its b"
type input ""Lynx,its be"
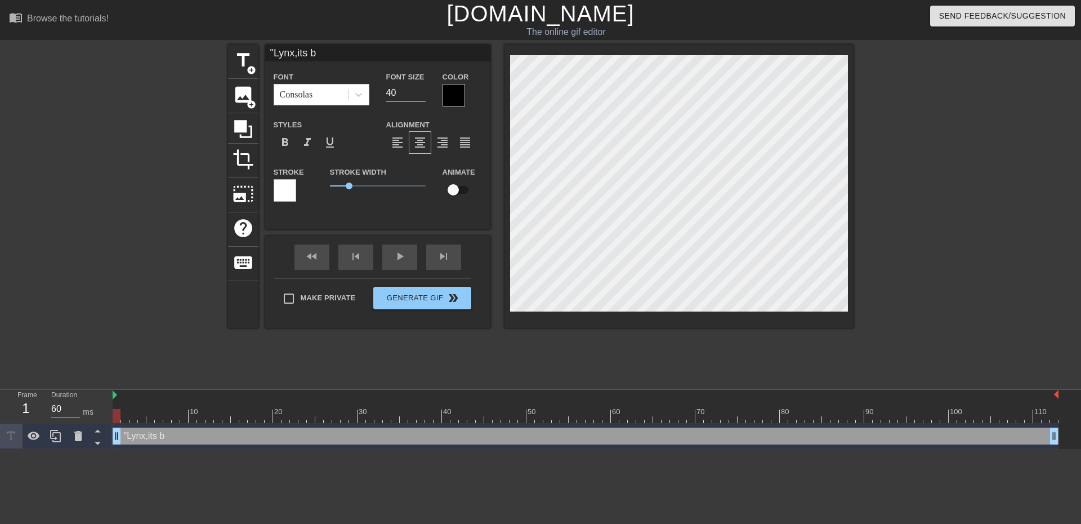
type textarea ""Lynx,its be"
type input ""Lynx,its bee"
type textarea ""Lynx,its bee"
type input ""Lynx,its been"
type textarea ""Lynx,its been"
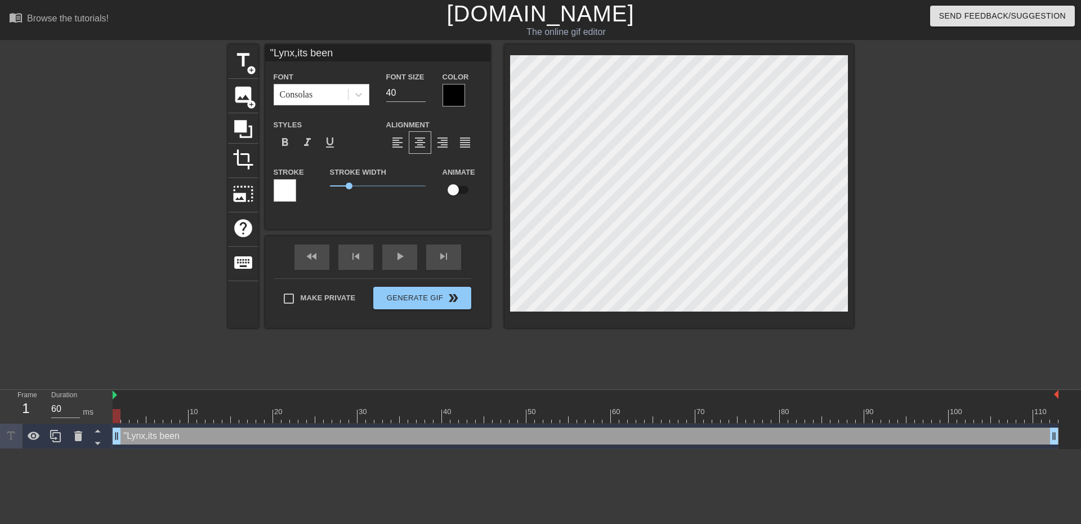
type input ""Lynx,its been"
type textarea ""Lynx,its been"
type input ""Lynx,its been a"
type textarea ""Lynx,its been a"
type input ""Lynx,its been a"
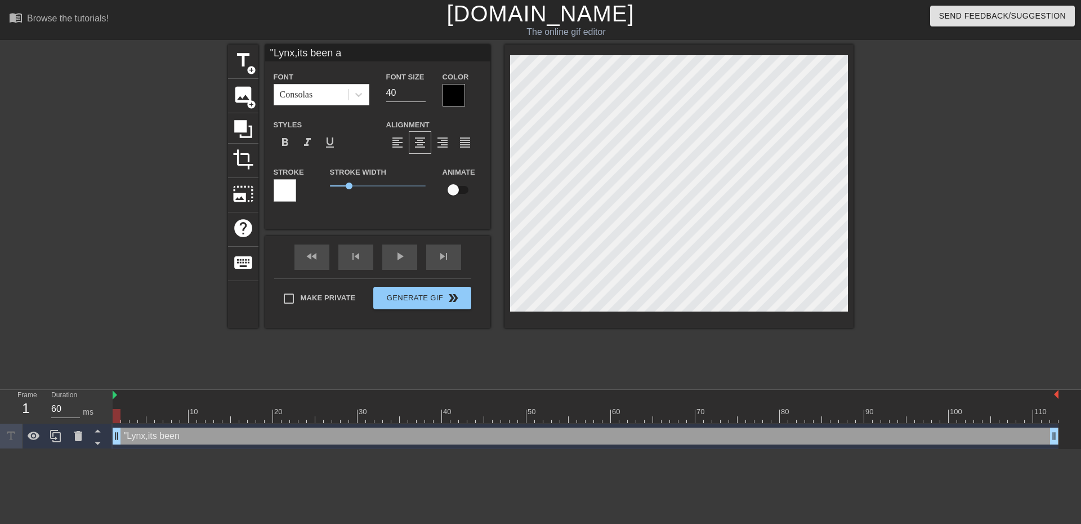
type textarea ""Lynx,its been a"
type input ""Lynx,its been a m"
type textarea ""Lynx,its been a m"
type input ""Lynx,its been a mo"
type textarea ""Lynx,its been a mo"
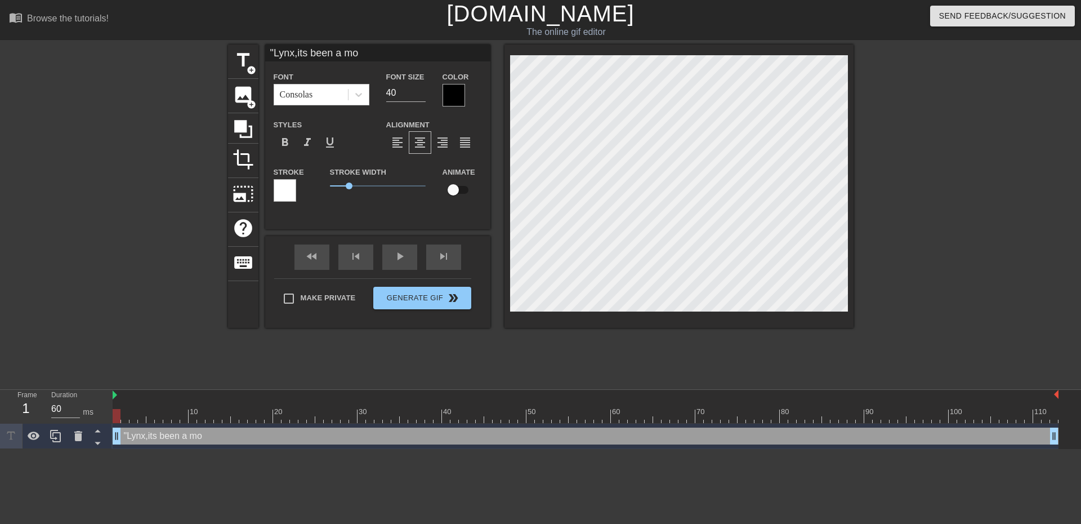
type input ""Lynx,its been a mon"
type textarea ""Lynx,its been a mon"
type input ""Lynx,its been a mont"
type textarea ""Lynx,its been a mont"
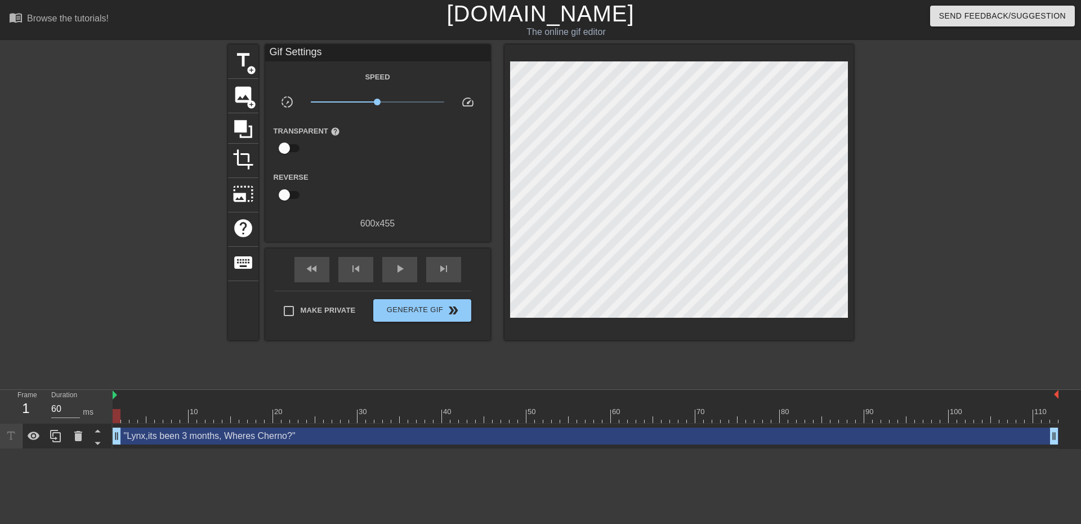
click at [964, 168] on div at bounding box center [951, 213] width 169 height 338
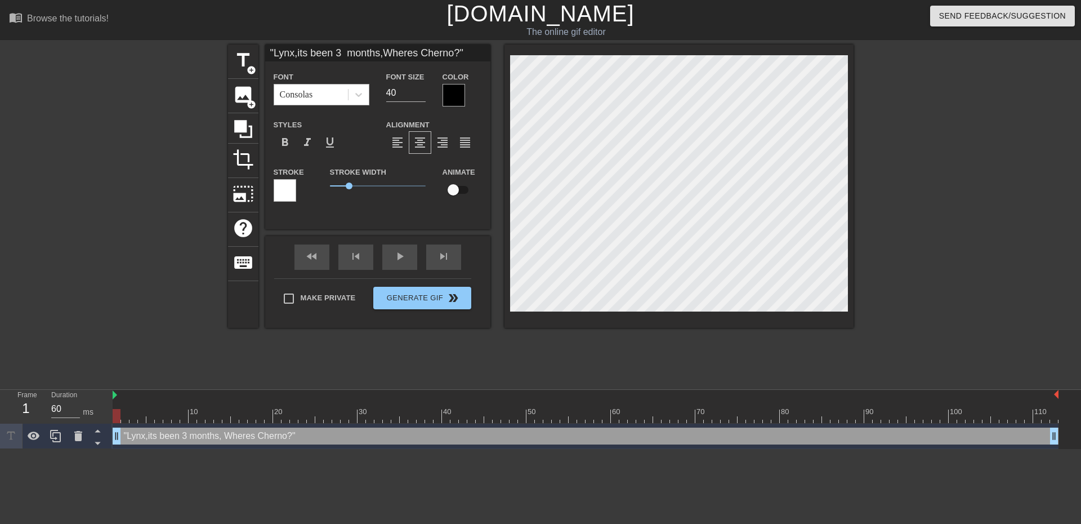
click at [320, 105] on div "Consolas" at bounding box center [322, 94] width 96 height 21
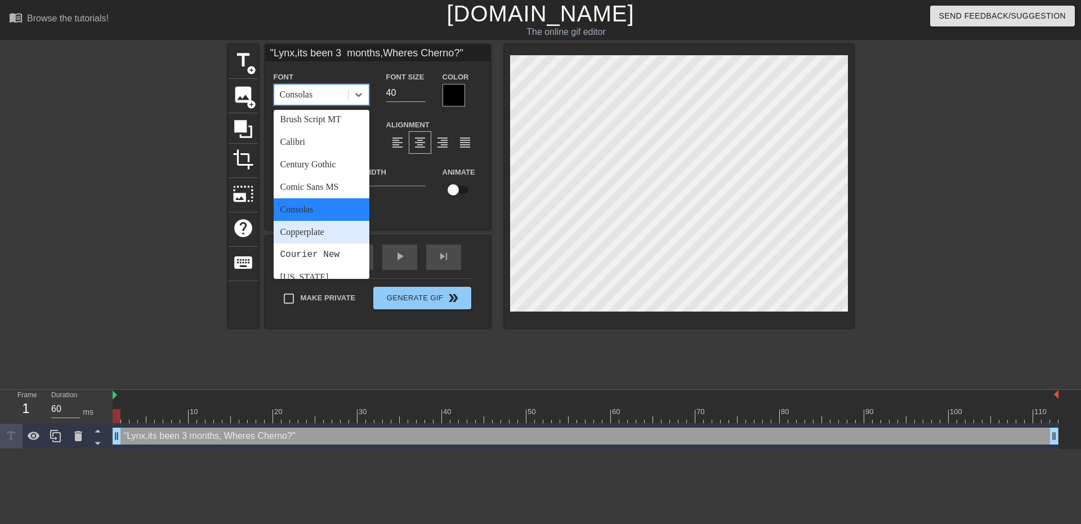
scroll to position [113, 0]
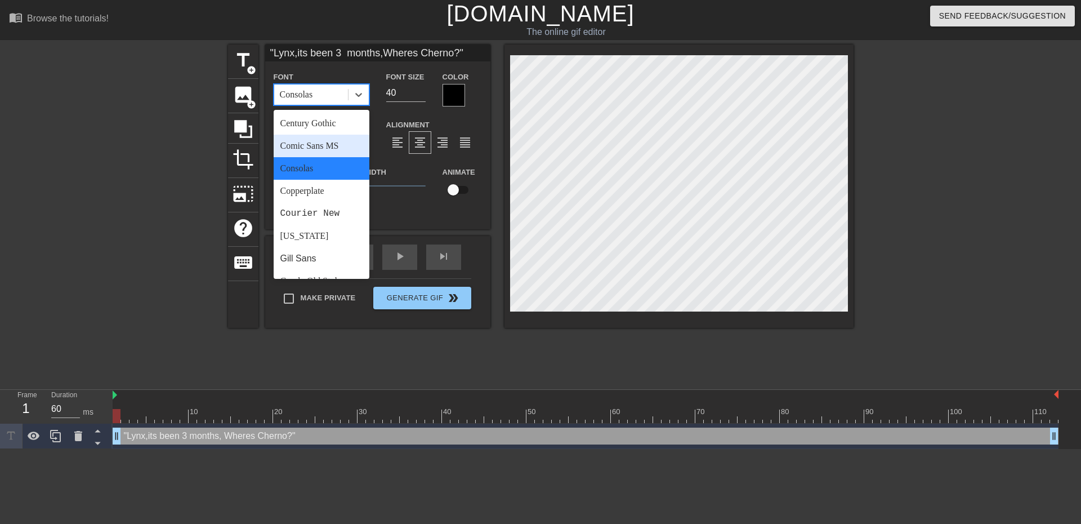
click at [329, 147] on div "Comic Sans MS" at bounding box center [322, 146] width 96 height 23
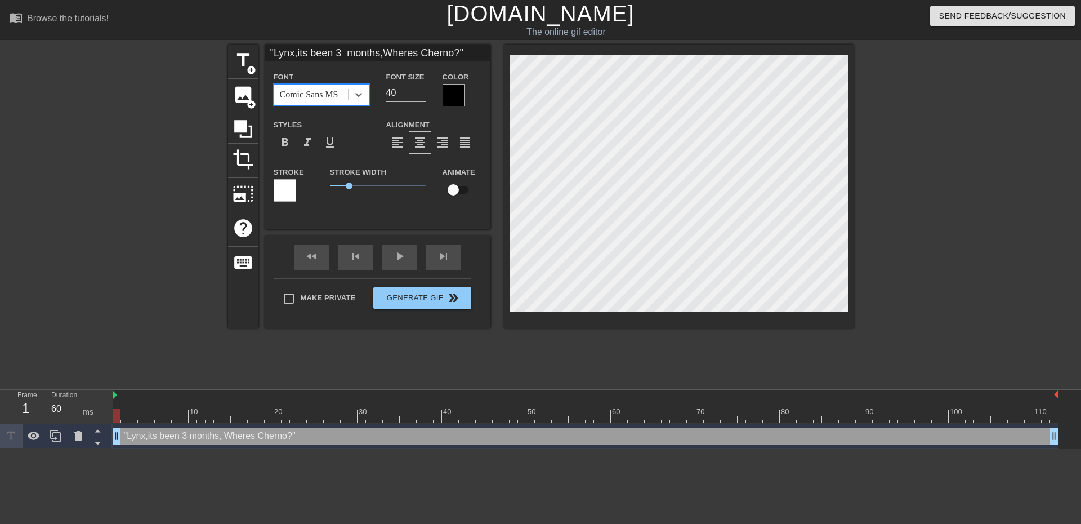
click at [316, 88] on div "Comic Sans MS" at bounding box center [309, 95] width 59 height 14
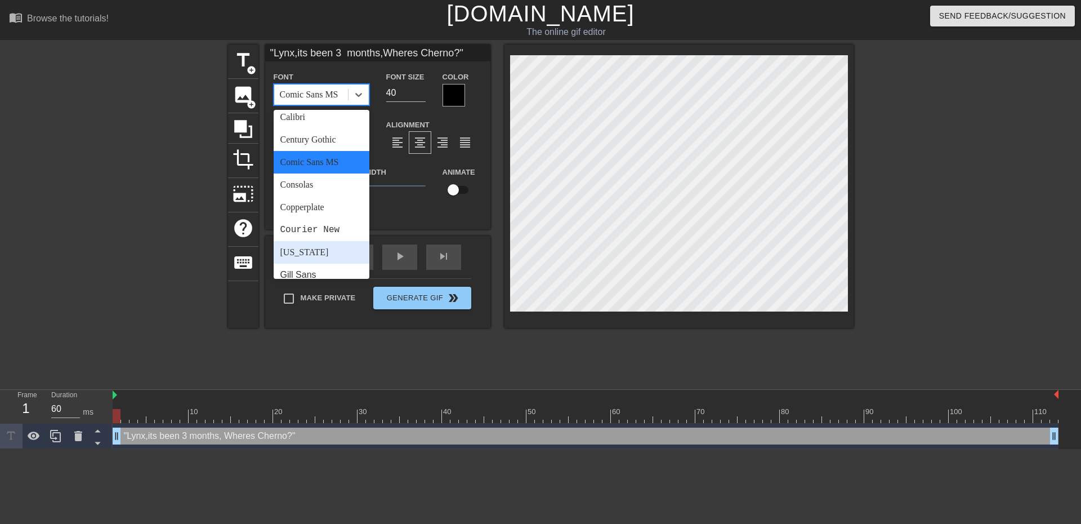
scroll to position [169, 0]
click at [311, 236] on div "Impact" at bounding box center [322, 247] width 96 height 23
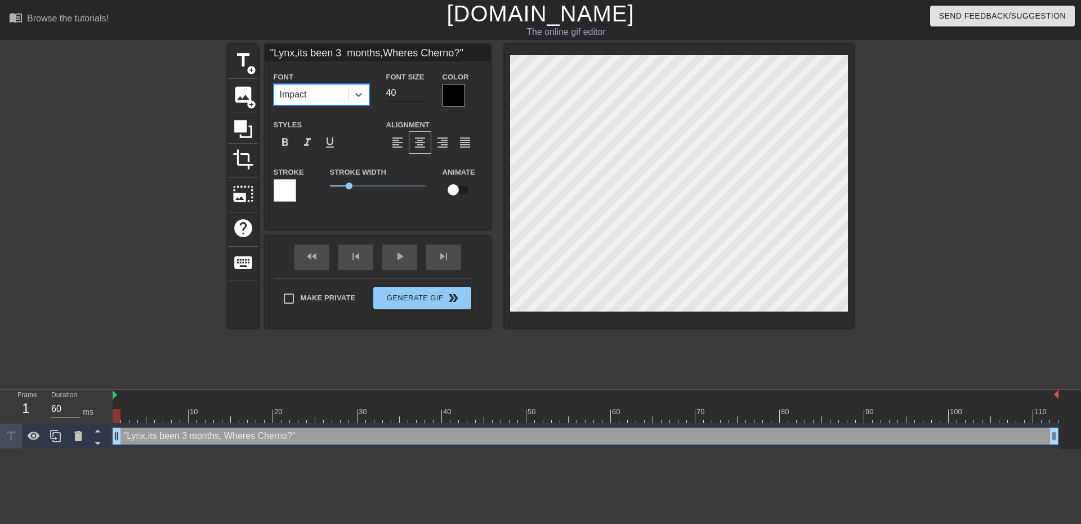
click at [409, 97] on input "40" at bounding box center [405, 93] width 39 height 18
click at [421, 88] on input "41" at bounding box center [405, 93] width 39 height 18
click at [421, 88] on input "42" at bounding box center [405, 93] width 39 height 18
click at [421, 88] on input "43" at bounding box center [405, 93] width 39 height 18
click at [421, 88] on input "44" at bounding box center [405, 93] width 39 height 18
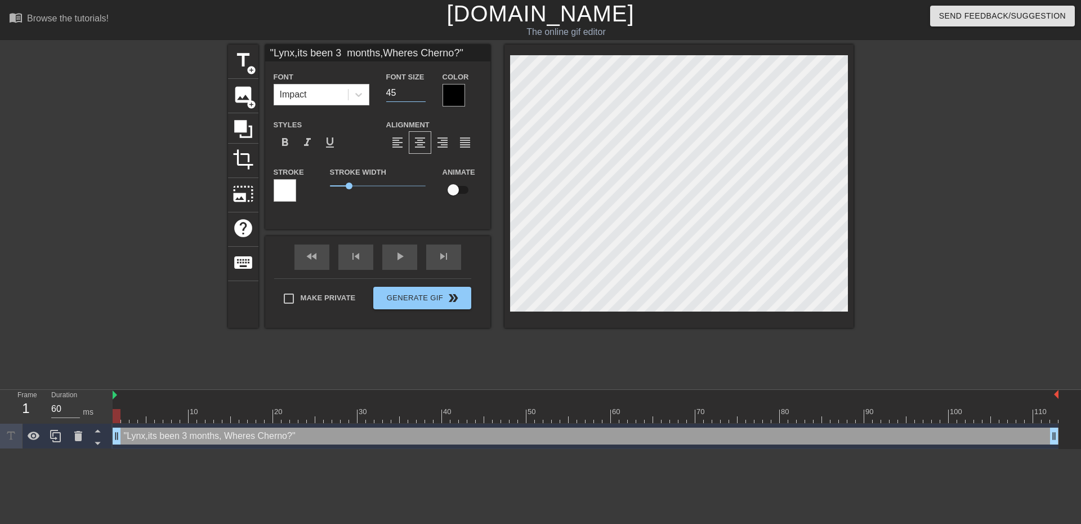
click at [421, 88] on input "45" at bounding box center [405, 93] width 39 height 18
drag, startPoint x: 421, startPoint y: 88, endPoint x: 470, endPoint y: 86, distance: 49.1
click at [426, 88] on input "46" at bounding box center [405, 93] width 39 height 18
click at [949, 140] on div at bounding box center [951, 213] width 169 height 338
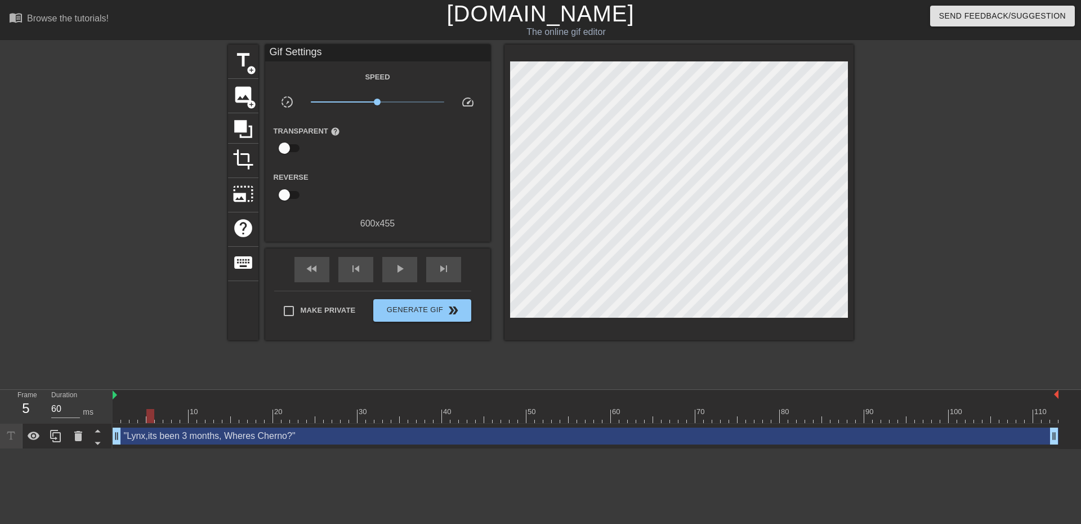
drag, startPoint x: 117, startPoint y: 418, endPoint x: 0, endPoint y: 378, distance: 123.2
click at [0, 378] on div "menu_book Browse the tutorials! [DOMAIN_NAME] The online gif editor Send Feedba…" at bounding box center [540, 224] width 1081 height 449
drag, startPoint x: 385, startPoint y: 103, endPoint x: 403, endPoint y: 100, distance: 17.7
click at [403, 100] on span "x2.37" at bounding box center [377, 102] width 133 height 14
drag, startPoint x: 118, startPoint y: 421, endPoint x: 1042, endPoint y: 436, distance: 924.6
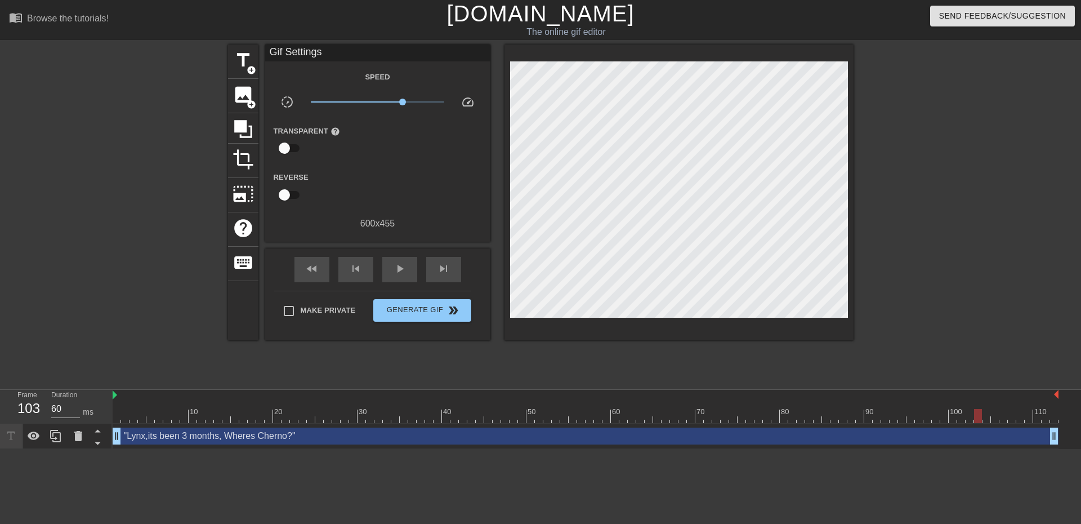
click at [1040, 436] on div "10 20 30 40 50 60 70 80 90 100 110 "Lynx,its been 3 months, Wheres Cherno?" dra…" at bounding box center [597, 419] width 968 height 59
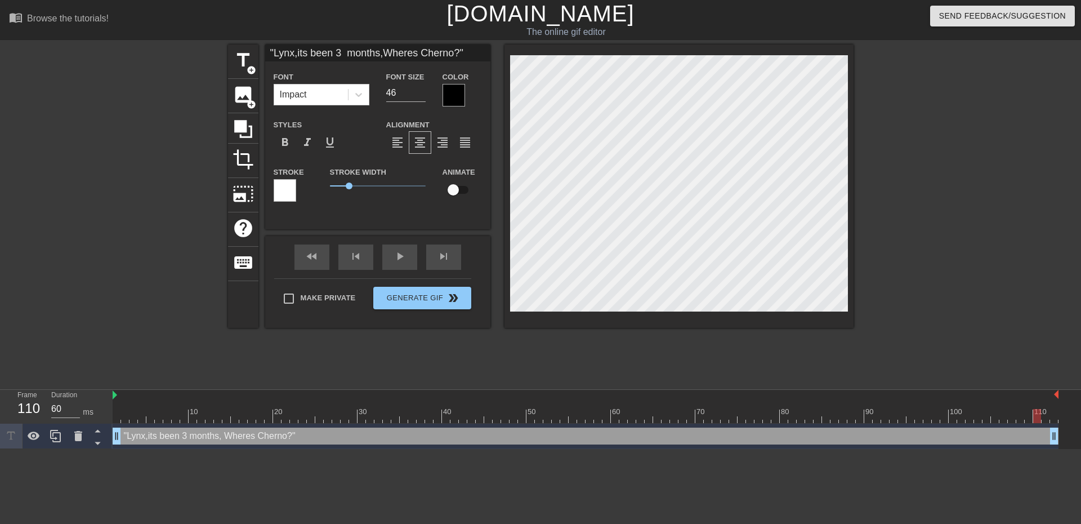
click at [915, 100] on div at bounding box center [951, 213] width 169 height 338
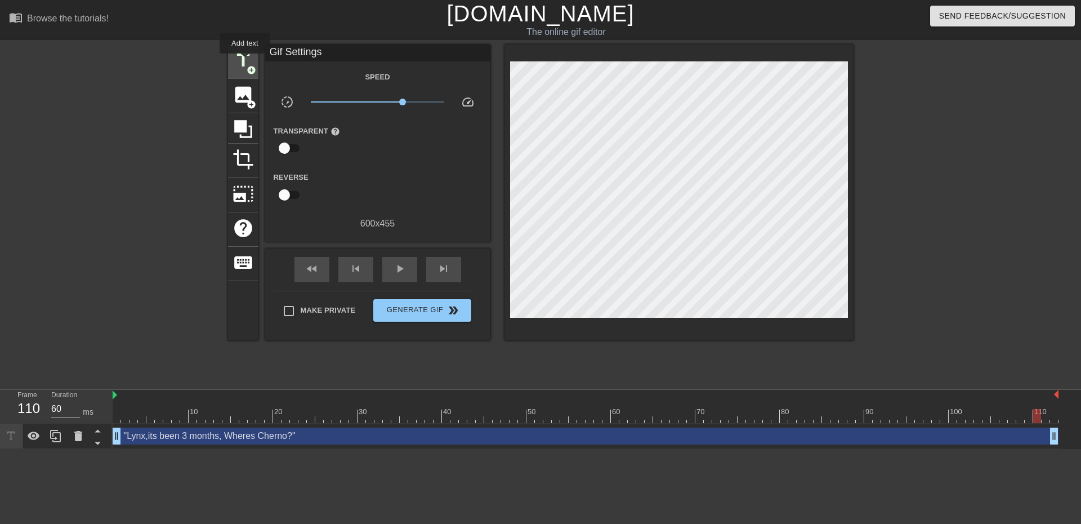
click at [245, 61] on span "title" at bounding box center [243, 60] width 21 height 21
click at [710, 45] on div at bounding box center [678, 192] width 349 height 296
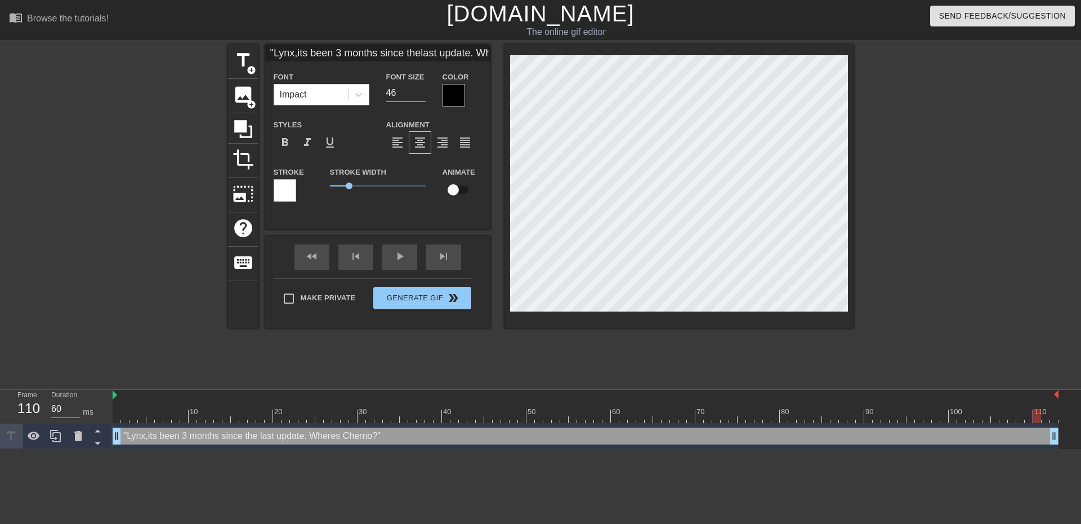
scroll to position [2, 4]
click at [421, 93] on input "45" at bounding box center [405, 93] width 39 height 18
click at [421, 93] on input "44" at bounding box center [405, 93] width 39 height 18
click at [421, 93] on input "43" at bounding box center [405, 93] width 39 height 18
click at [421, 93] on input "42" at bounding box center [405, 93] width 39 height 18
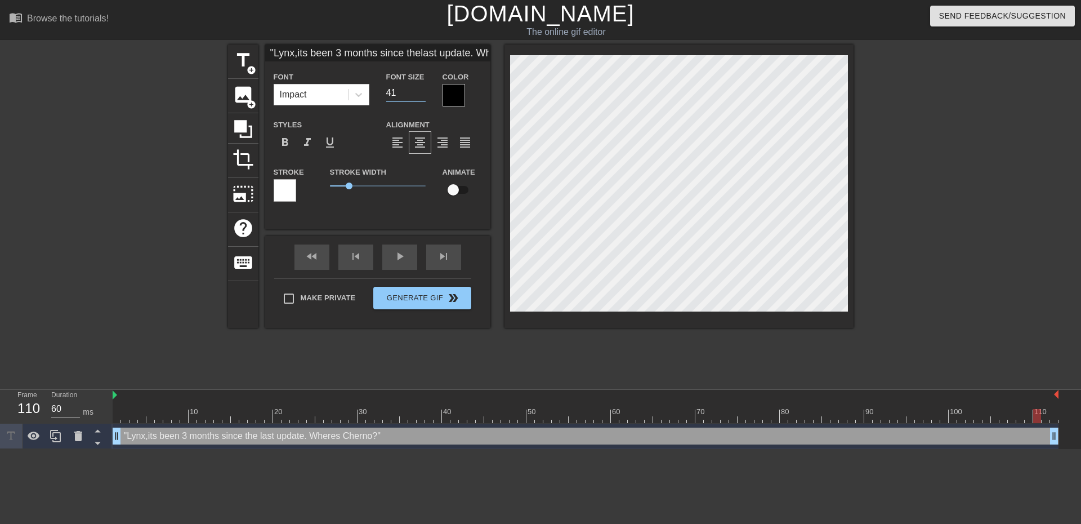
click at [421, 93] on input "41" at bounding box center [405, 93] width 39 height 18
click at [421, 93] on input "40" at bounding box center [405, 93] width 39 height 18
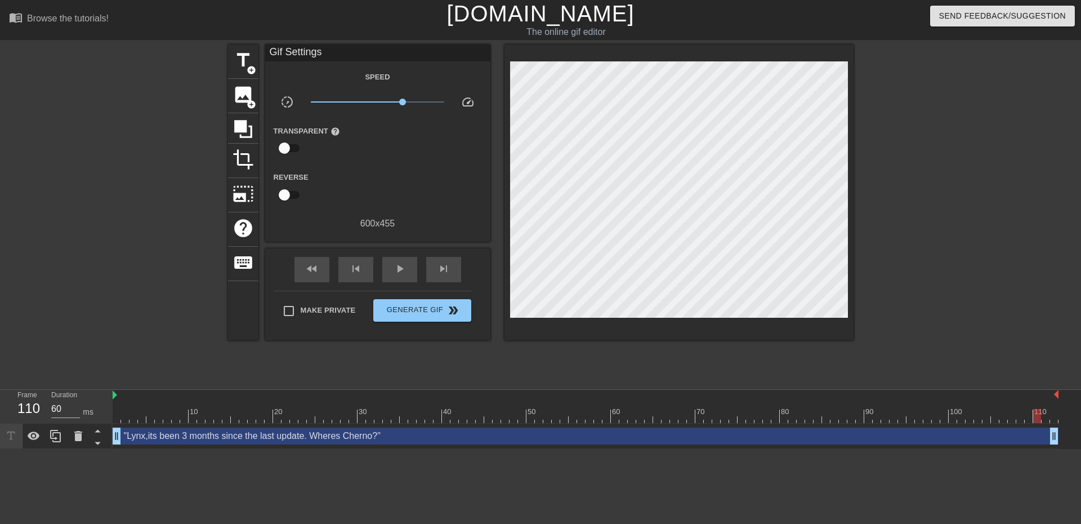
click at [969, 159] on div at bounding box center [951, 213] width 169 height 338
click at [418, 309] on span "Generate Gif double_arrow" at bounding box center [422, 310] width 88 height 14
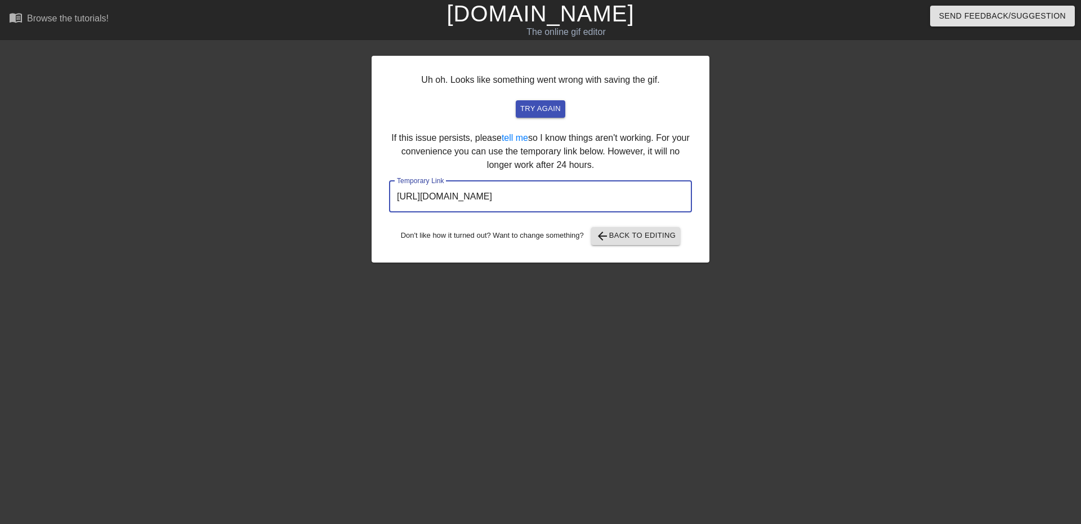
drag, startPoint x: 645, startPoint y: 203, endPoint x: 297, endPoint y: 170, distance: 349.5
click at [297, 170] on div "Uh oh. Looks like something went wrong with saving the gif. try again If this i…" at bounding box center [540, 213] width 1081 height 338
